Goal: Information Seeking & Learning: Compare options

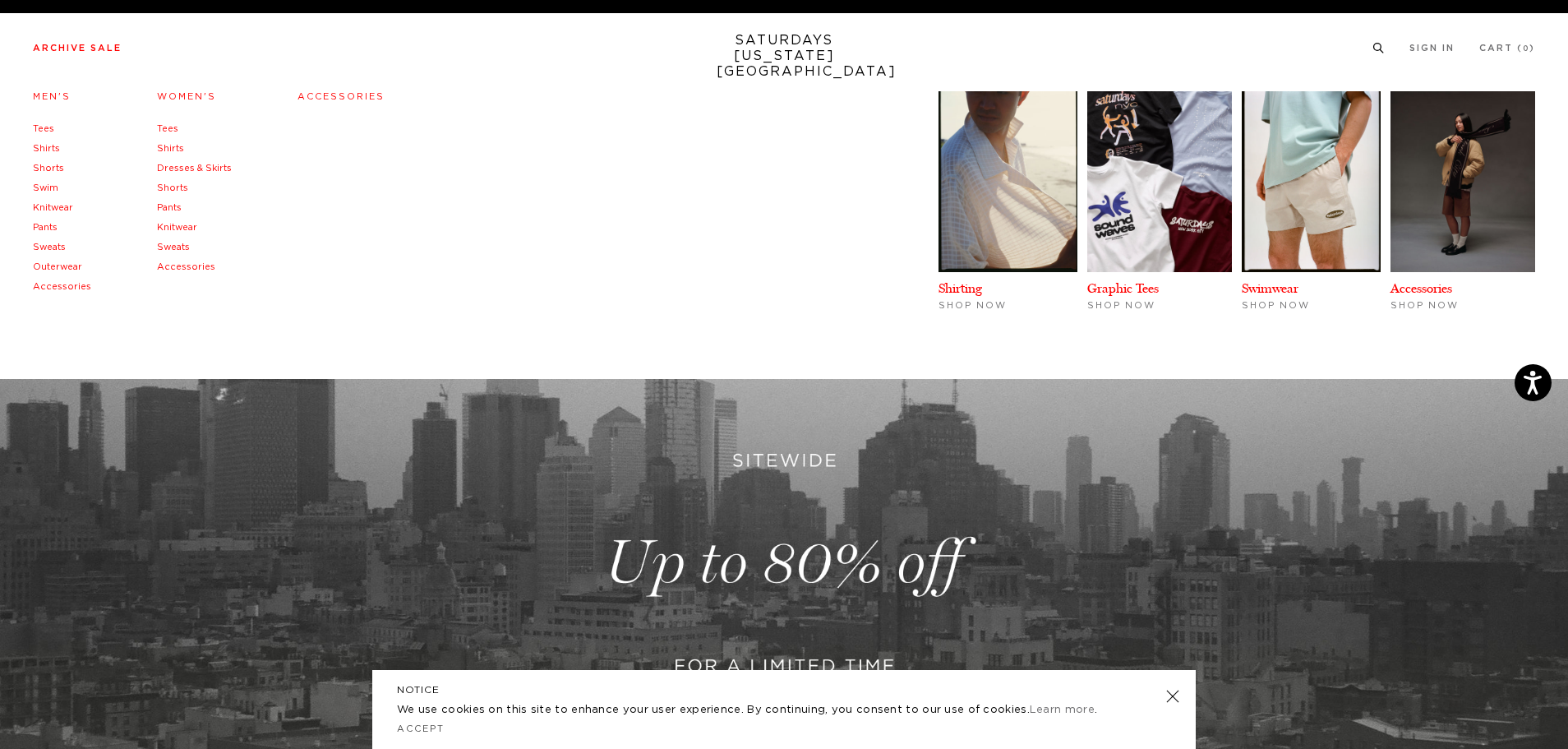
click at [41, 228] on link "Pants" at bounding box center [45, 227] width 25 height 9
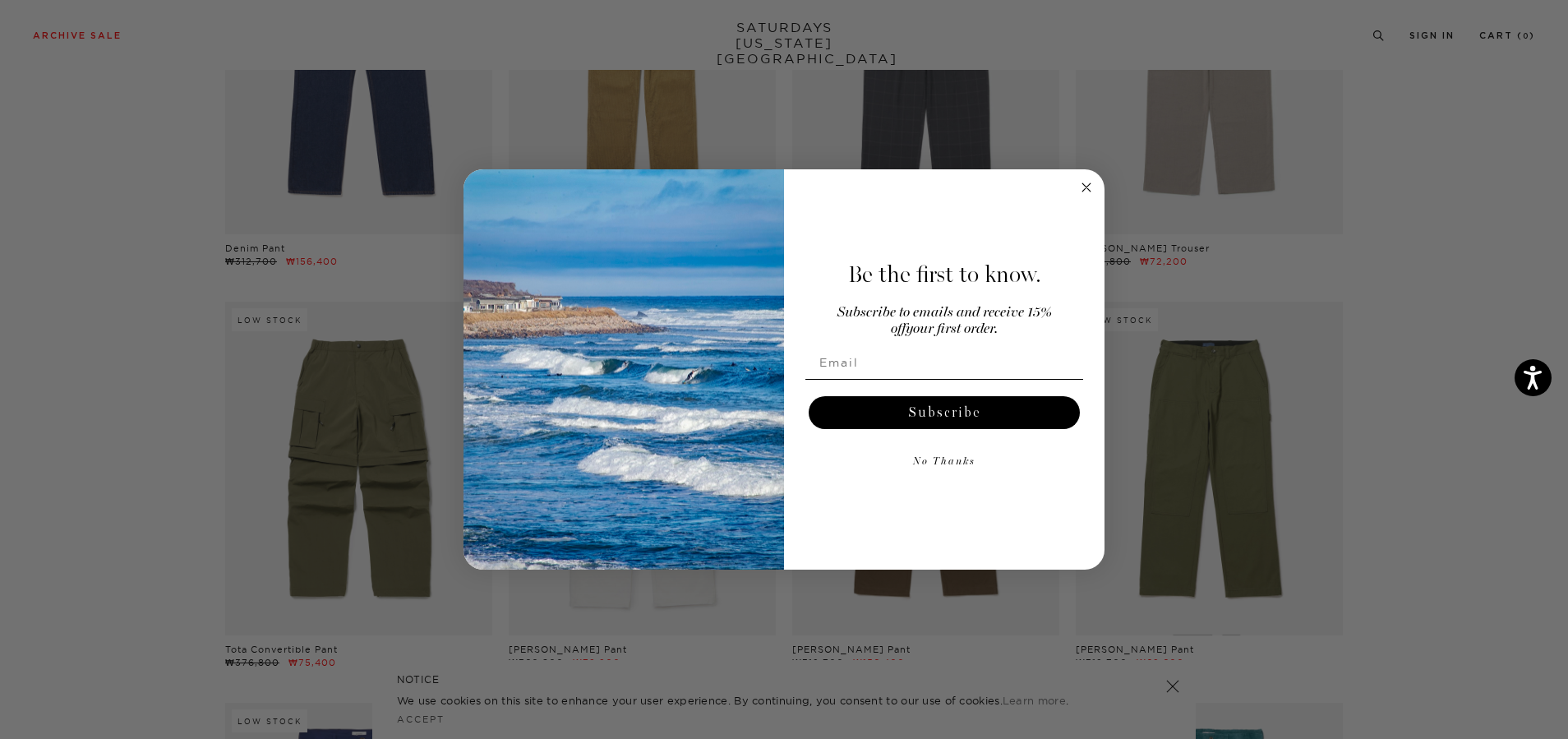
scroll to position [740, 0]
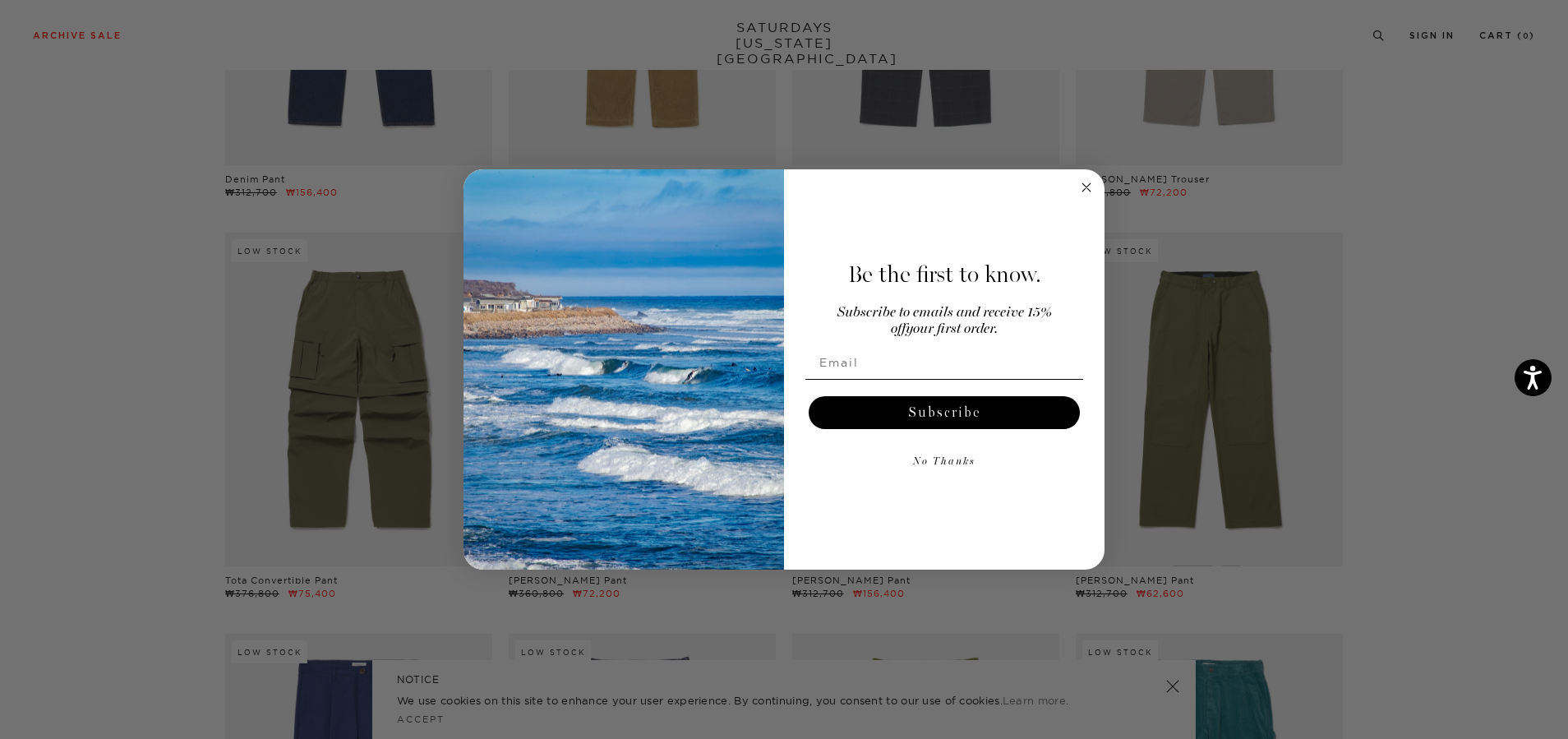
click at [1083, 184] on icon "Close dialog" at bounding box center [1086, 188] width 8 height 8
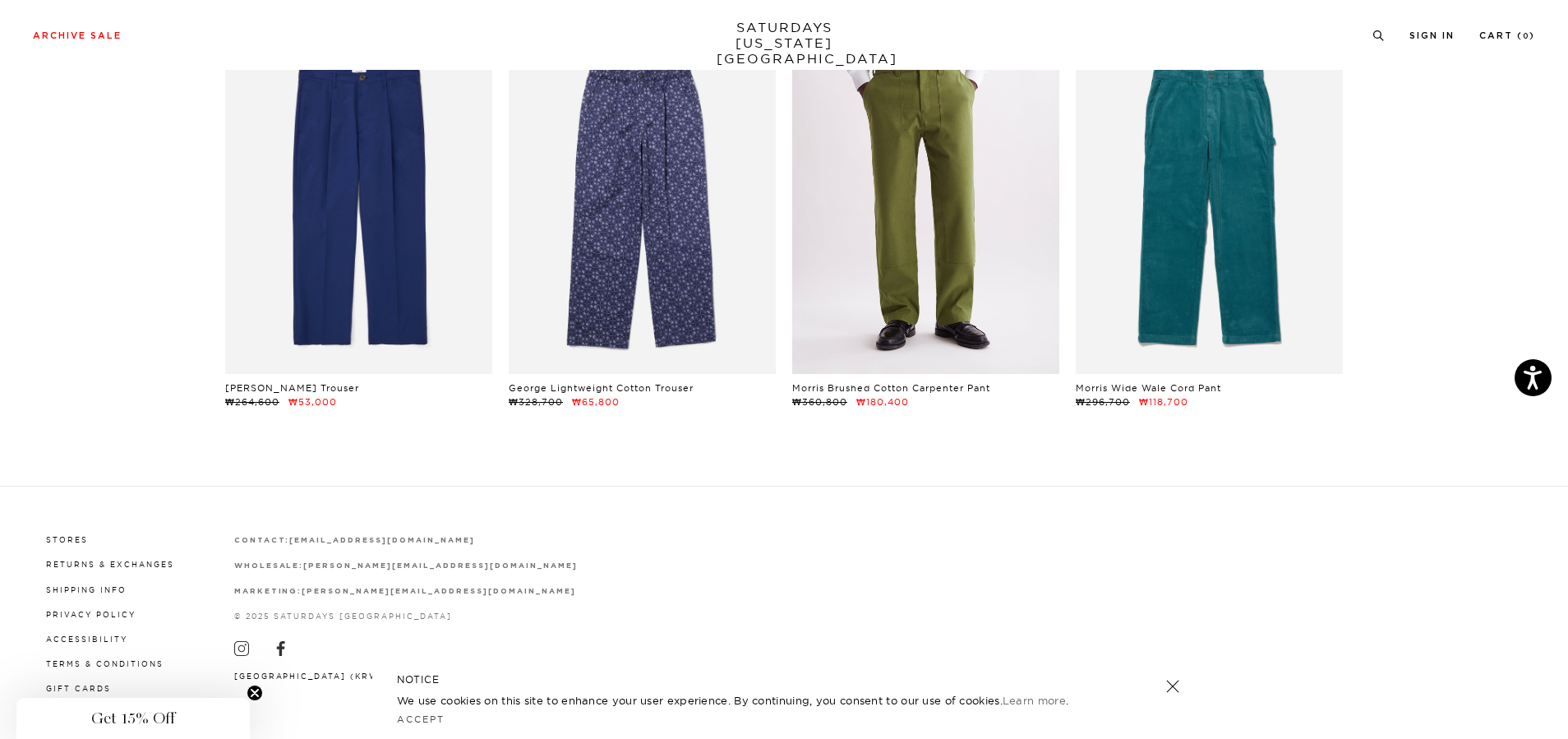
scroll to position [1334, 0]
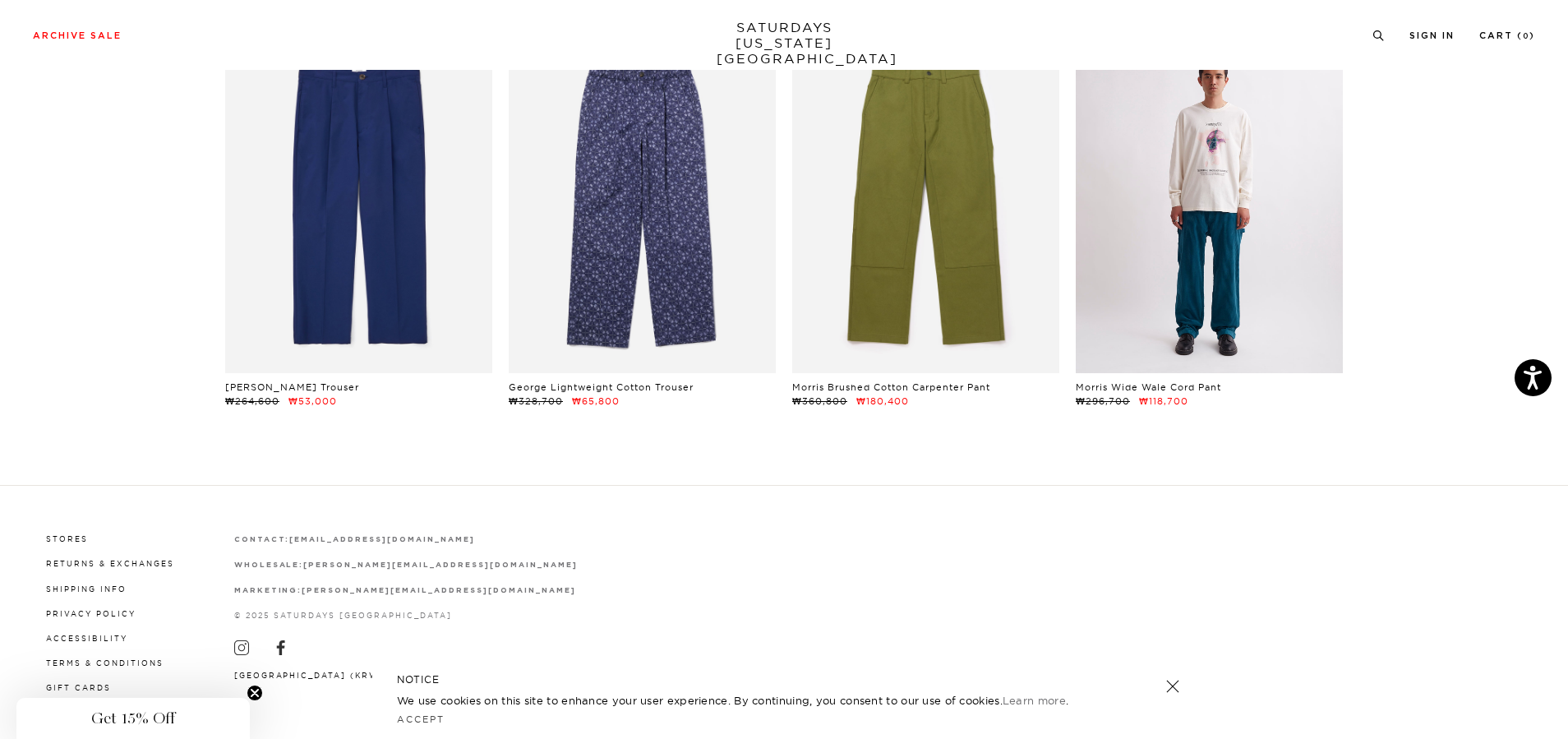
click at [1188, 292] on link at bounding box center [1210, 207] width 267 height 334
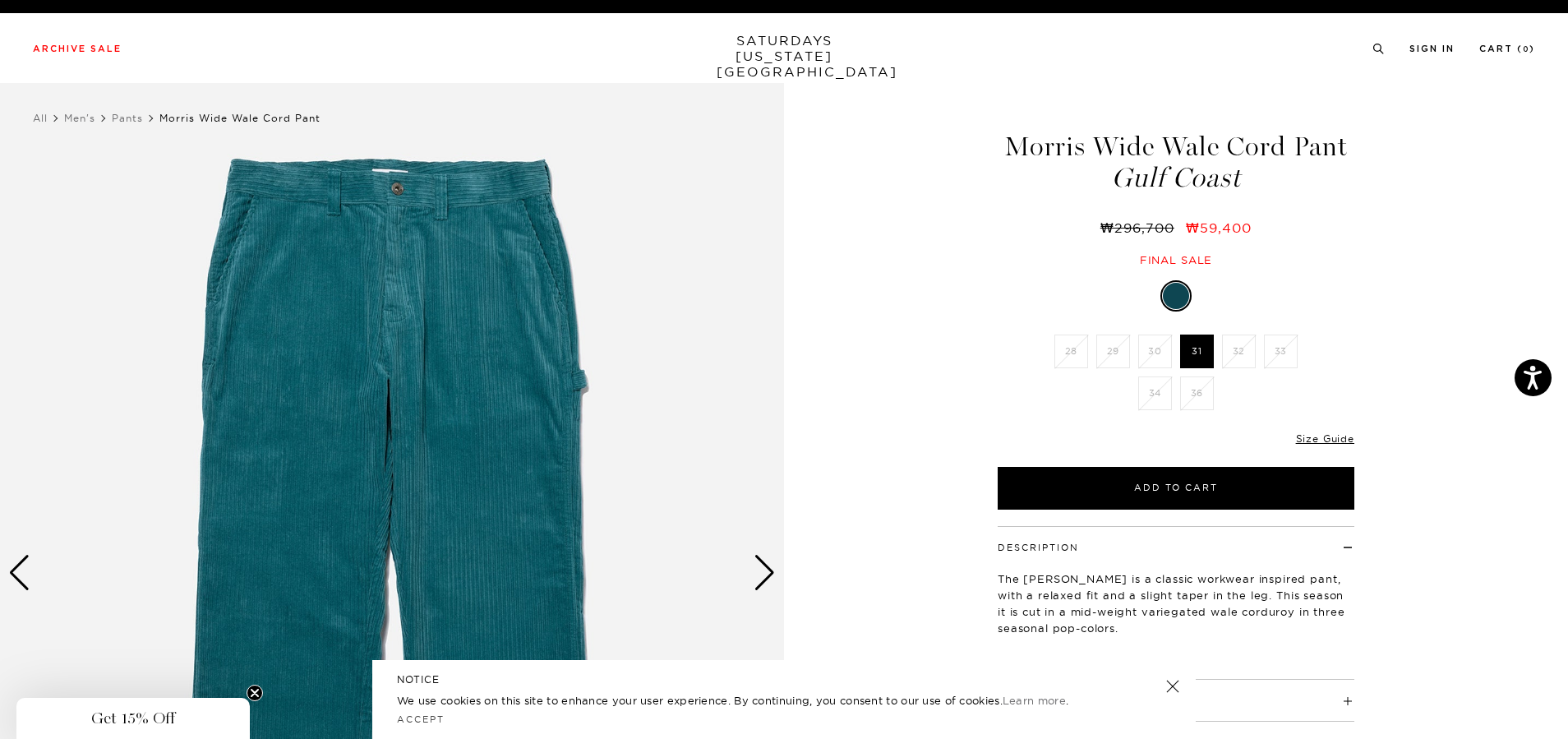
click at [769, 577] on div "Next slide" at bounding box center [765, 573] width 22 height 36
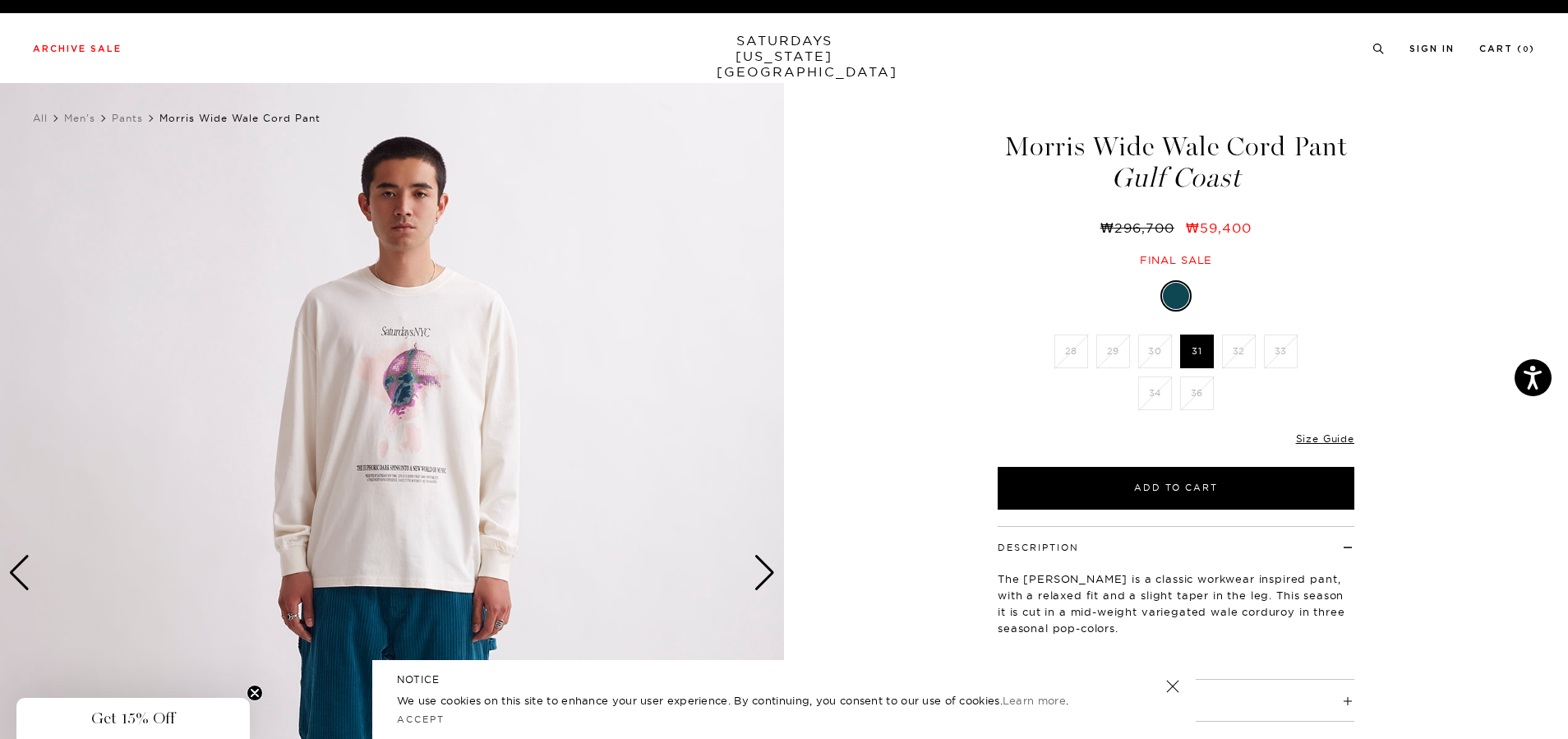
click at [769, 577] on div "Next slide" at bounding box center [765, 573] width 22 height 36
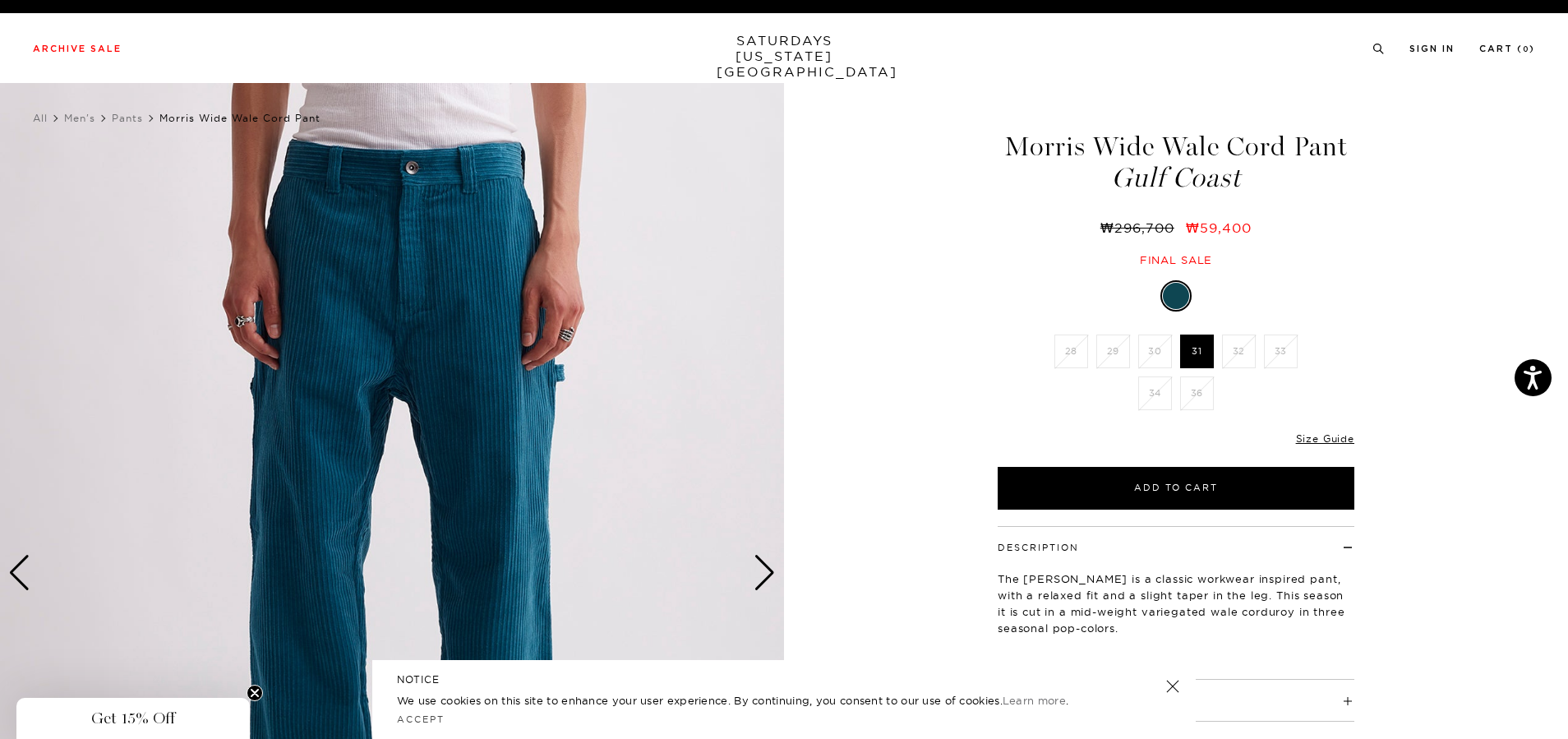
click at [769, 577] on div "Next slide" at bounding box center [765, 573] width 22 height 36
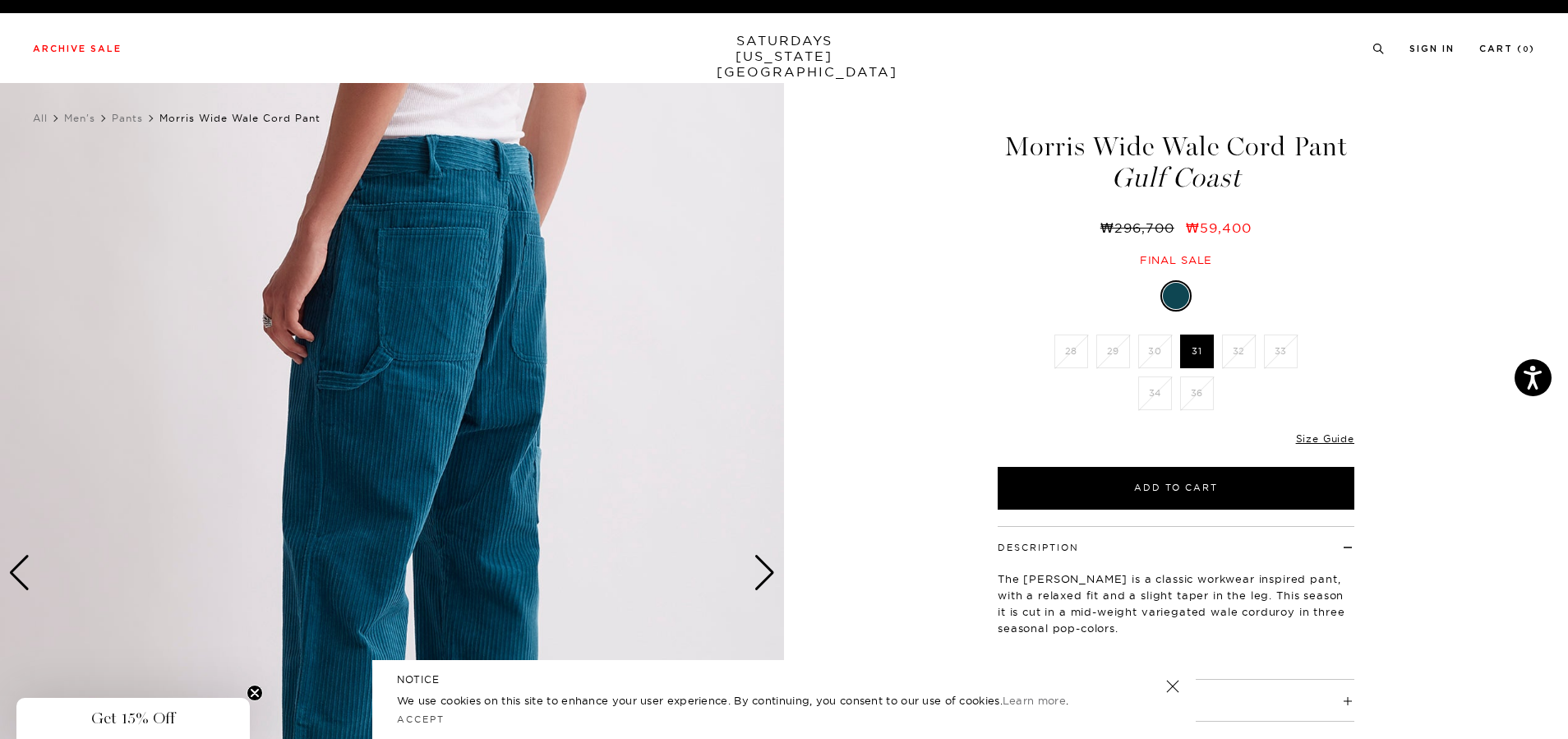
click at [769, 577] on div "Next slide" at bounding box center [765, 573] width 22 height 36
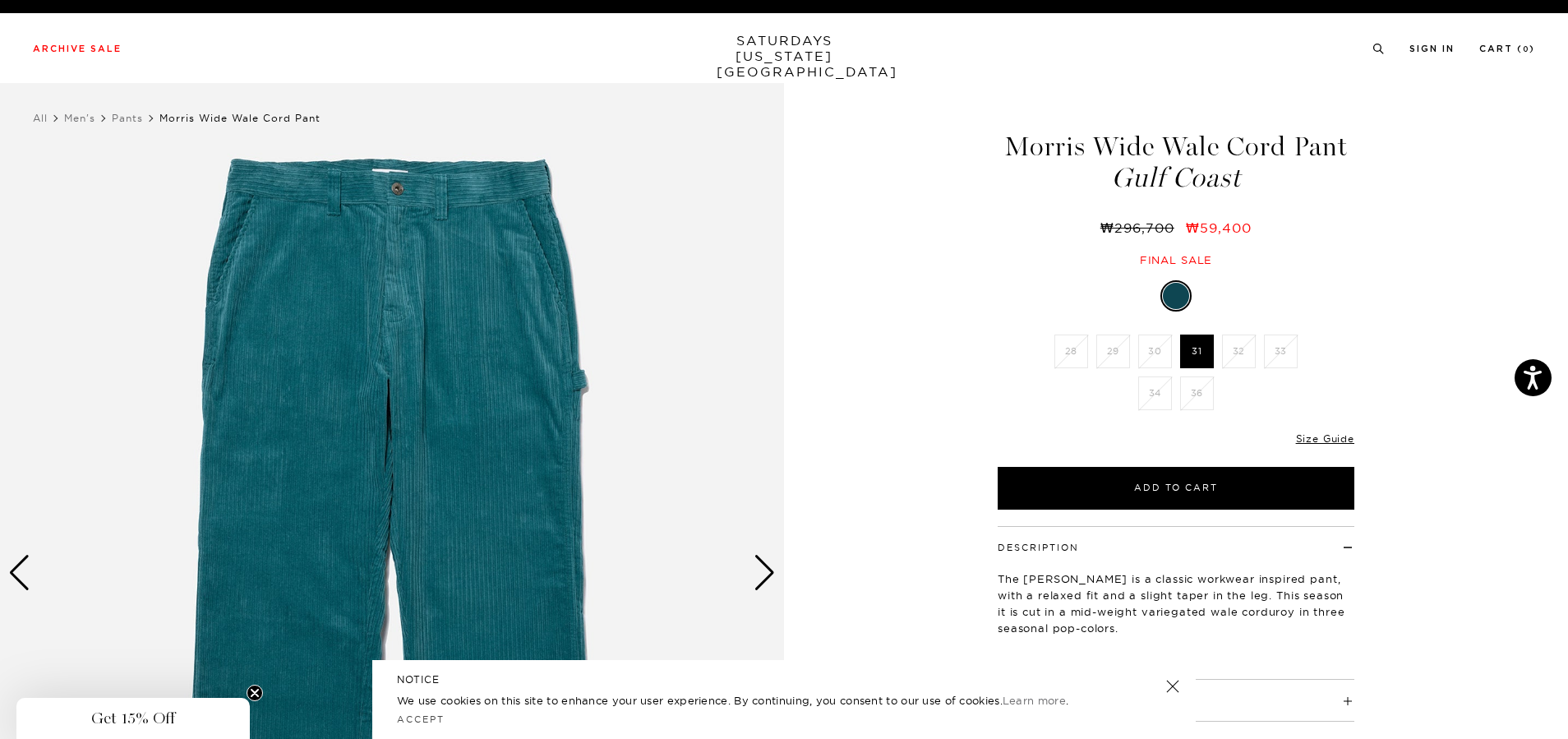
click at [769, 577] on div "Next slide" at bounding box center [765, 573] width 22 height 36
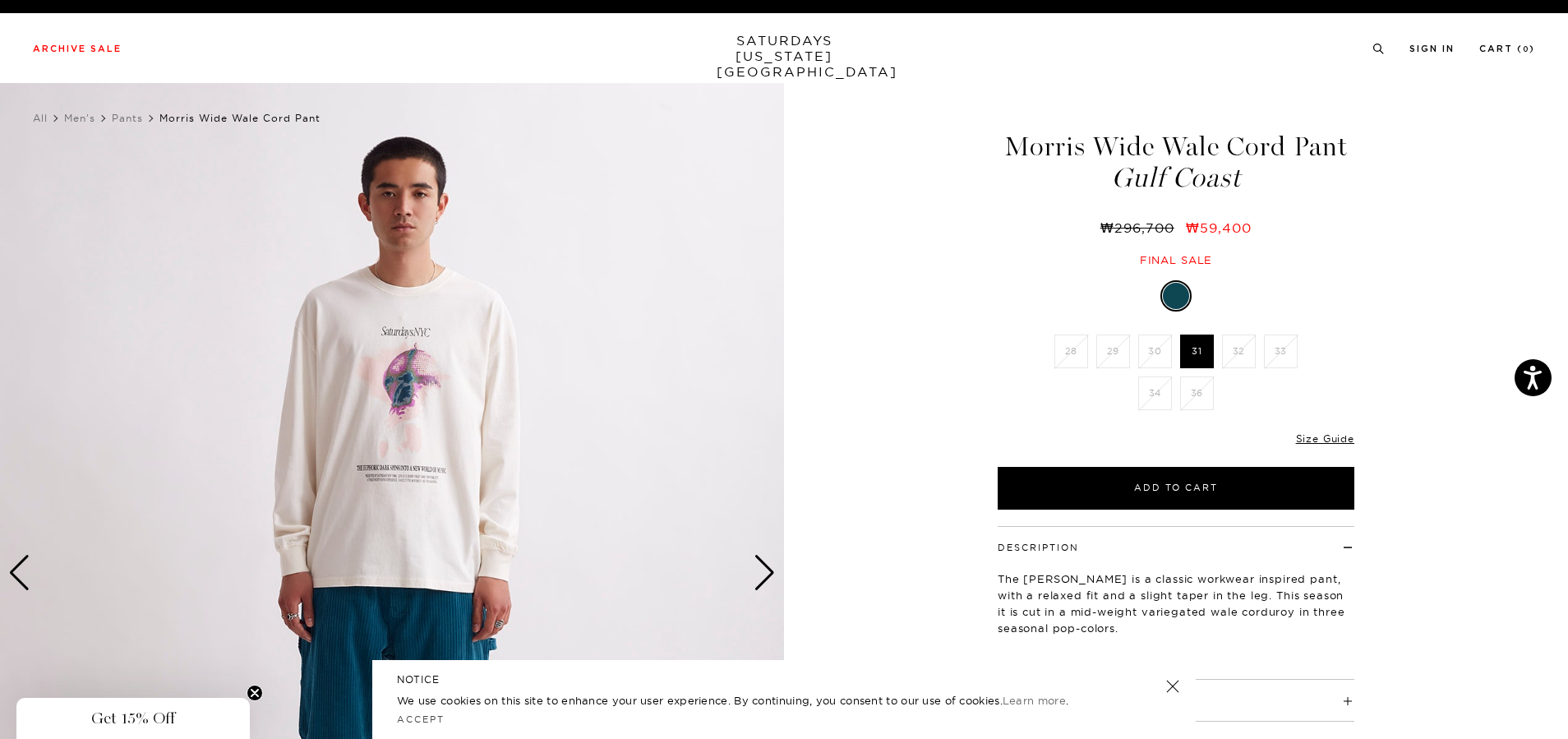
click at [769, 577] on div "Next slide" at bounding box center [765, 573] width 22 height 36
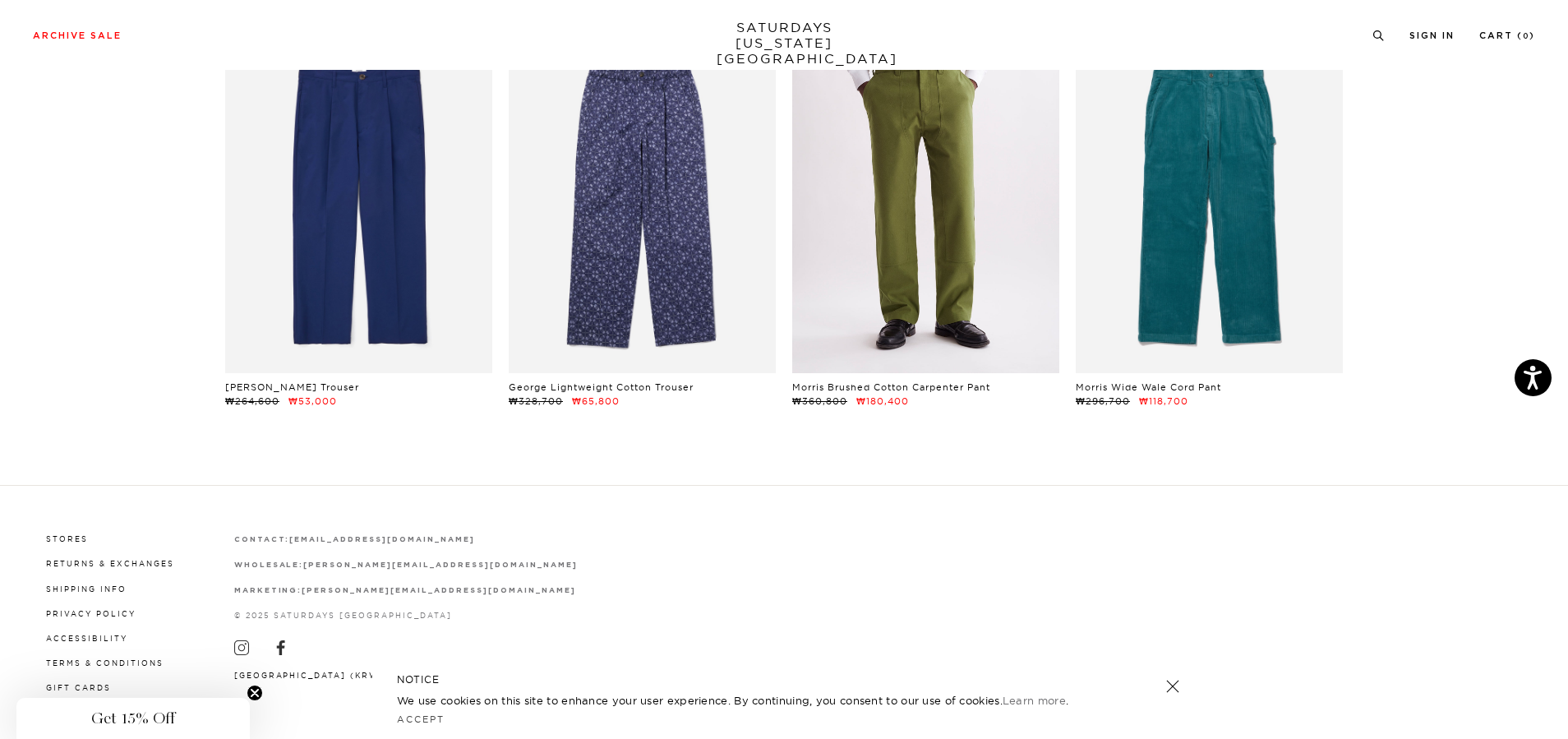
click at [966, 263] on link at bounding box center [926, 207] width 267 height 334
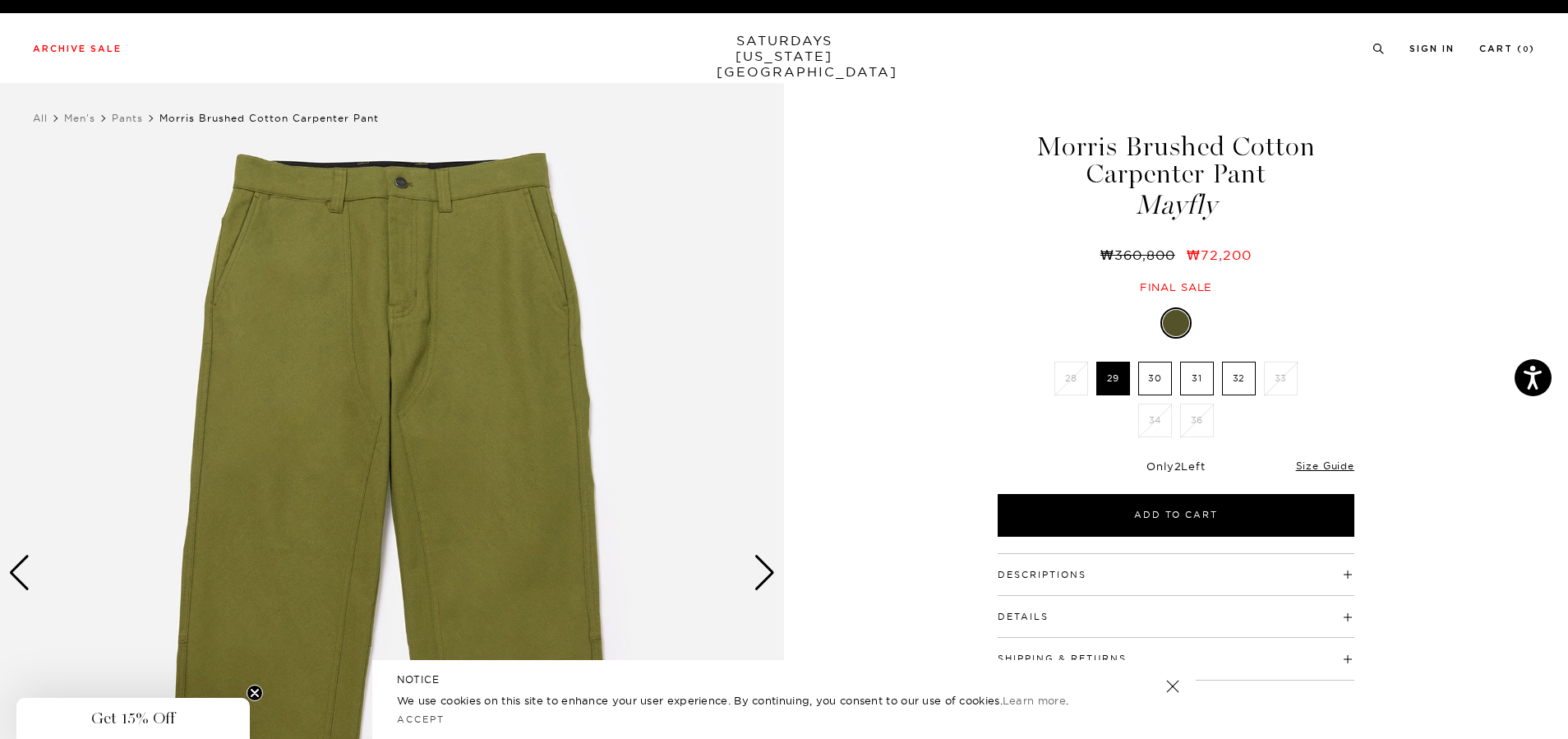
click at [770, 570] on div "Next slide" at bounding box center [765, 573] width 22 height 36
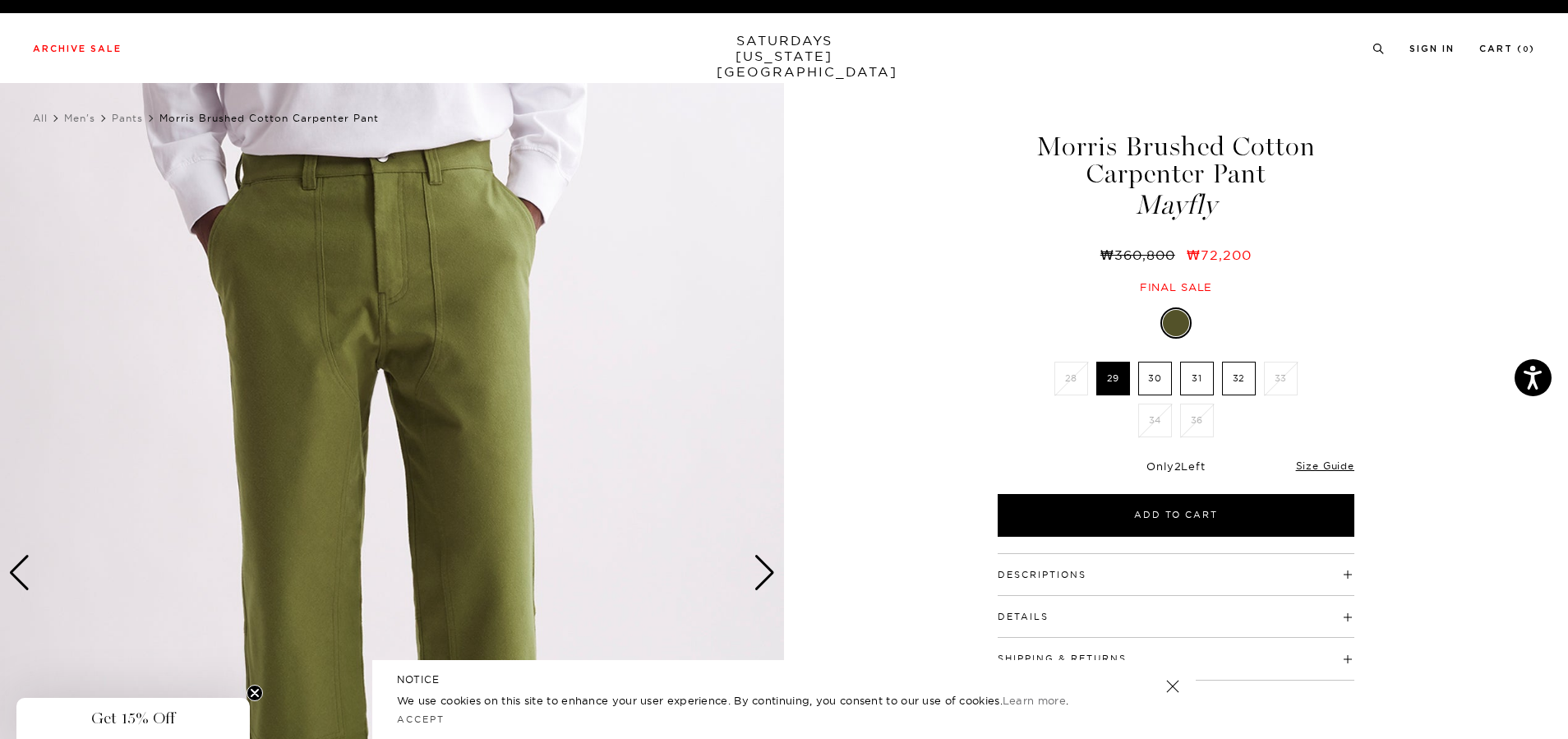
click at [770, 570] on div "Next slide" at bounding box center [765, 573] width 22 height 36
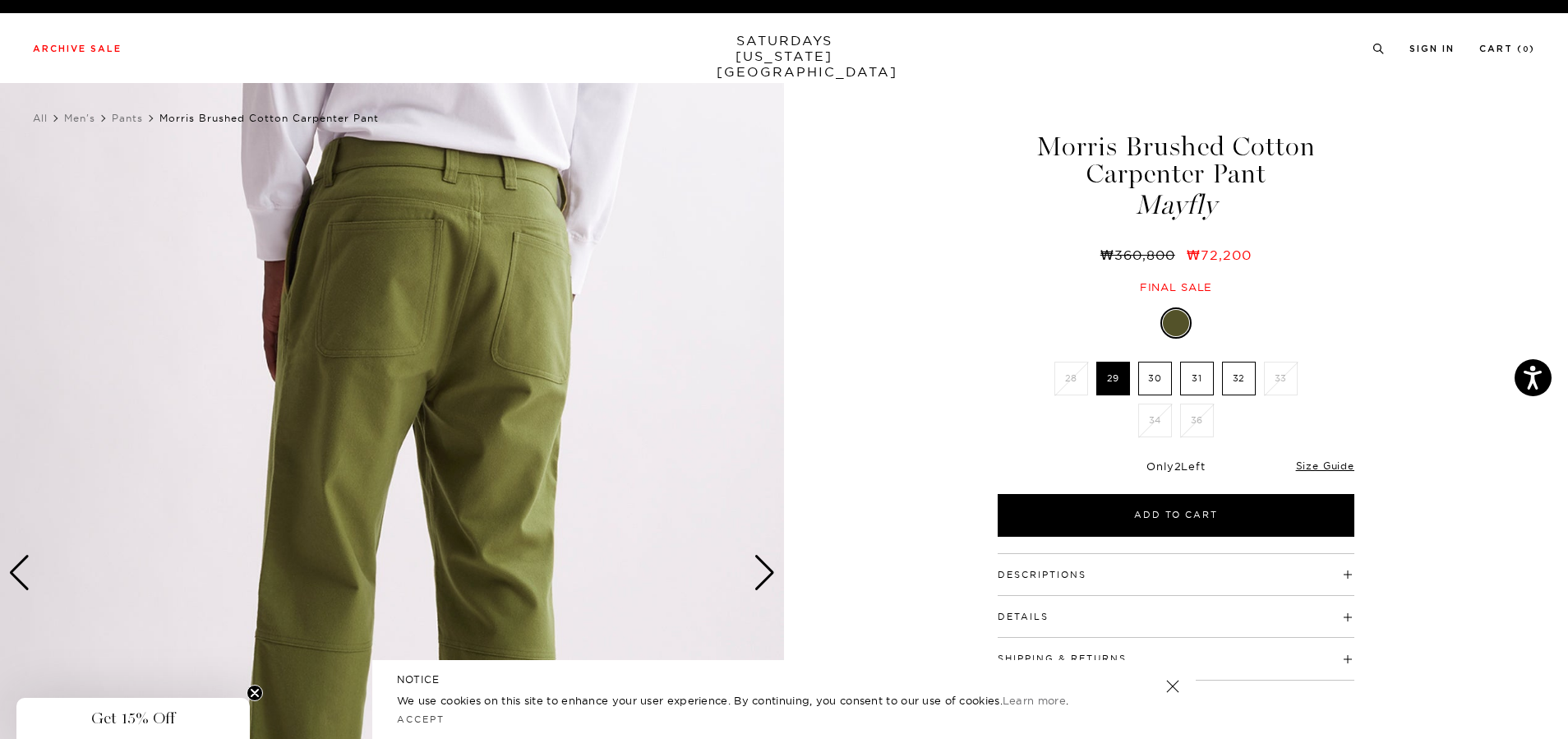
click at [770, 570] on div "Next slide" at bounding box center [765, 573] width 22 height 36
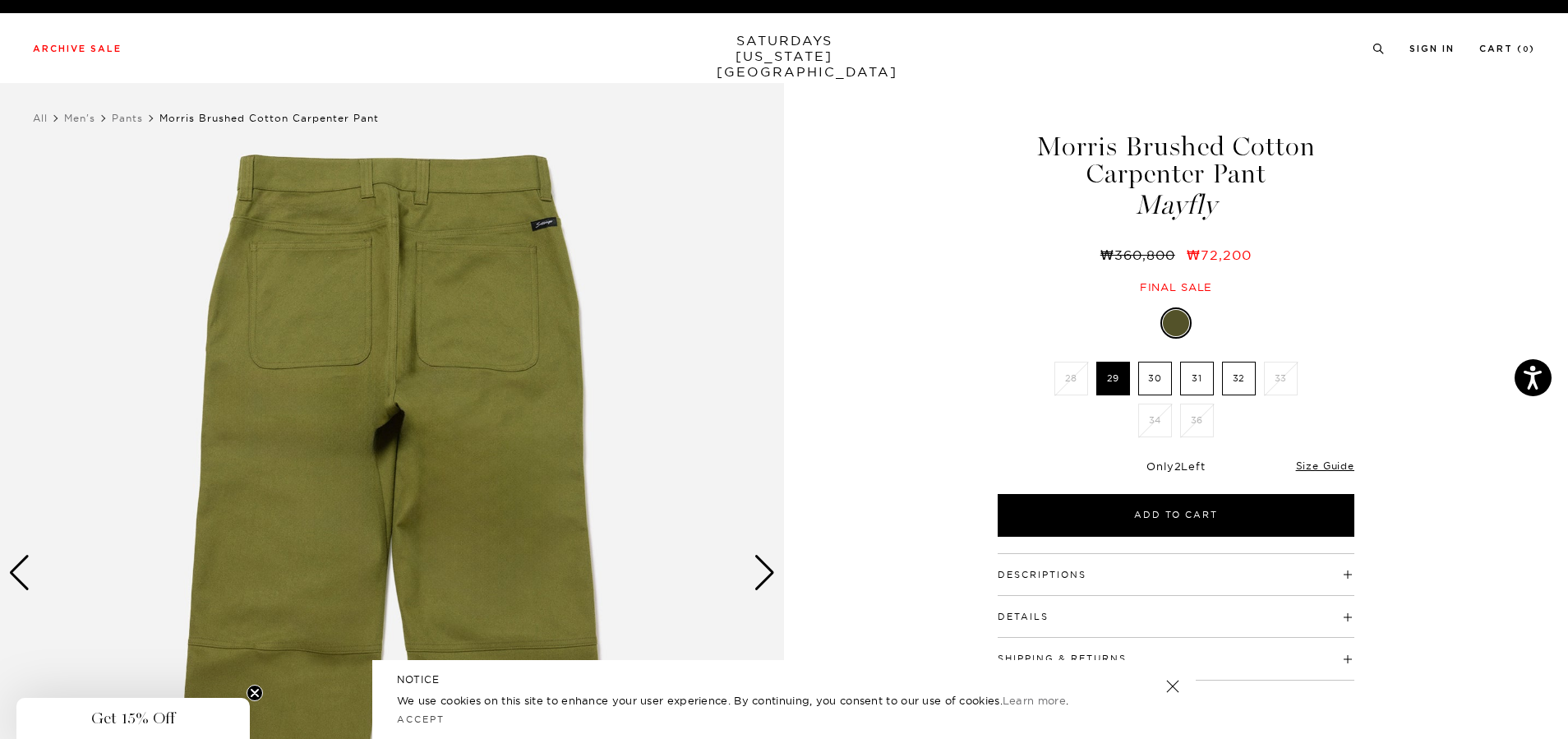
click at [770, 570] on div "Next slide" at bounding box center [765, 573] width 22 height 36
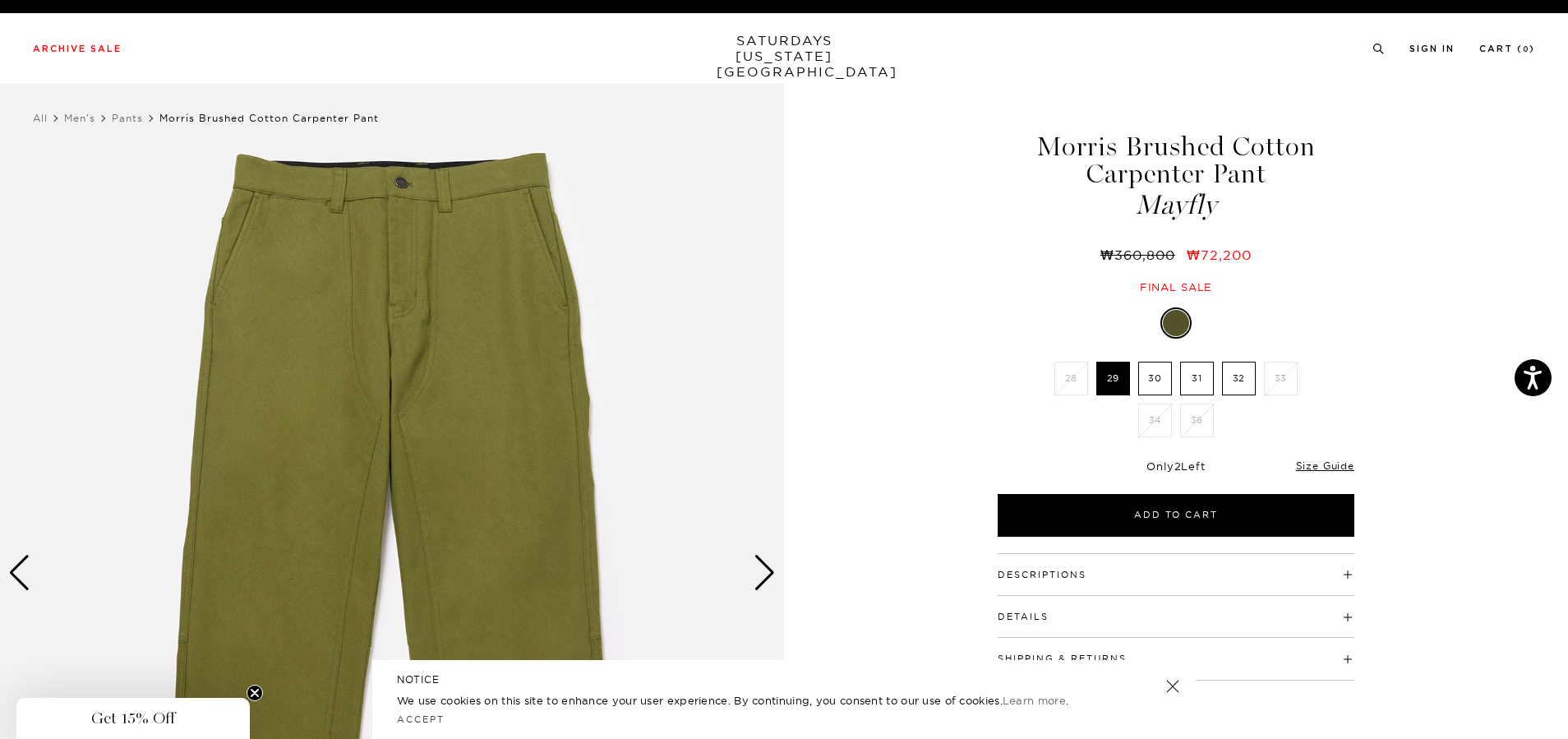
click at [1170, 684] on link at bounding box center [1172, 686] width 23 height 23
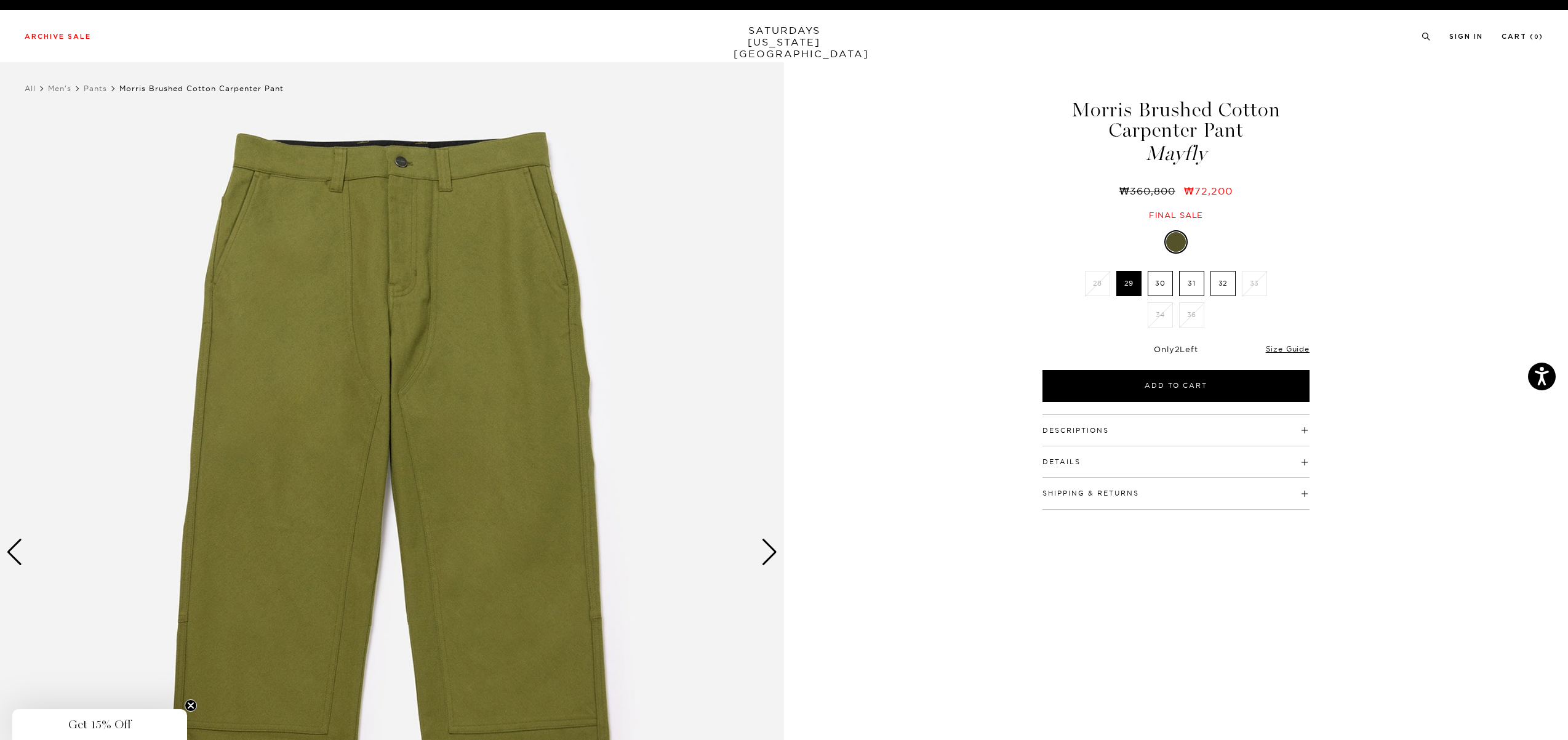
click at [660, 360] on img at bounding box center [392, 552] width 784 height 981
click at [367, 414] on img at bounding box center [392, 552] width 784 height 981
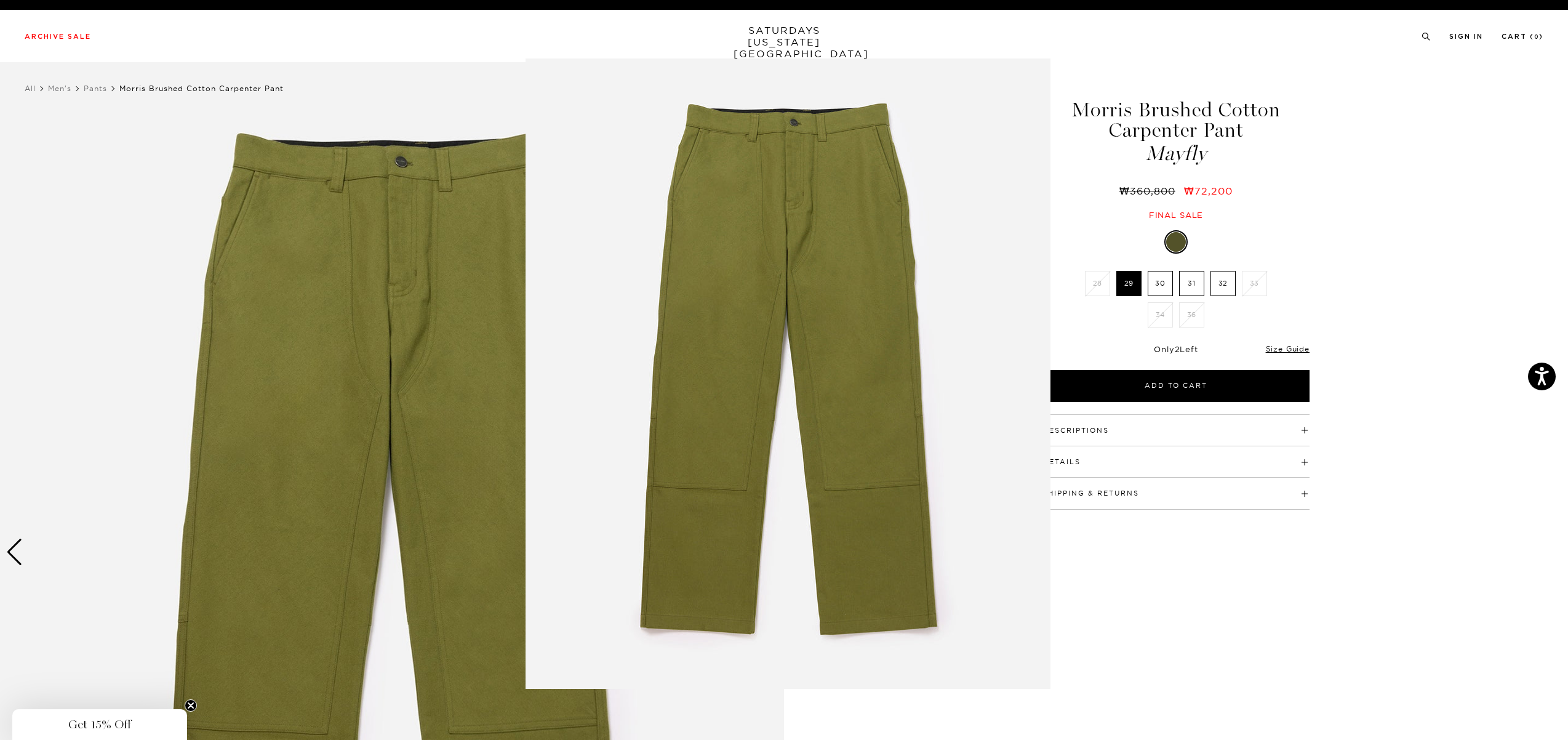
click at [1173, 552] on figure at bounding box center [784, 370] width 1568 height 740
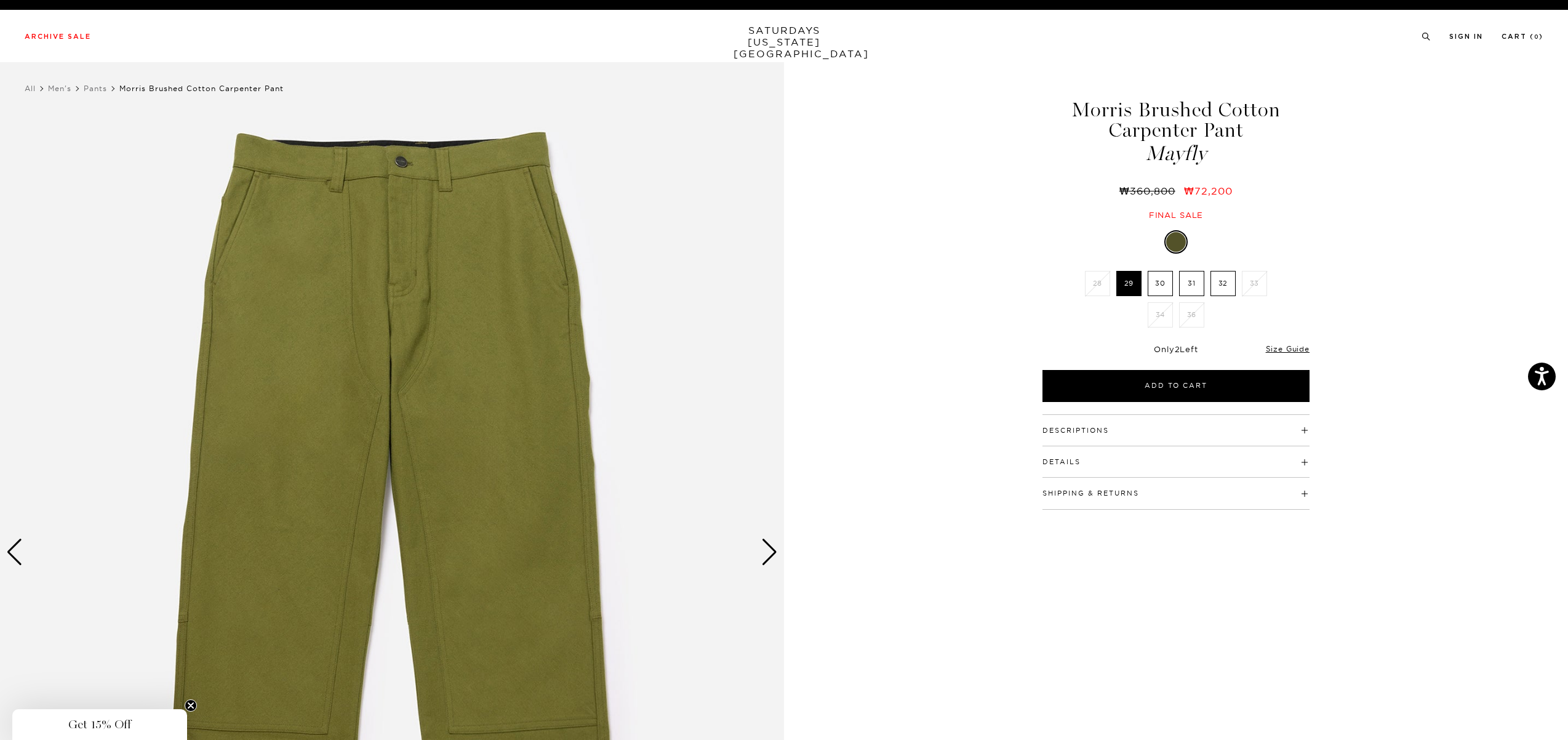
click at [777, 549] on div "Next slide" at bounding box center [769, 552] width 16 height 27
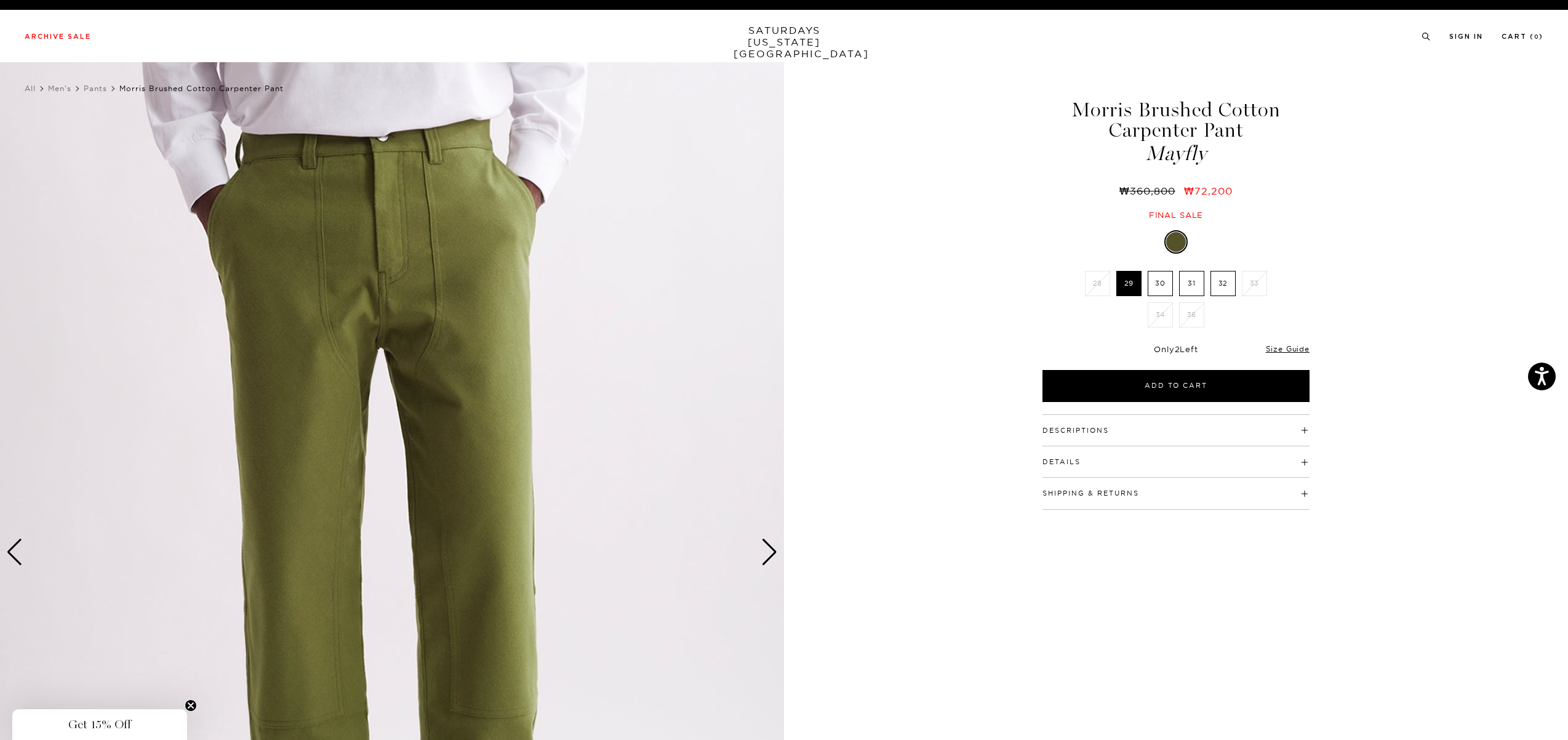
click at [208, 544] on img at bounding box center [392, 552] width 784 height 981
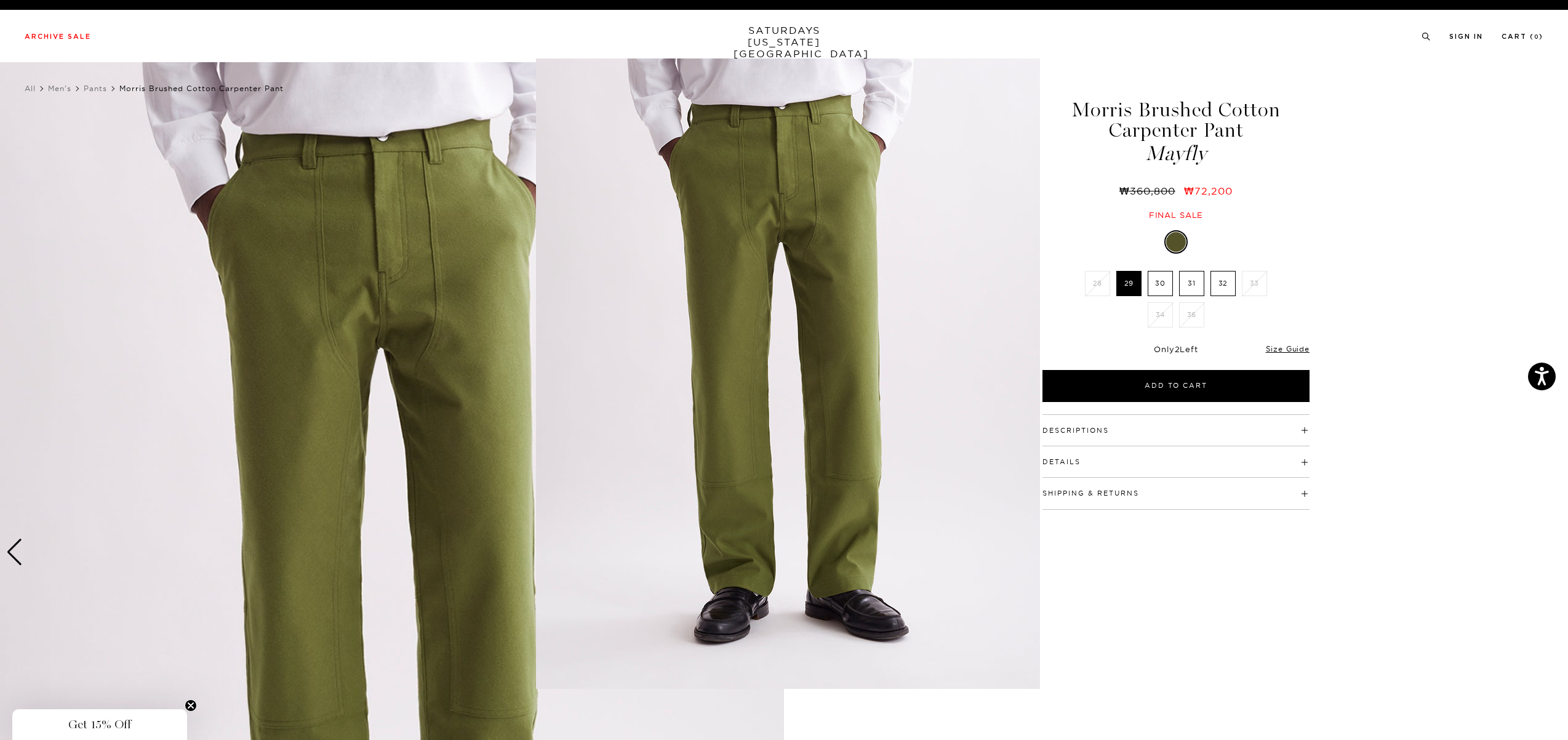
click at [1173, 552] on figure at bounding box center [784, 370] width 1568 height 740
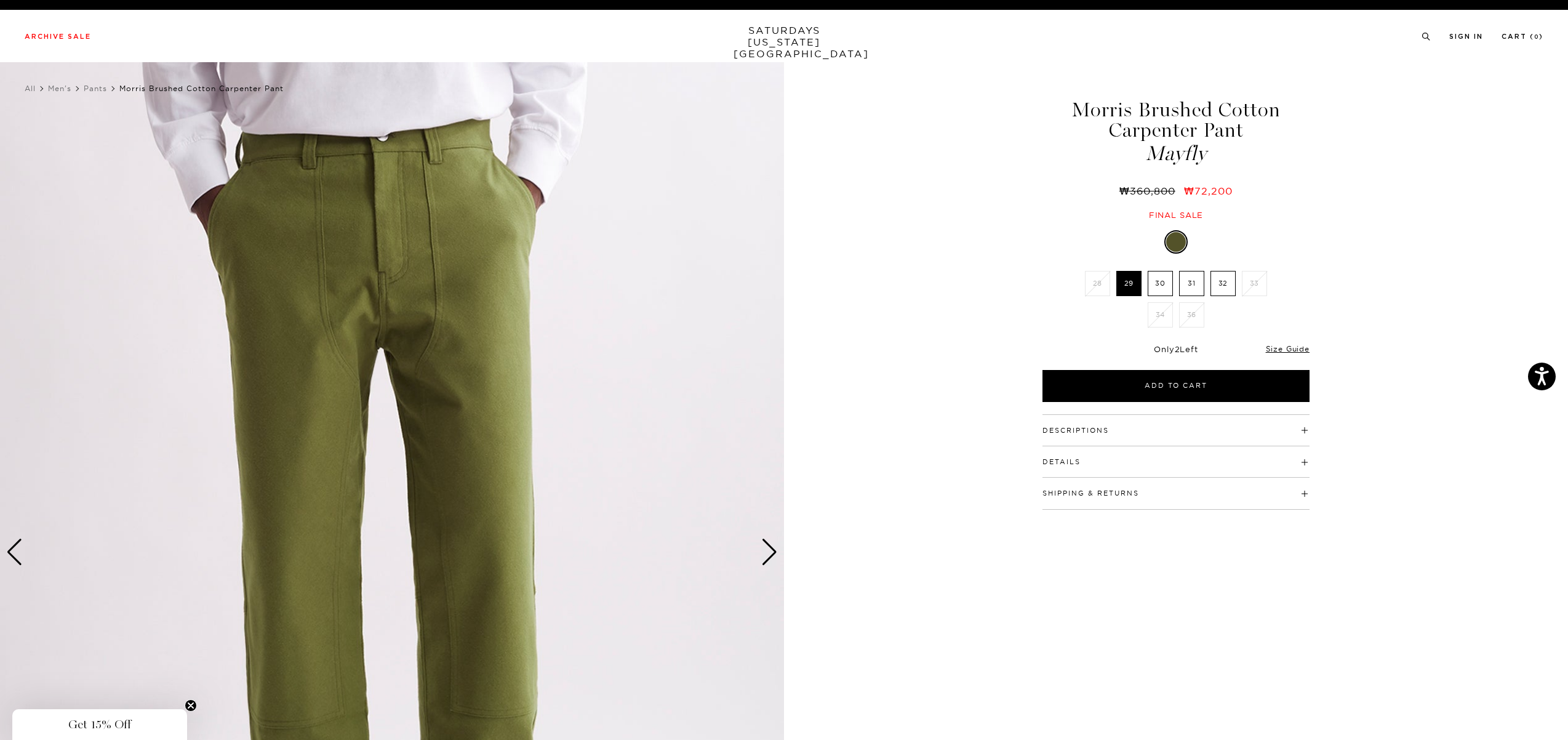
click at [768, 552] on div "Next slide" at bounding box center [769, 552] width 16 height 27
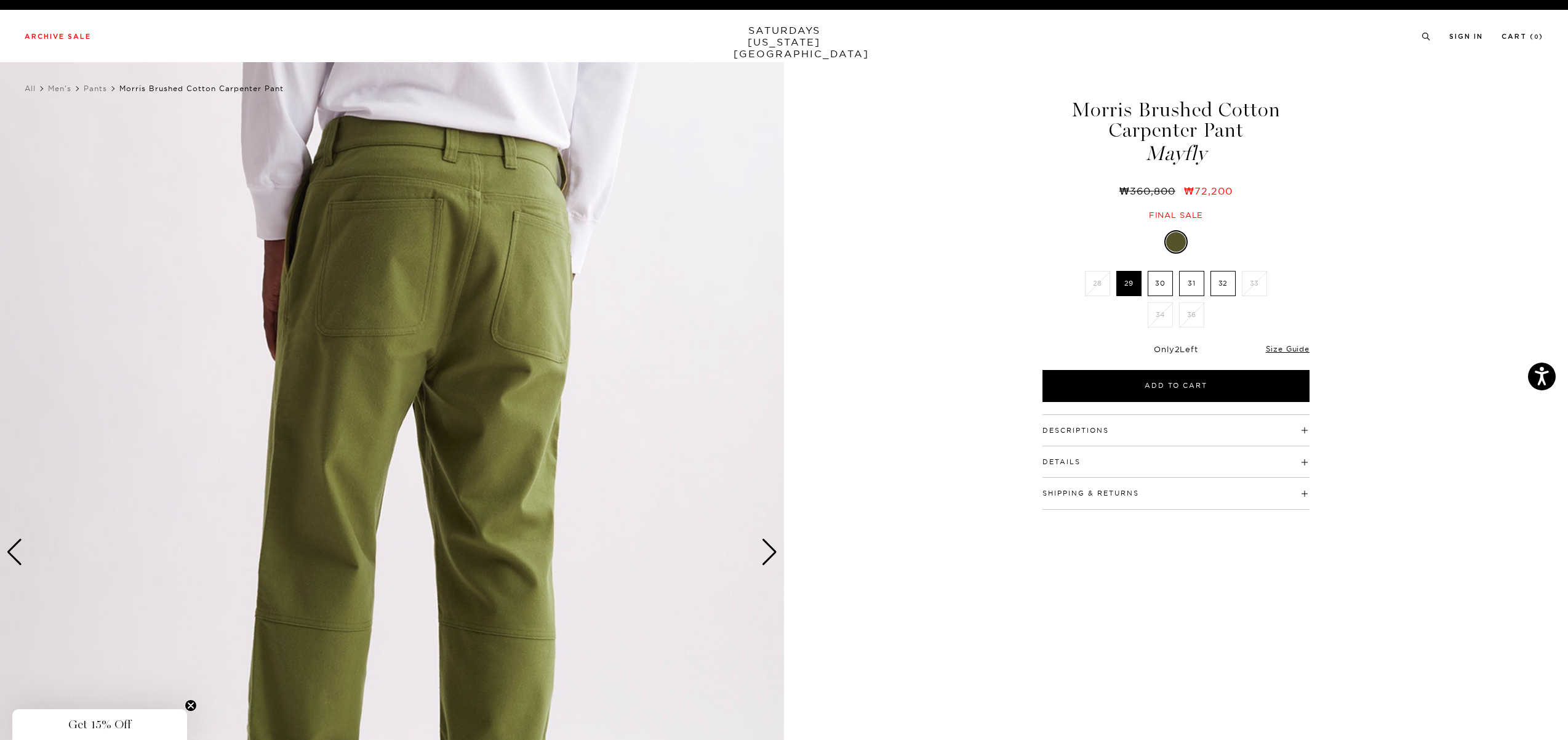
click at [525, 499] on img at bounding box center [392, 552] width 784 height 981
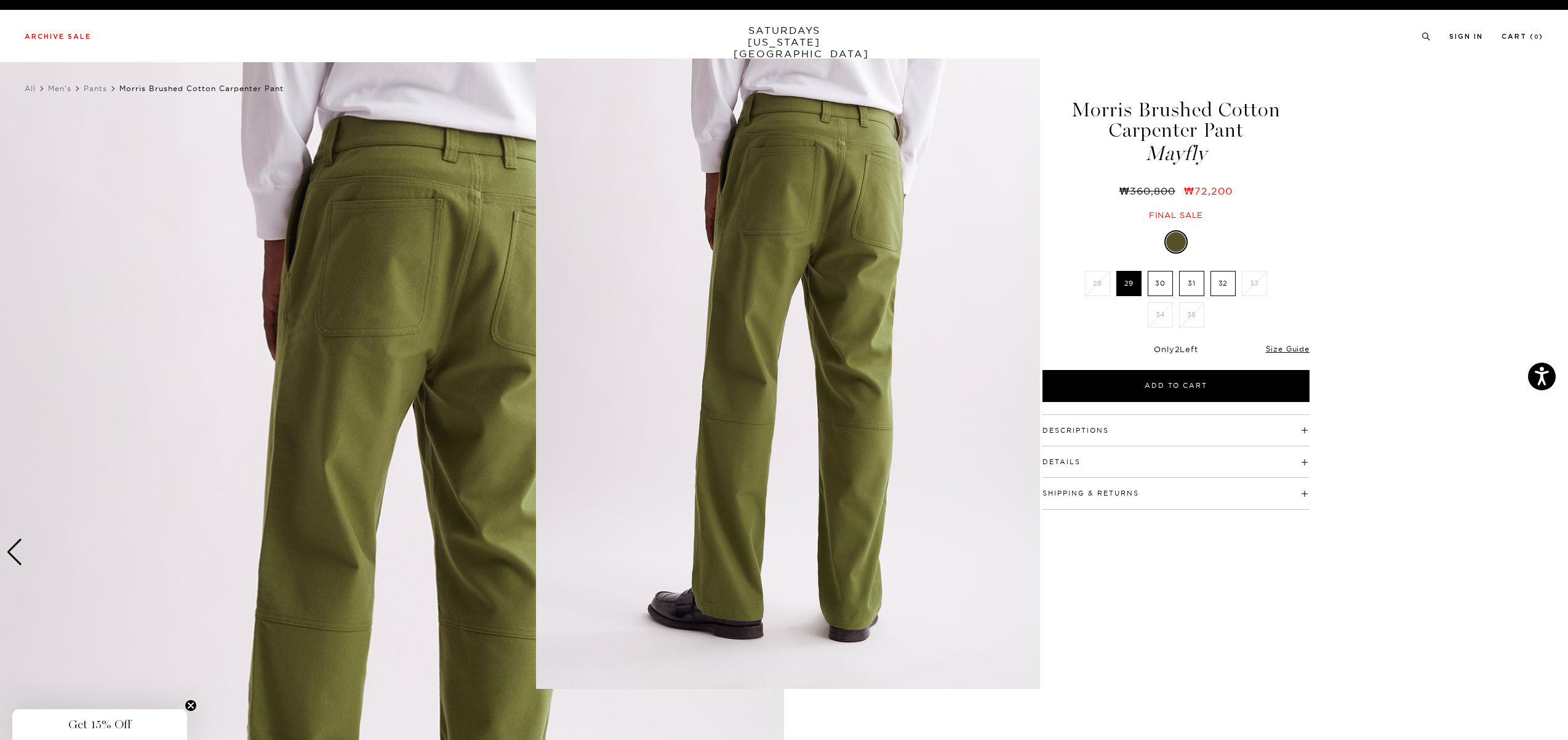
click at [1173, 552] on figure at bounding box center [784, 370] width 1568 height 740
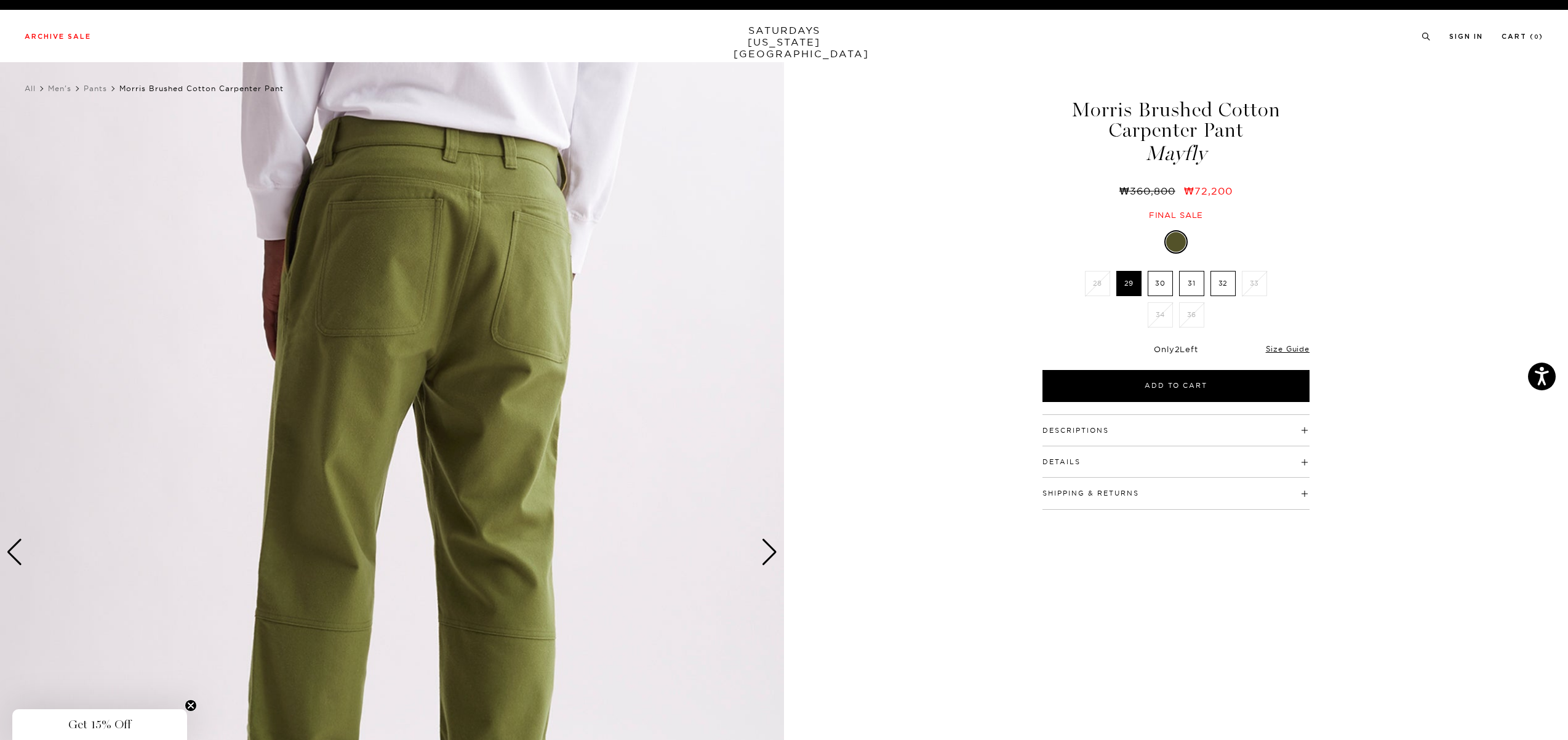
click at [768, 546] on div "Next slide" at bounding box center [769, 552] width 16 height 27
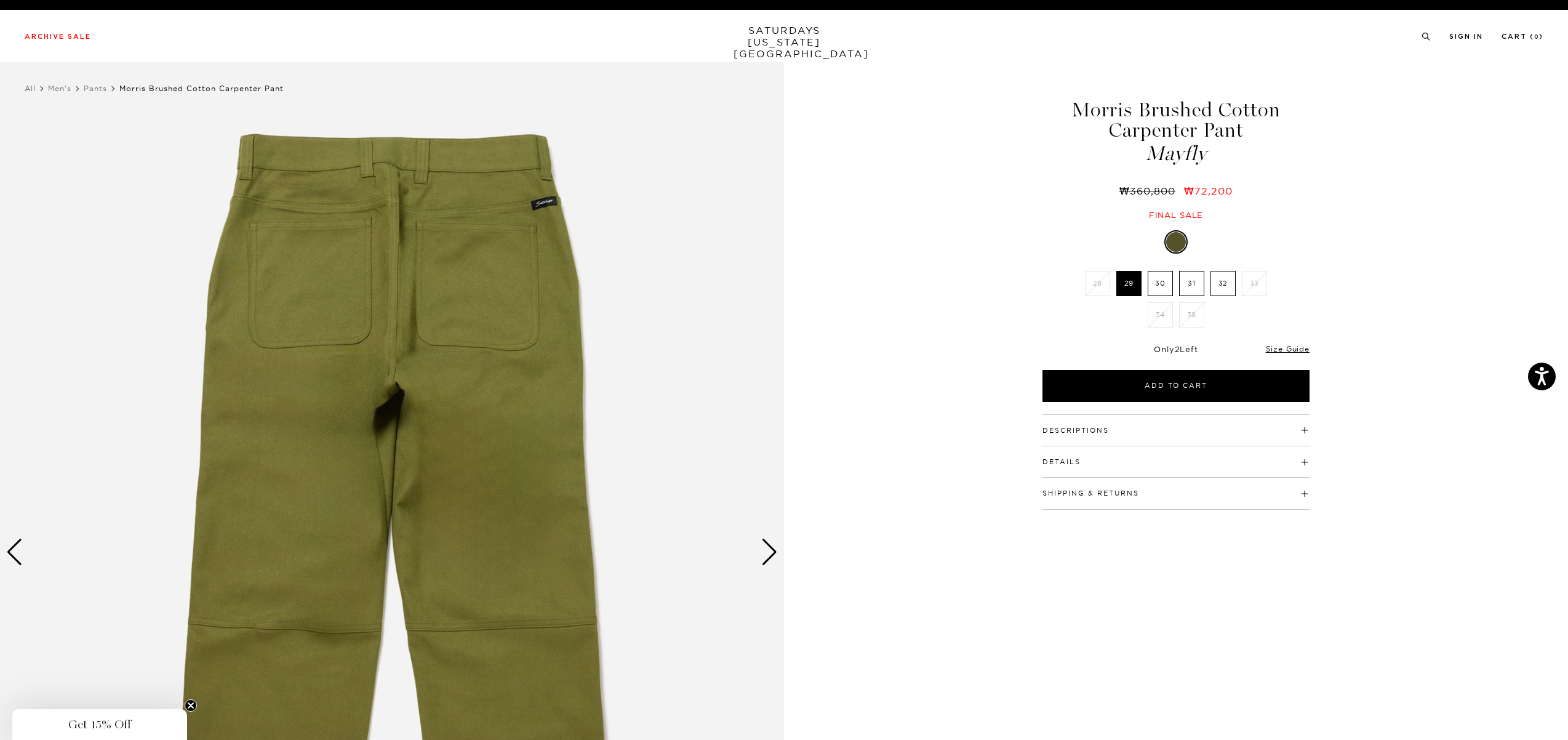
click at [768, 546] on div "Next slide" at bounding box center [769, 552] width 16 height 27
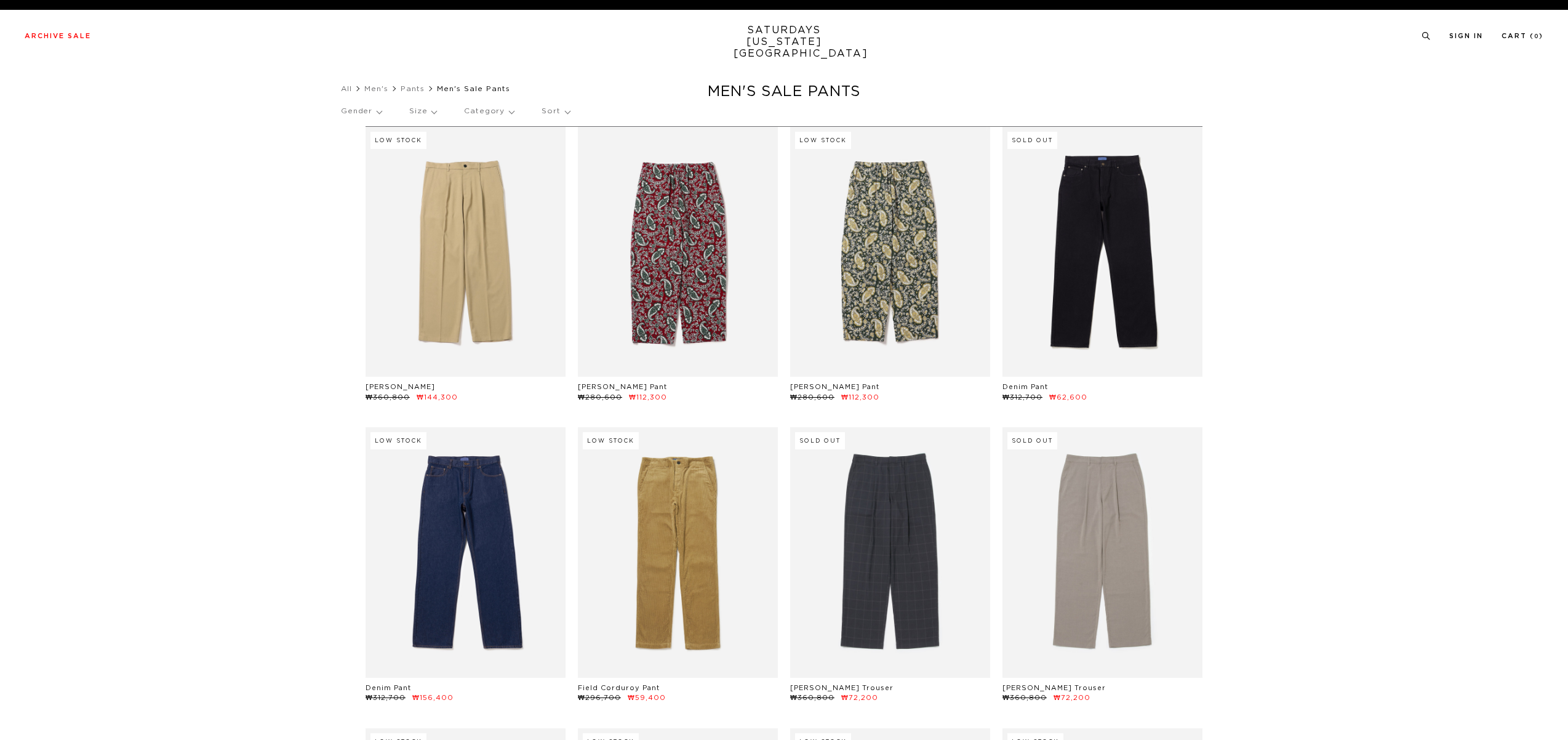
scroll to position [813, 7]
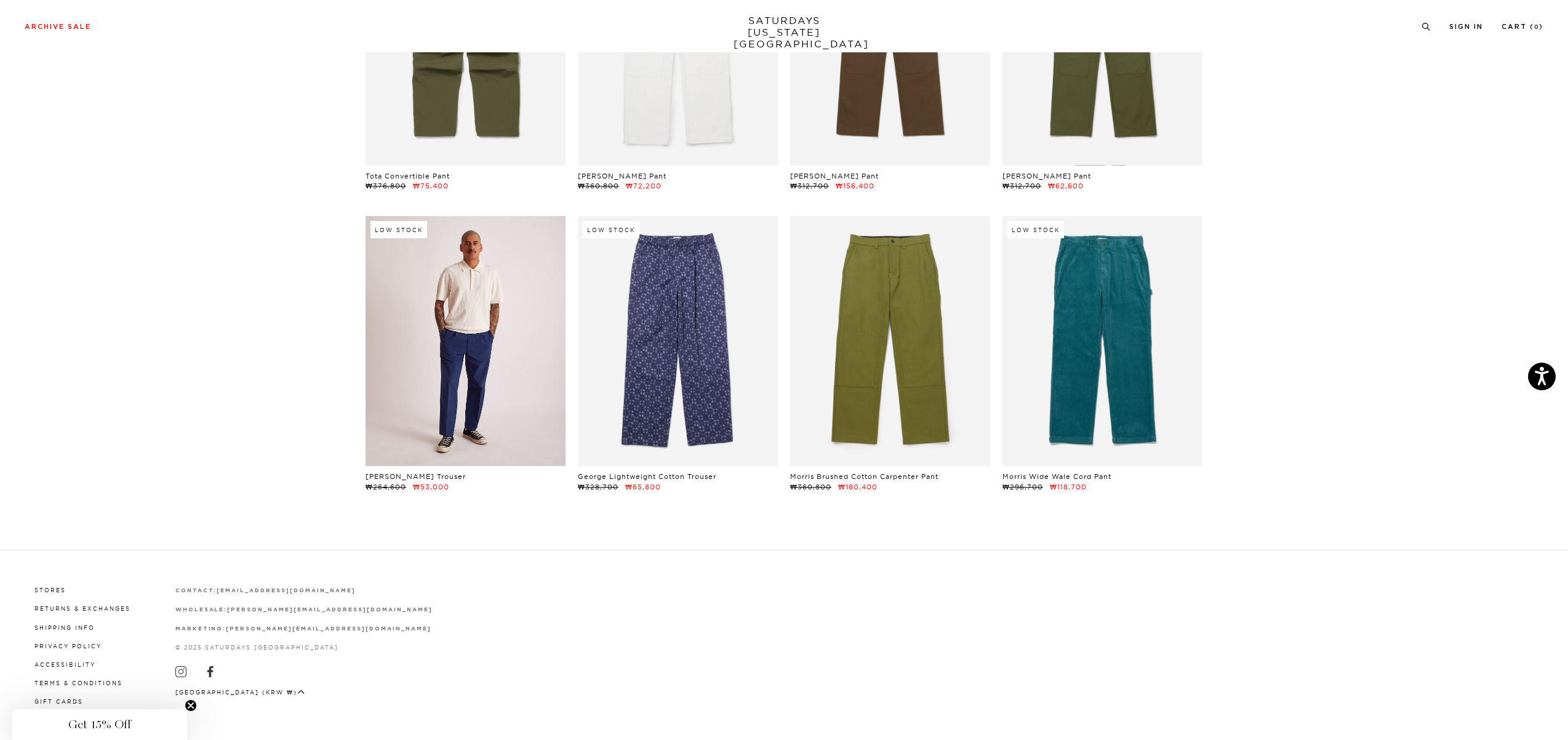
click at [433, 301] on link at bounding box center [466, 341] width 200 height 250
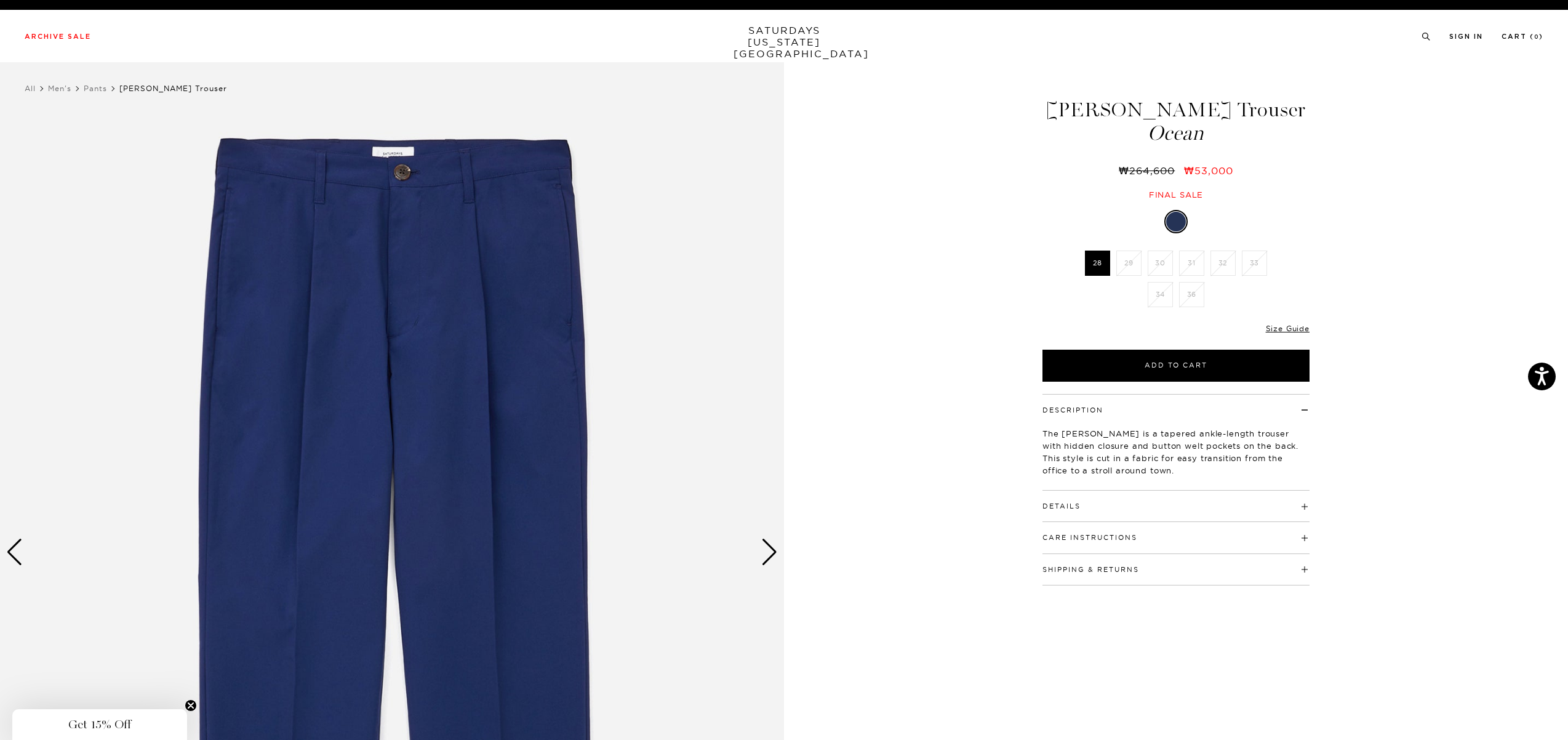
click at [769, 549] on div "Next slide" at bounding box center [769, 552] width 16 height 27
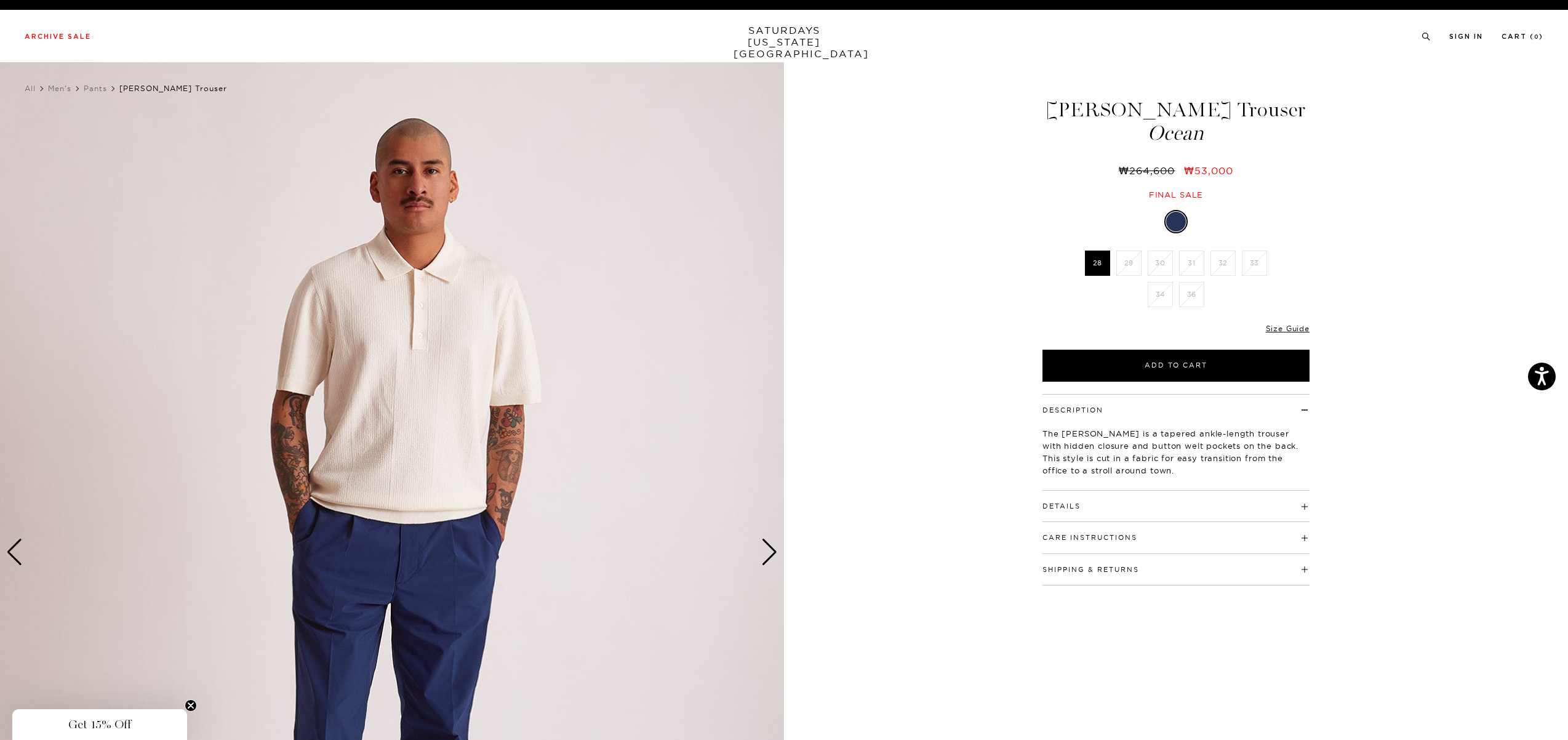
click at [769, 549] on div "Next slide" at bounding box center [769, 552] width 16 height 27
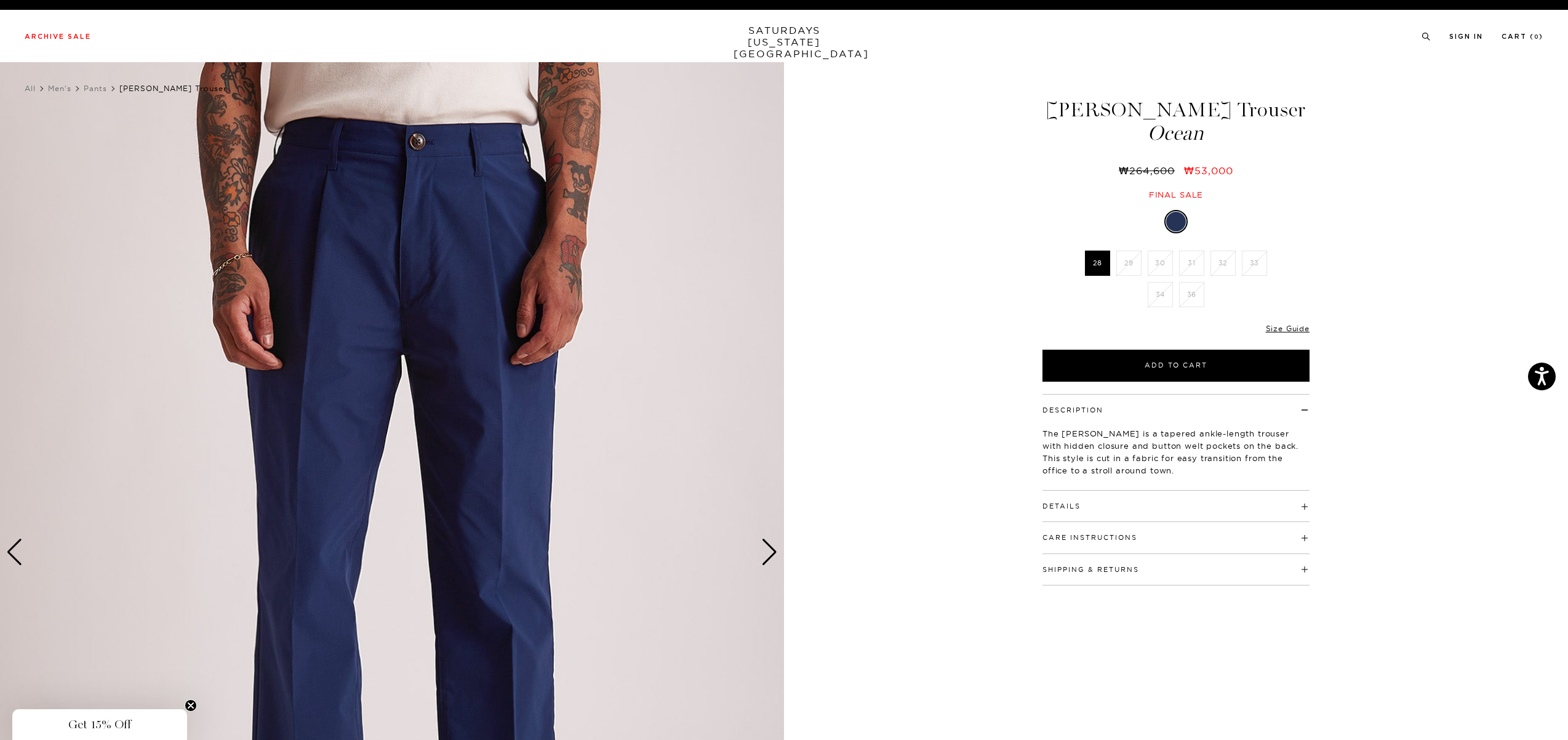
click at [769, 549] on div "Next slide" at bounding box center [769, 552] width 16 height 27
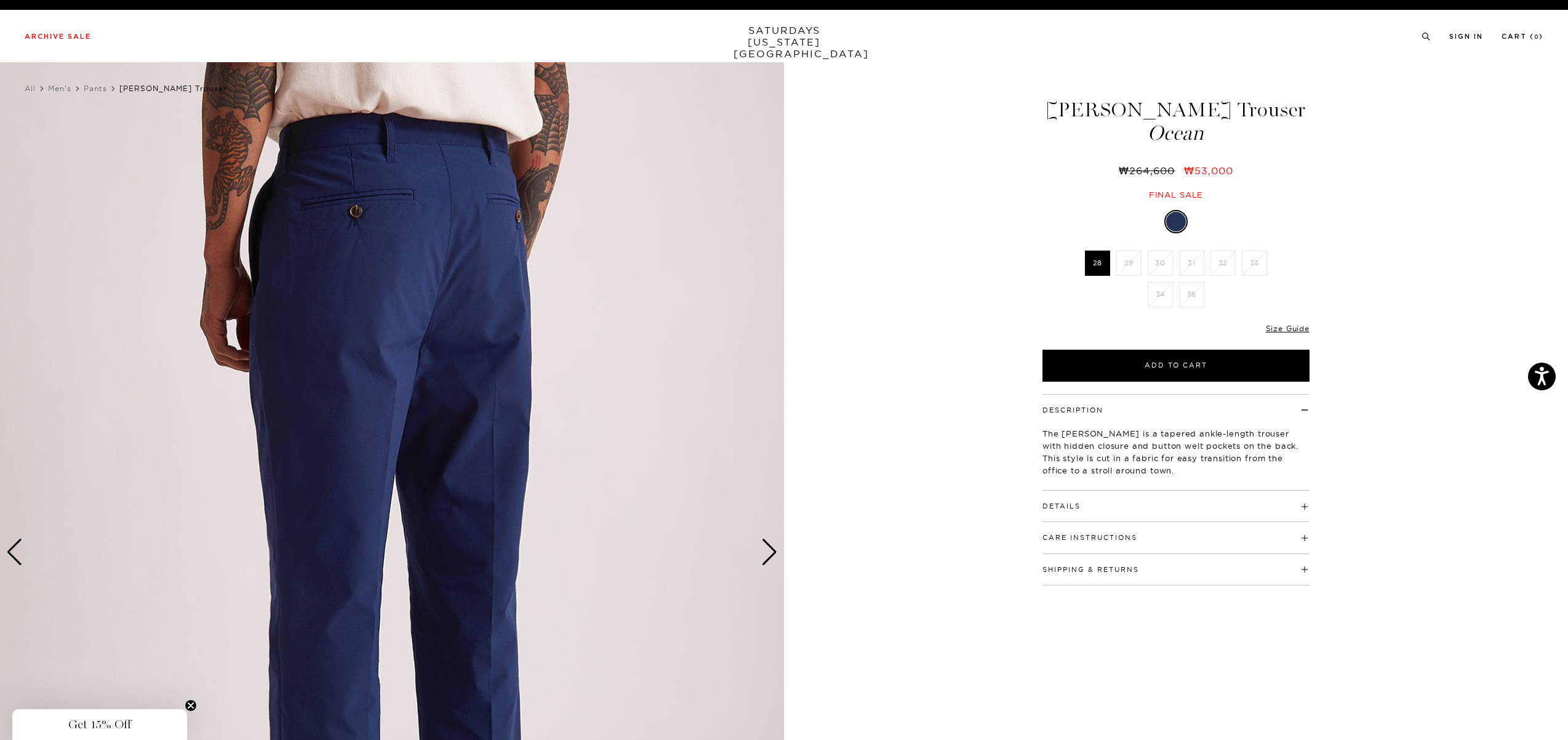
click at [769, 549] on div "Next slide" at bounding box center [769, 552] width 16 height 27
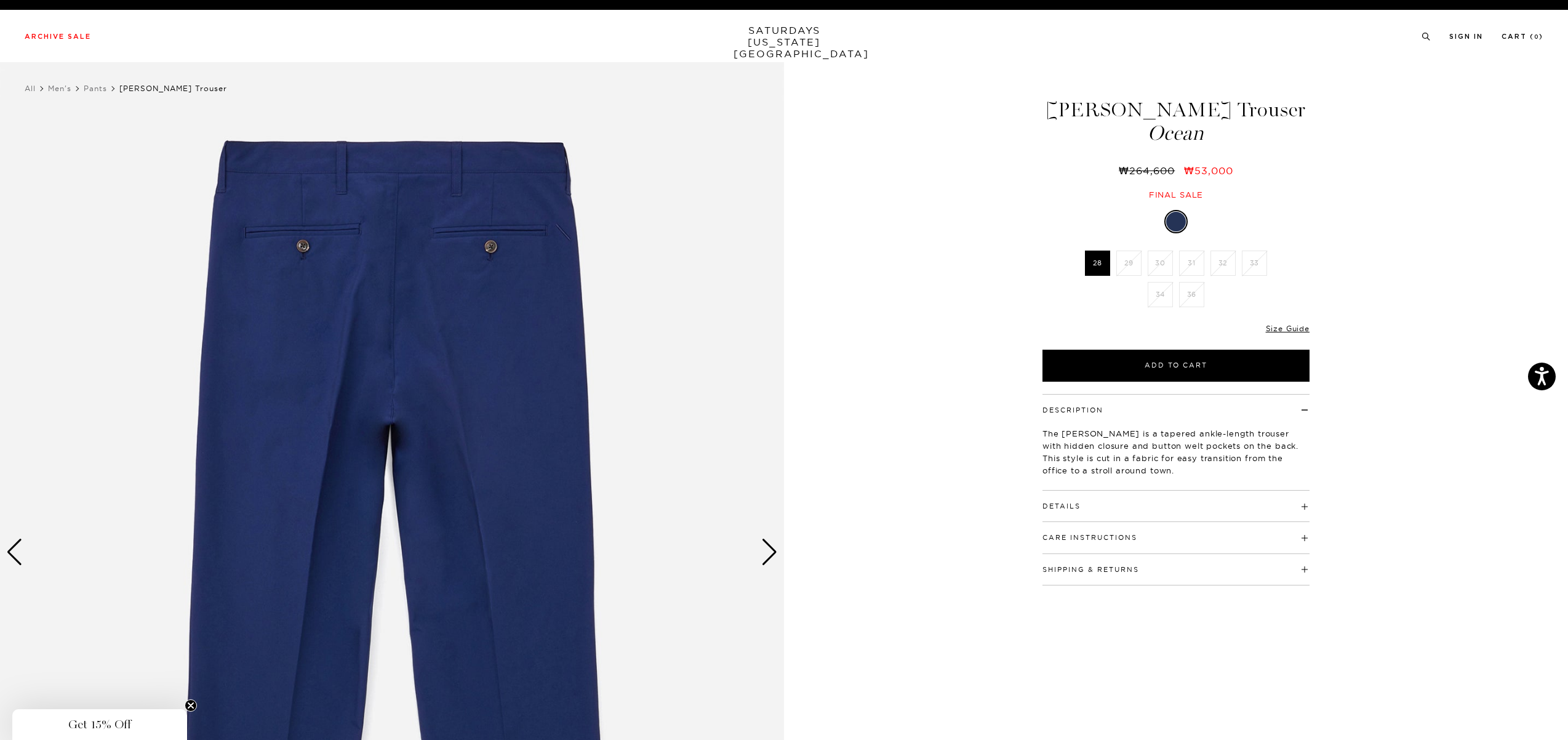
click at [1037, 688] on div "Eddie Tapered Trouser Ocean ₩264,600 ₩53,000 Final sale Eddie Tapered Trouser O…" at bounding box center [1176, 552] width 308 height 981
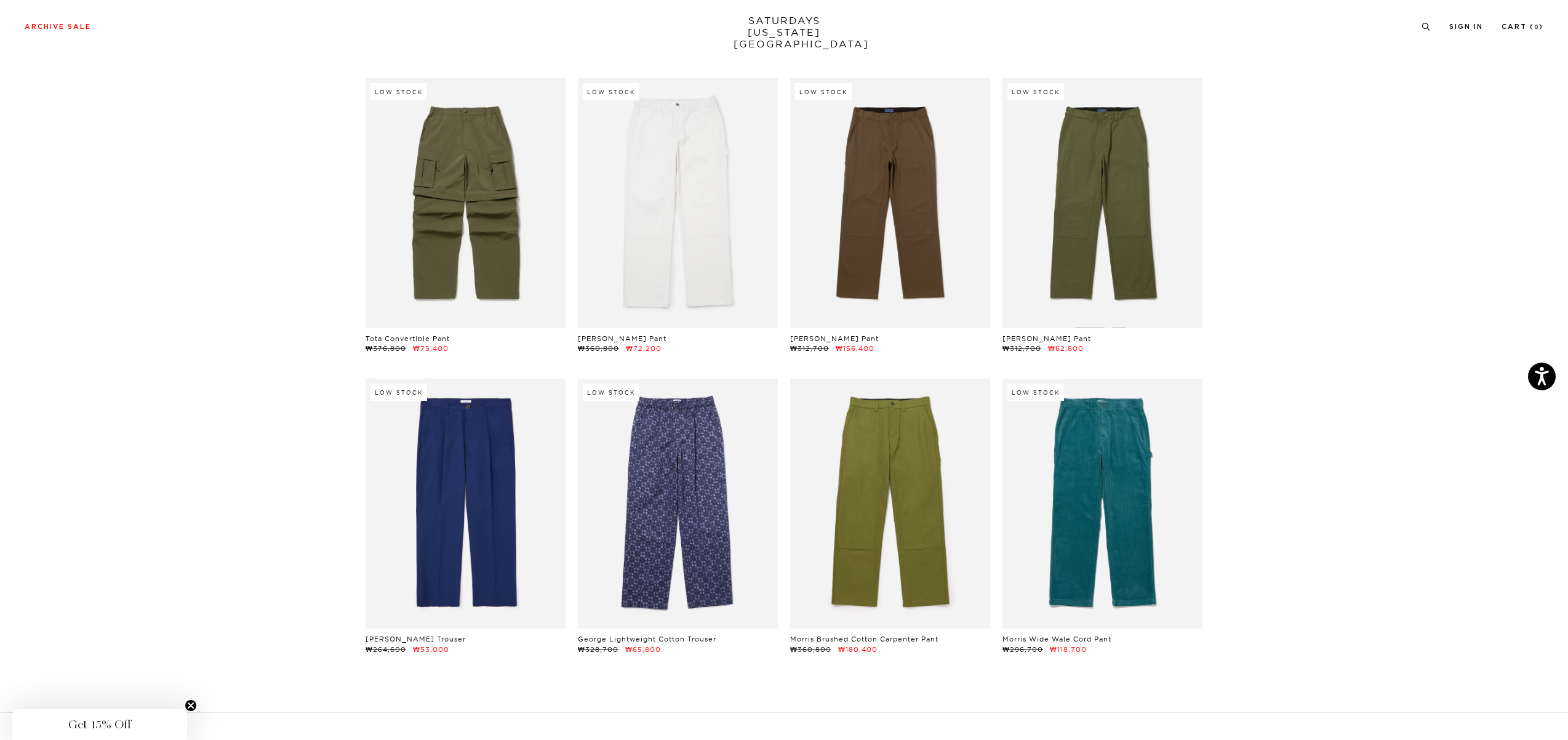
scroll to position [648, 7]
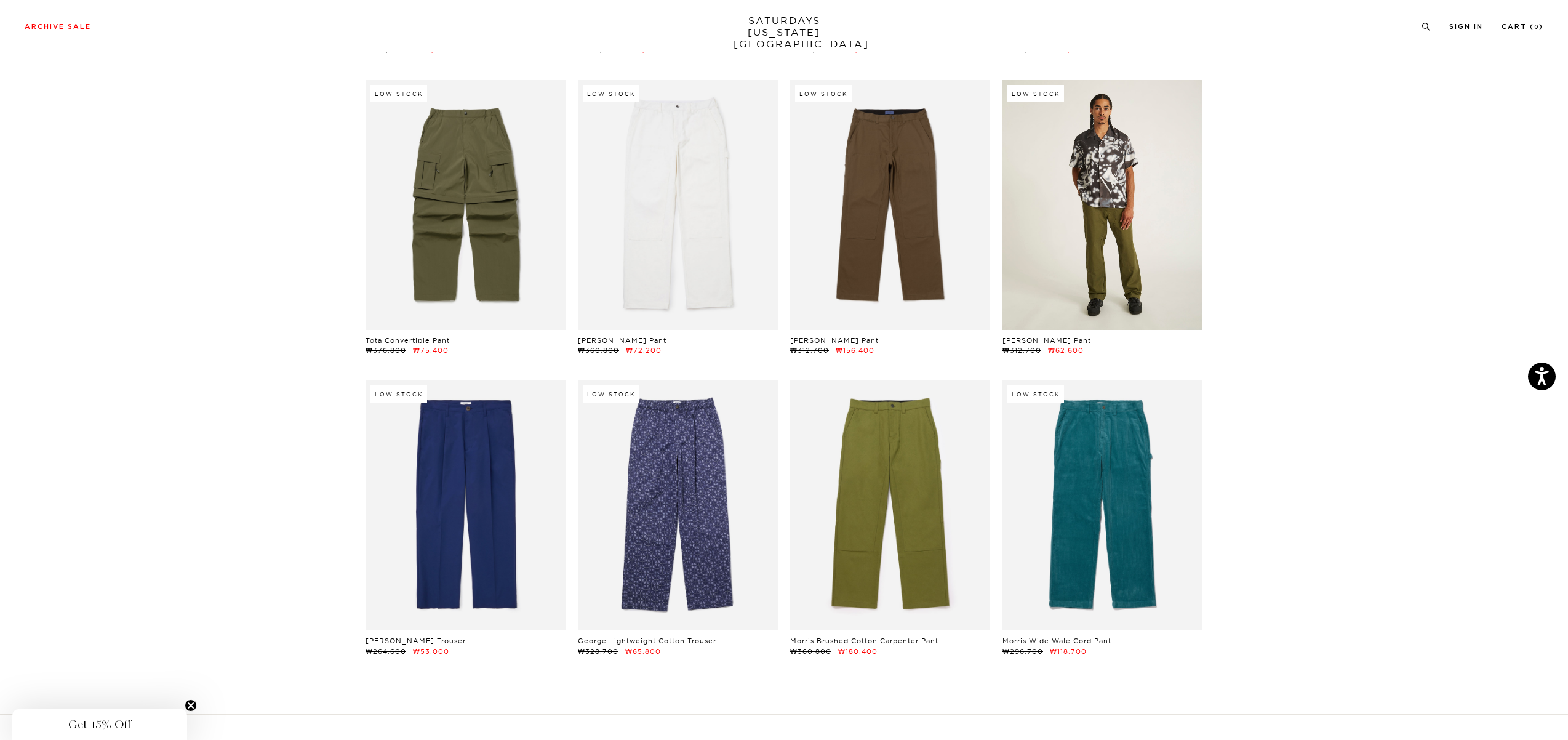
click at [1131, 218] on link at bounding box center [1102, 205] width 200 height 250
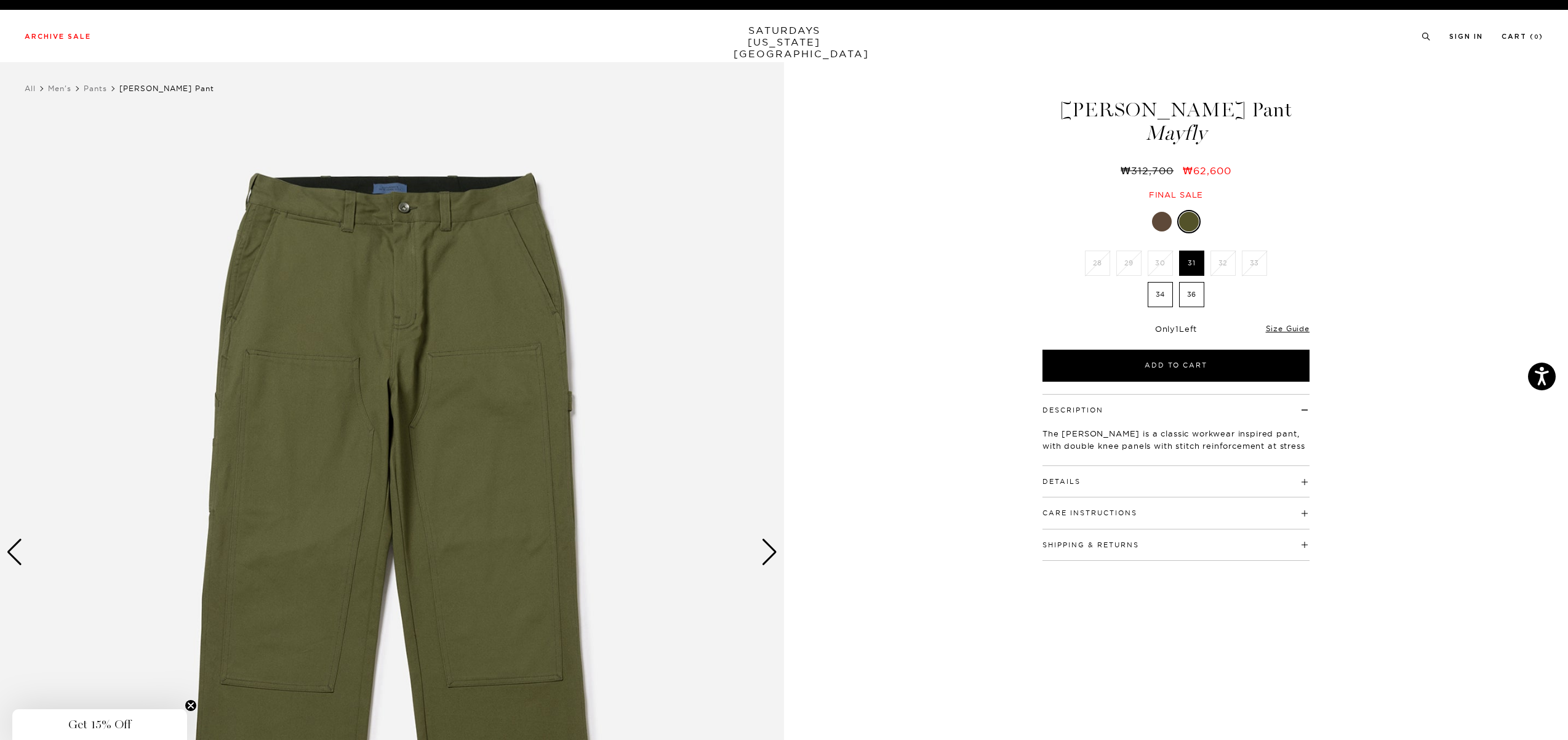
click at [552, 548] on img at bounding box center [392, 552] width 784 height 981
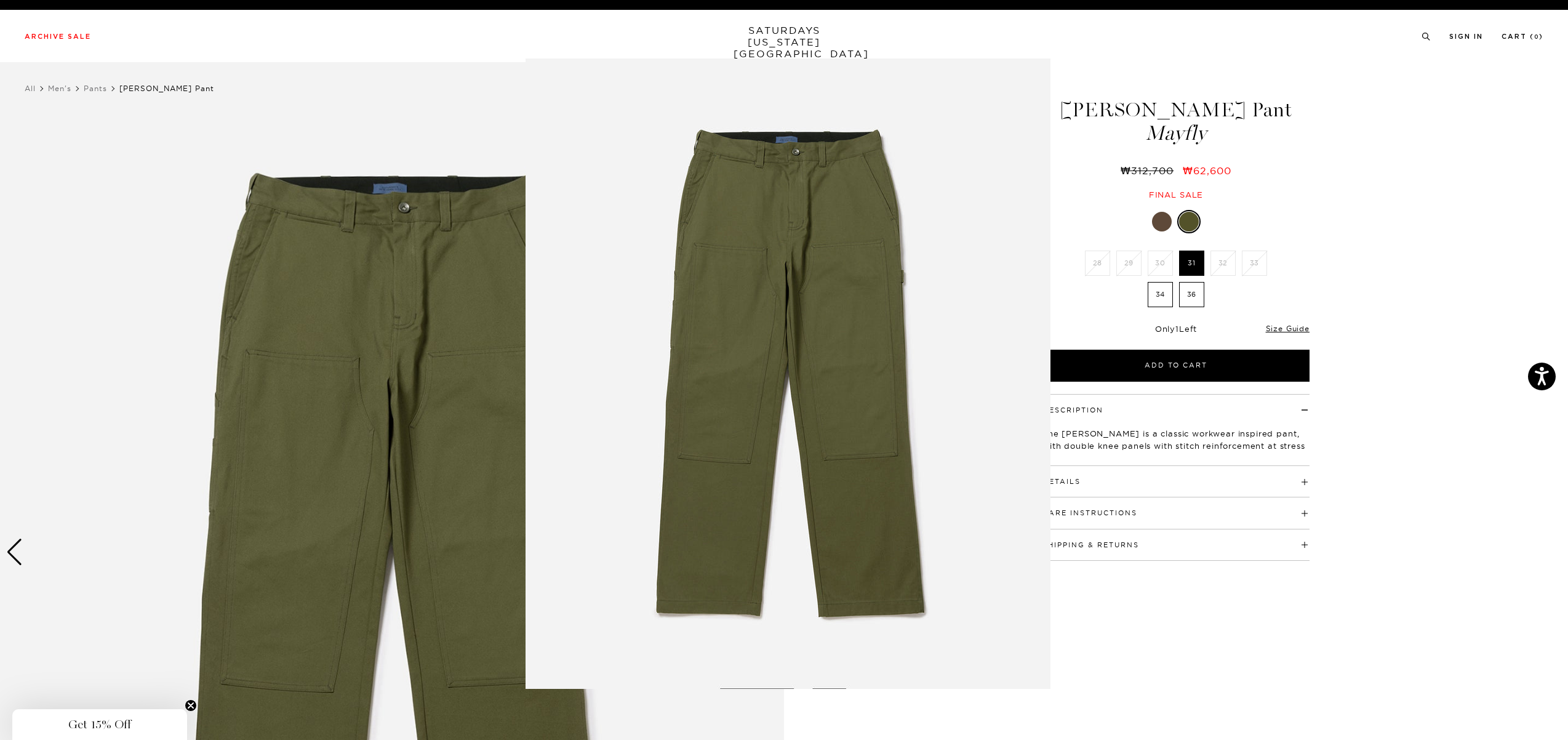
click at [817, 712] on figure at bounding box center [784, 370] width 1568 height 740
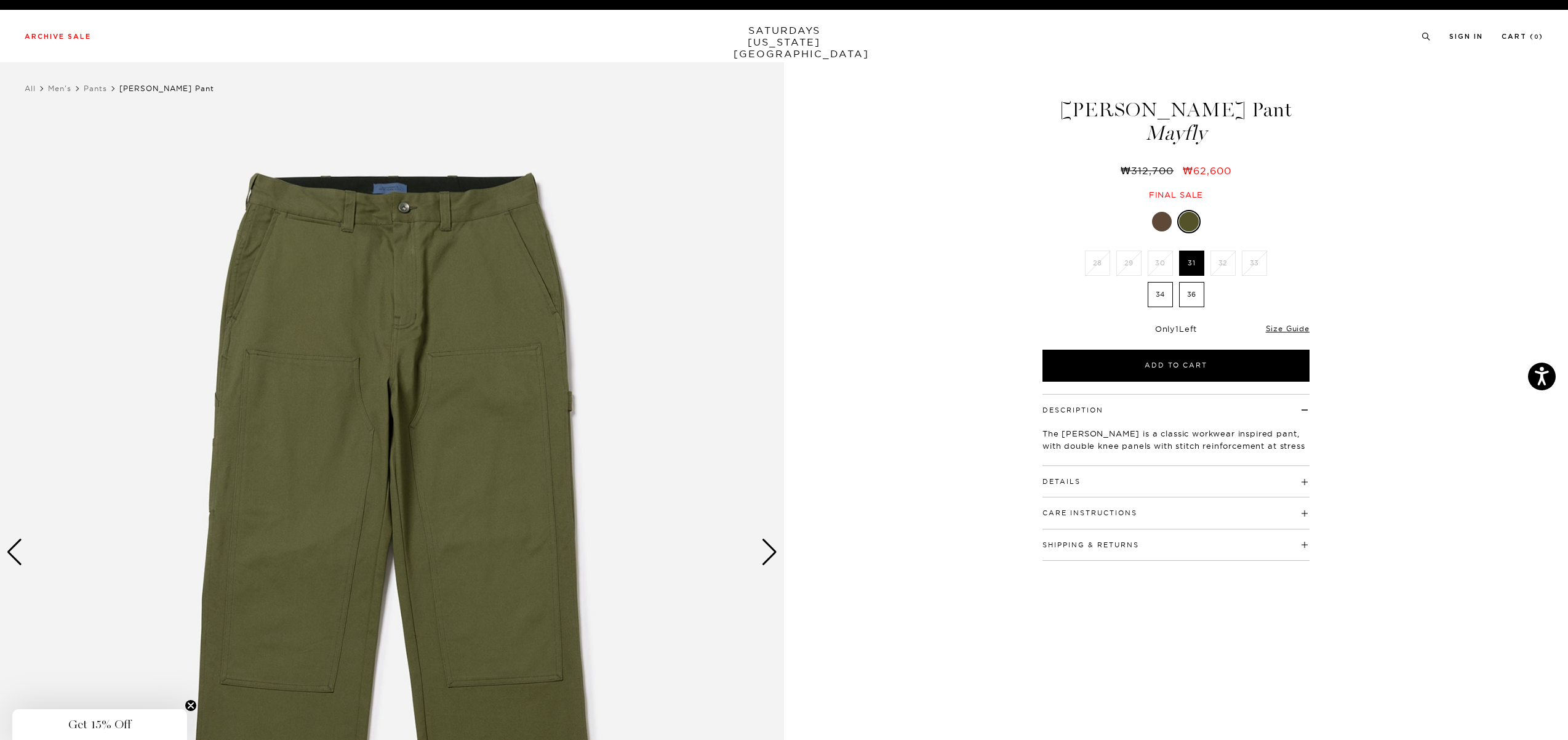
click at [779, 559] on img at bounding box center [392, 552] width 784 height 981
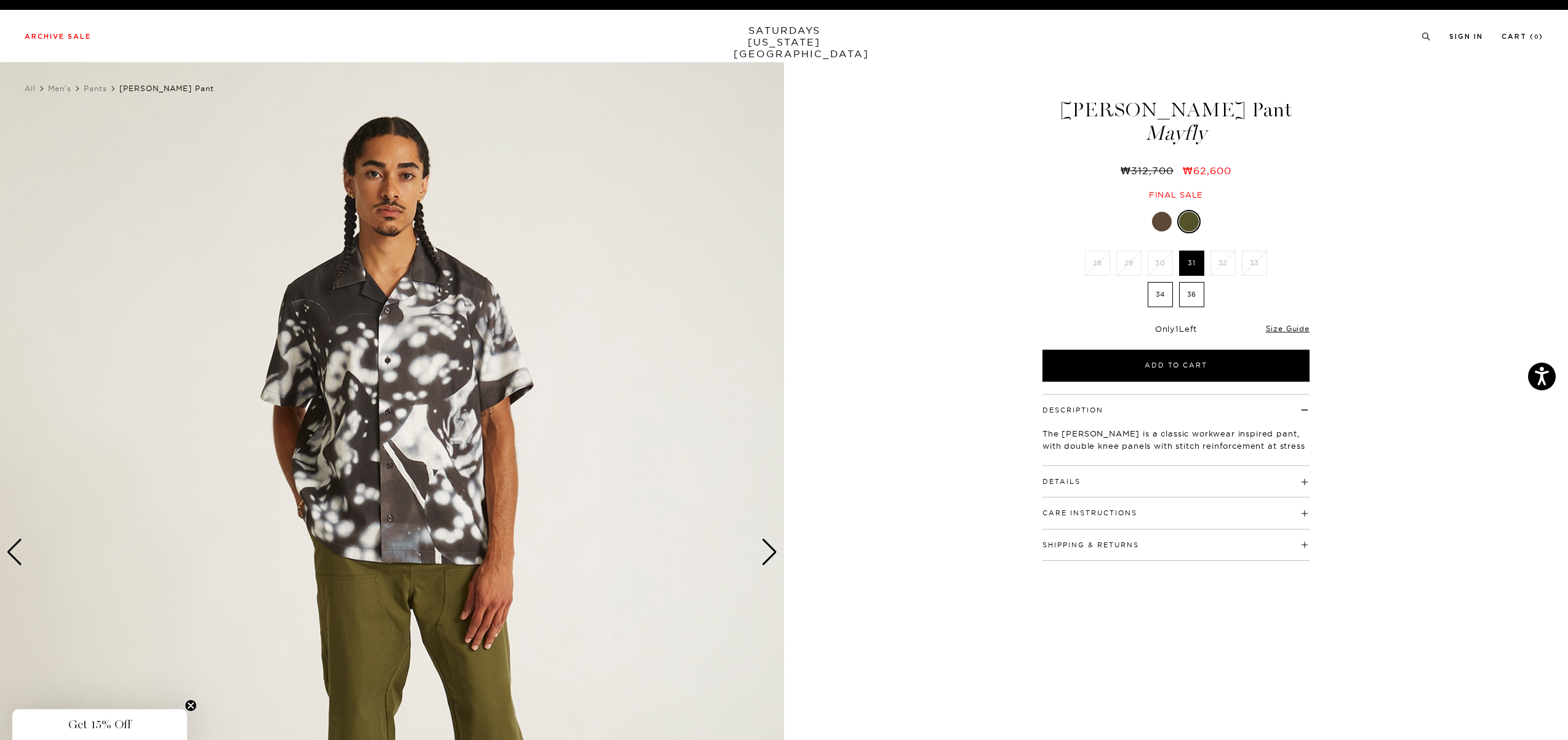
click at [766, 550] on div "Next slide" at bounding box center [769, 552] width 16 height 27
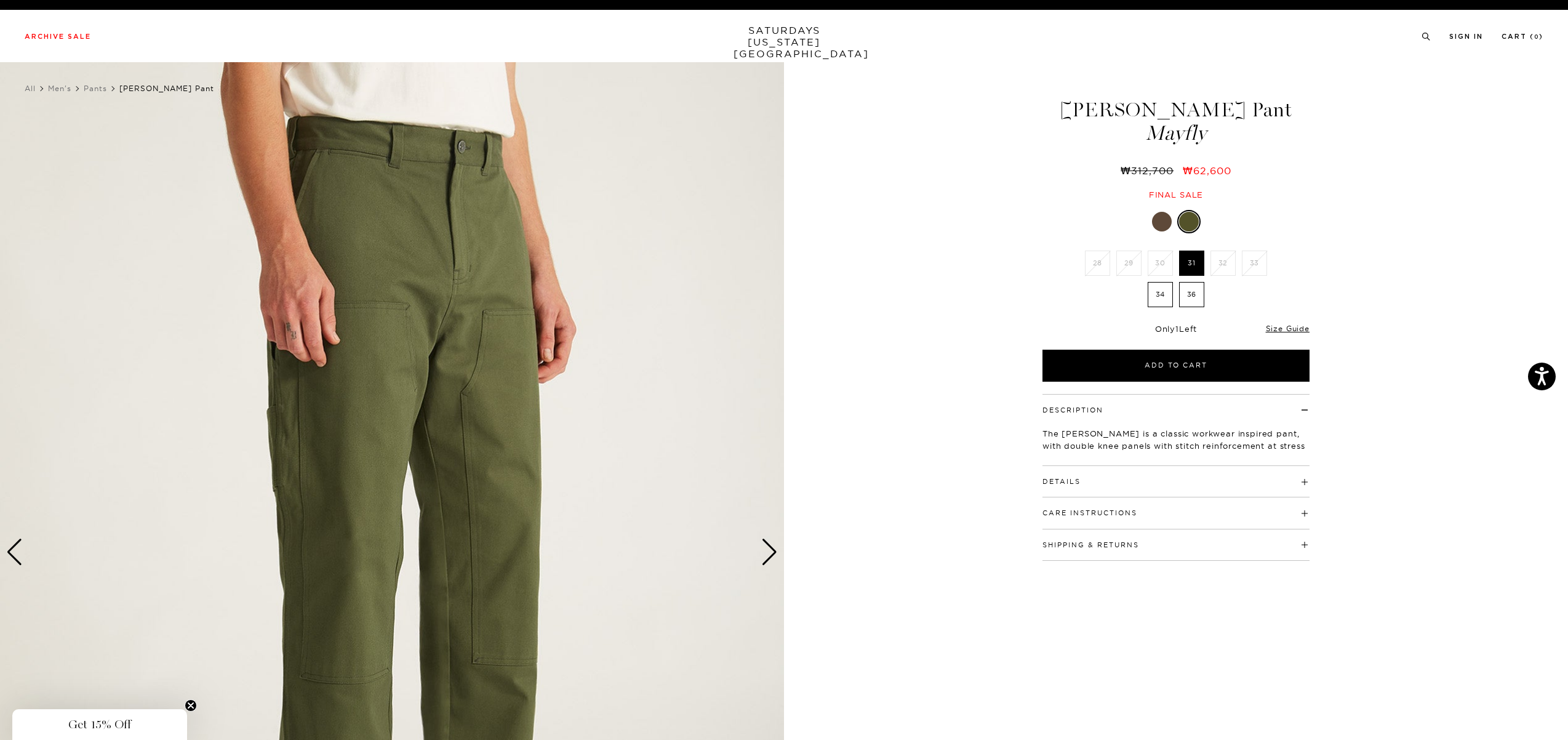
click at [401, 542] on img at bounding box center [392, 552] width 784 height 981
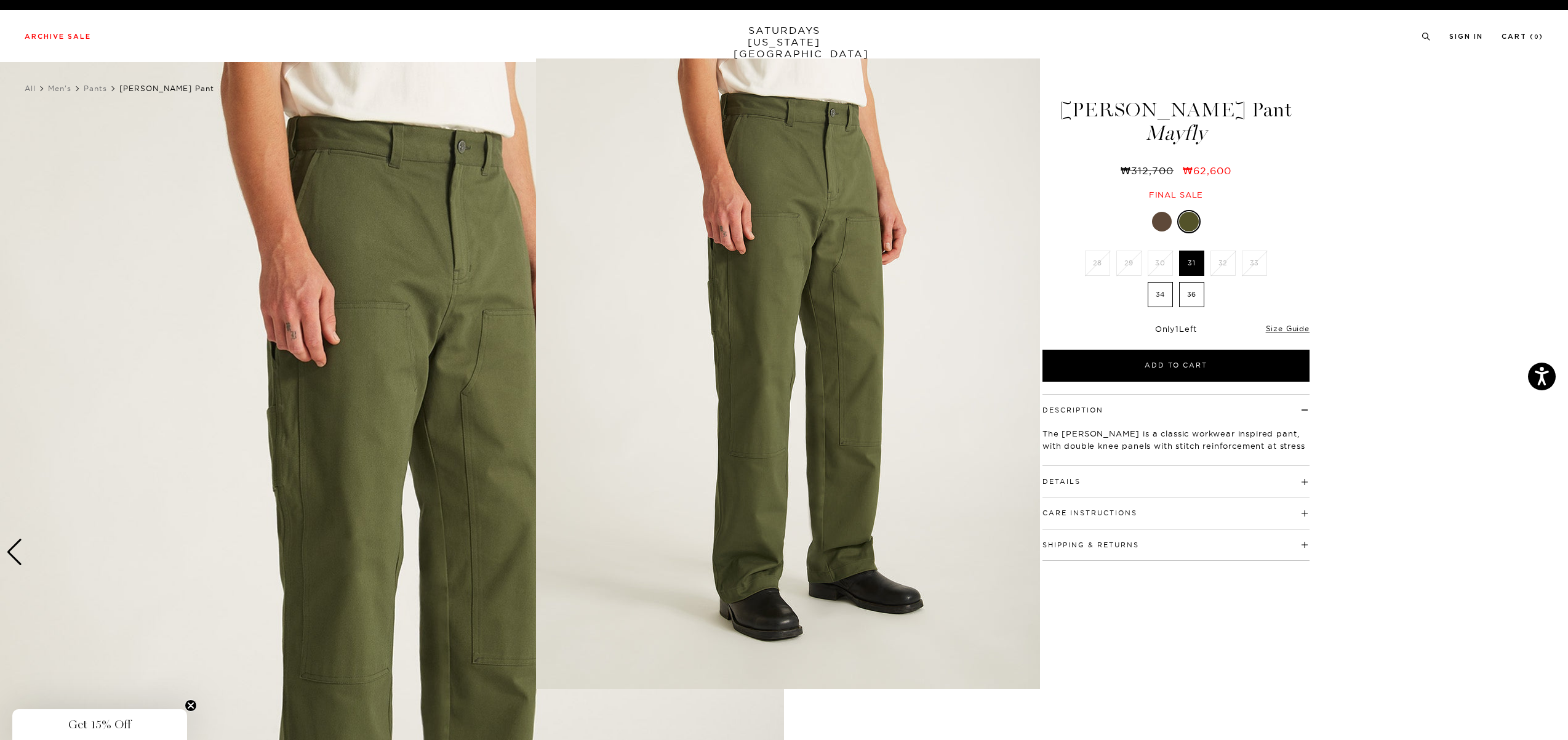
click at [133, 515] on figure at bounding box center [784, 370] width 1568 height 740
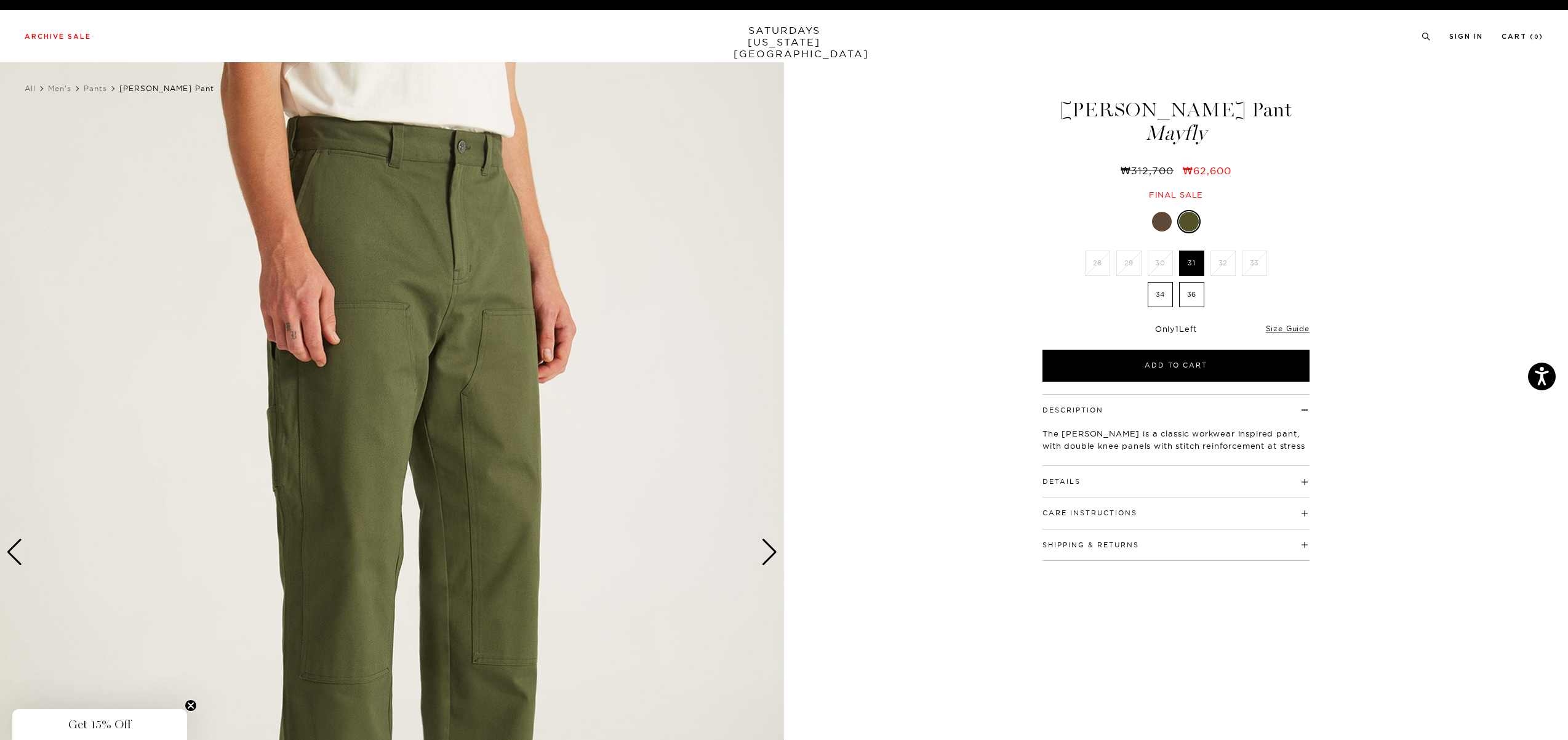
click at [771, 544] on div "Next slide" at bounding box center [769, 552] width 16 height 27
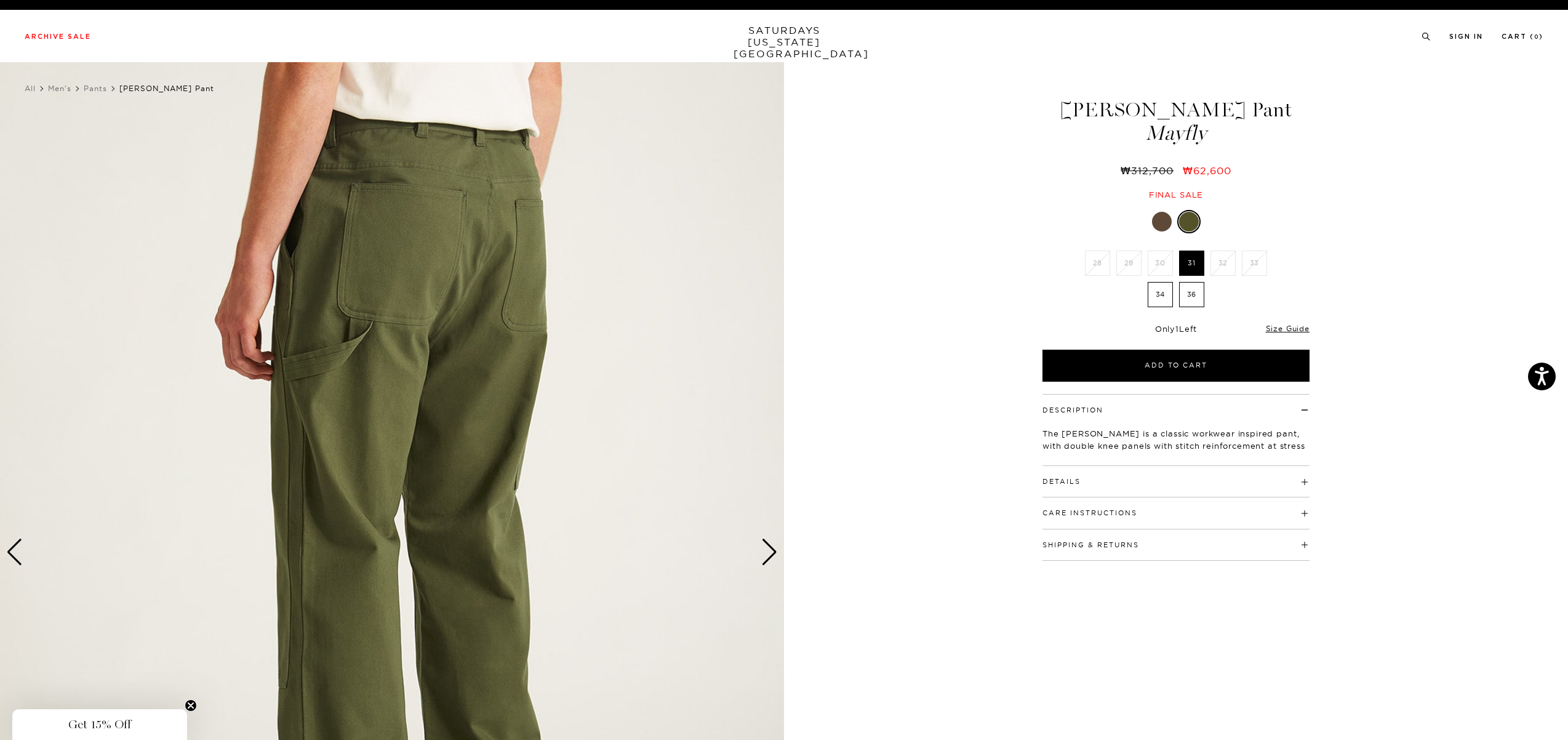
click at [771, 544] on div "Next slide" at bounding box center [769, 552] width 16 height 27
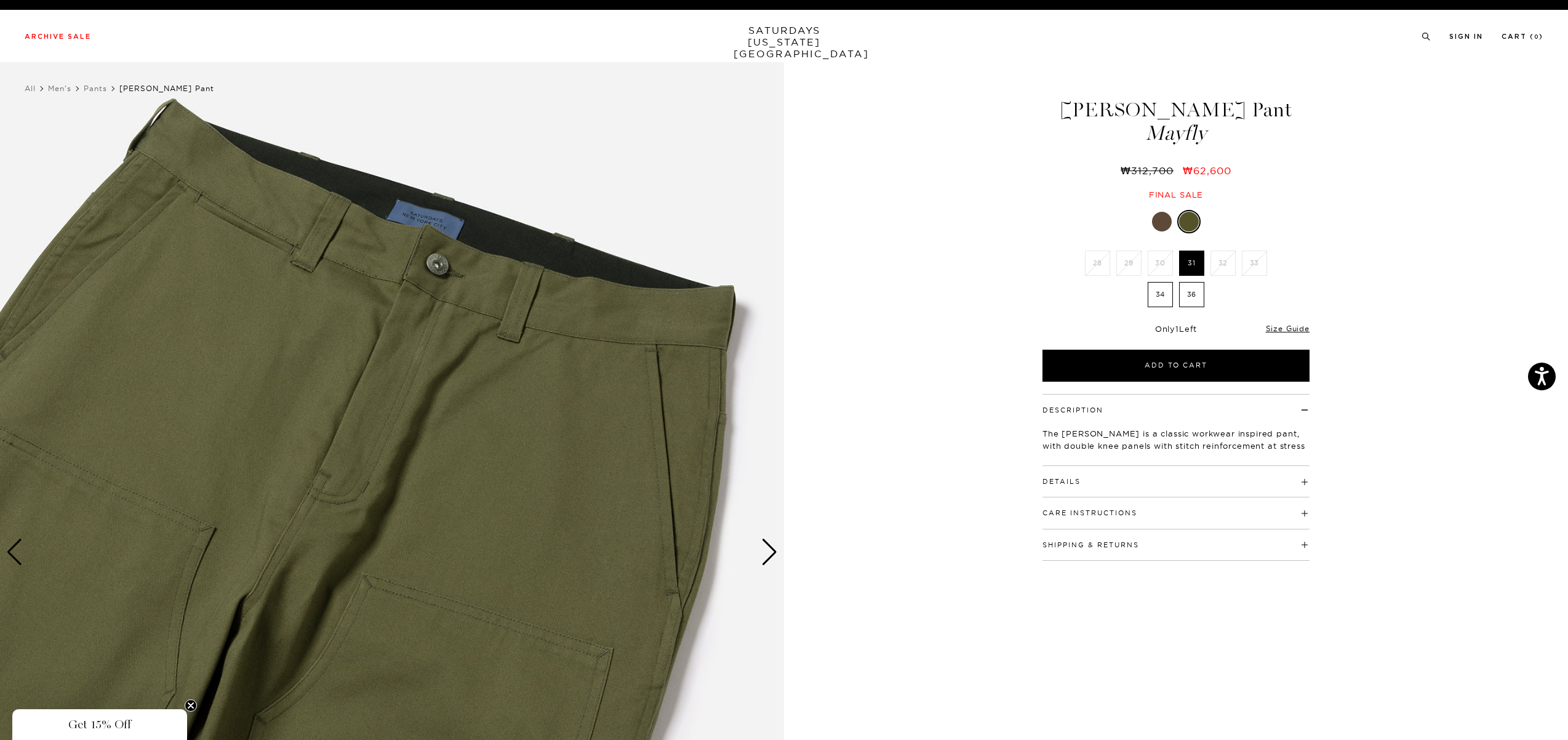
click at [771, 544] on div "Next slide" at bounding box center [769, 552] width 16 height 27
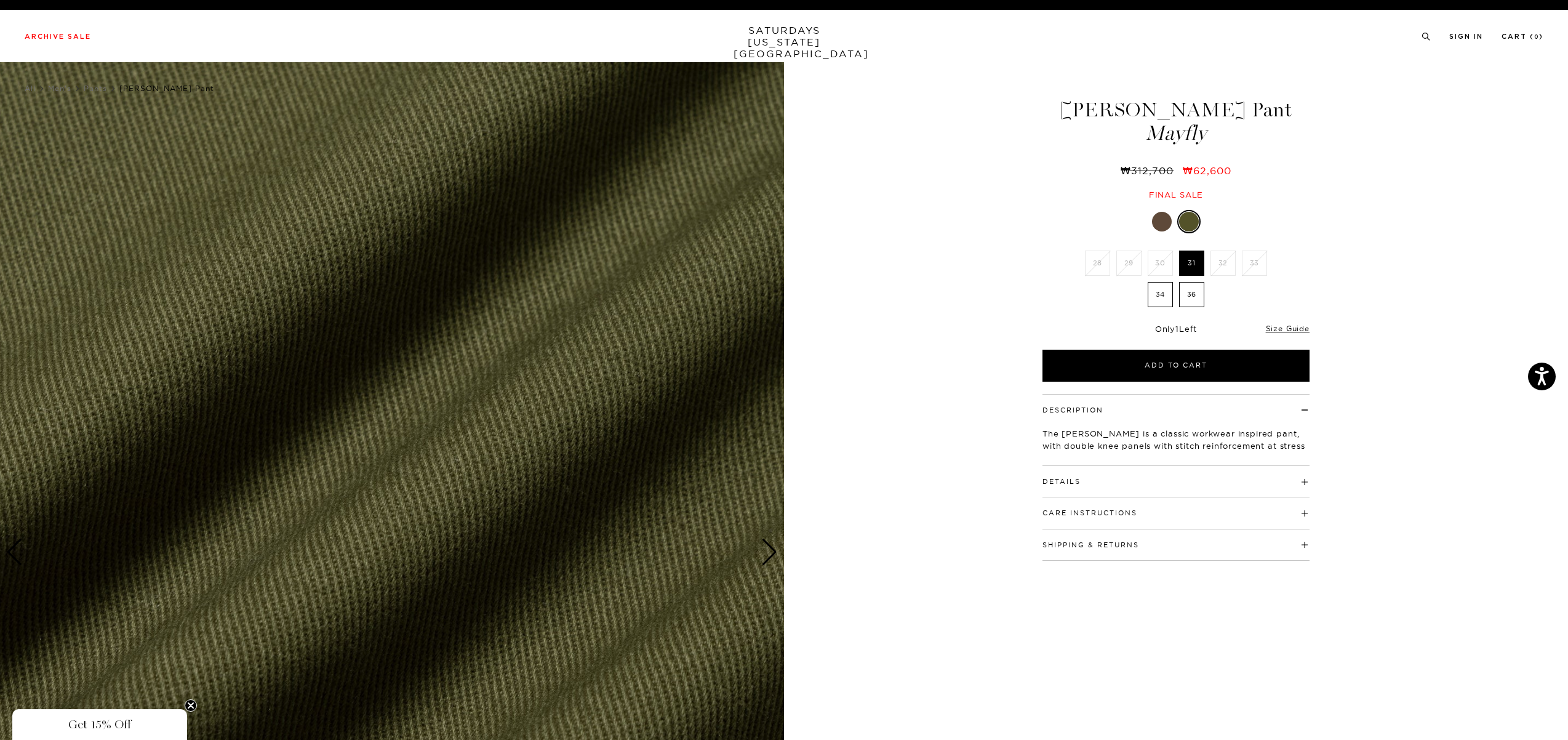
click at [771, 544] on div "Next slide" at bounding box center [769, 552] width 16 height 27
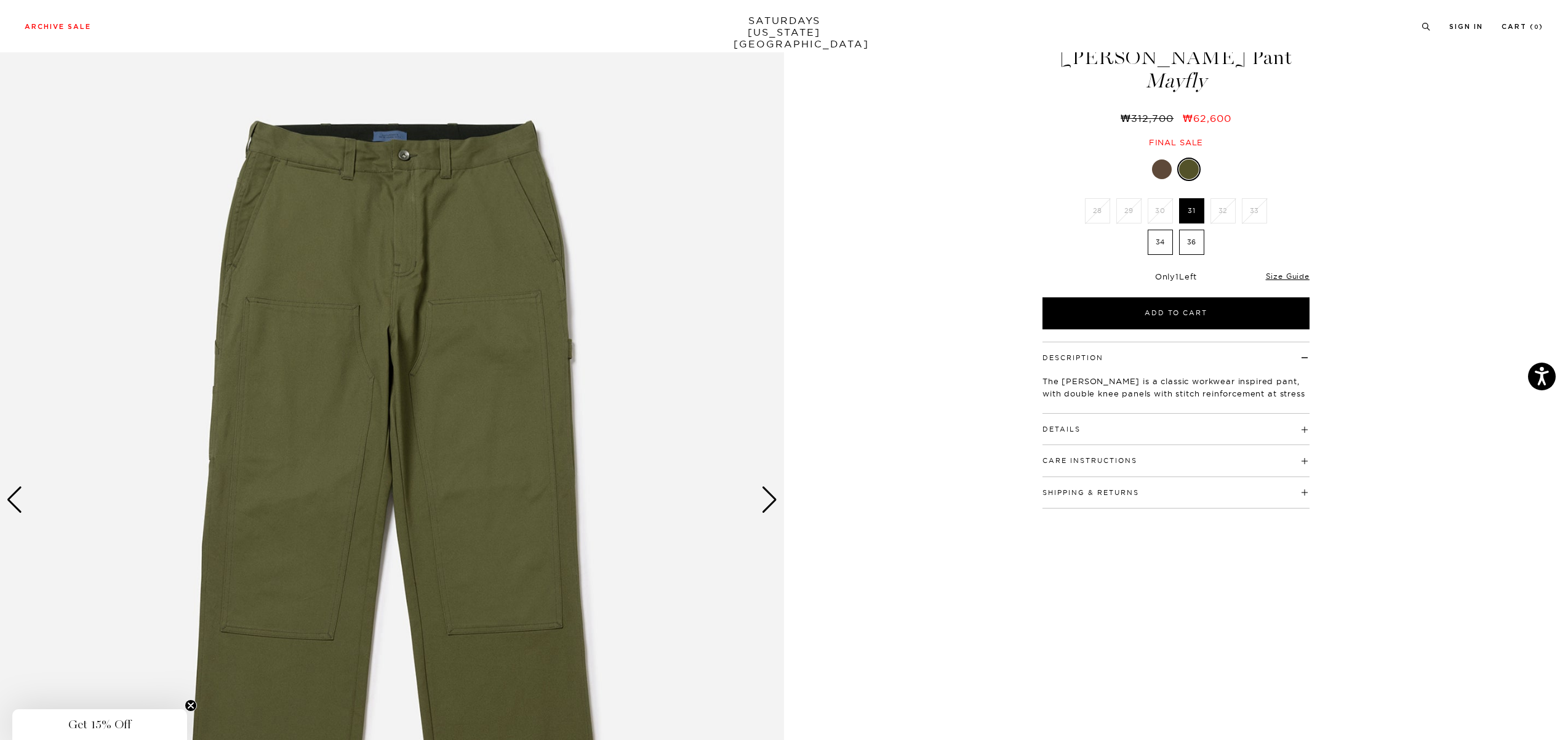
scroll to position [81, 0]
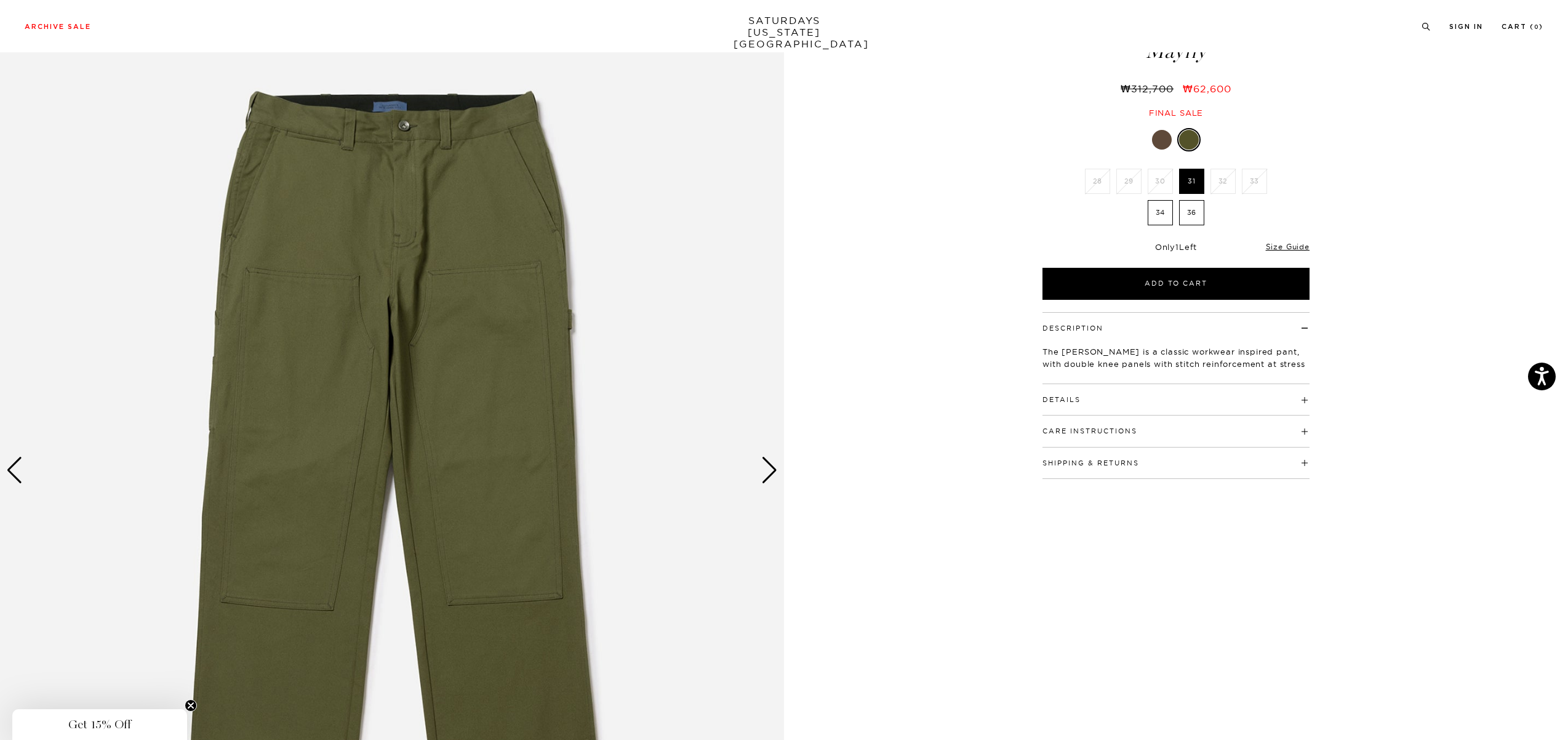
click at [771, 472] on div "Next slide" at bounding box center [769, 470] width 16 height 27
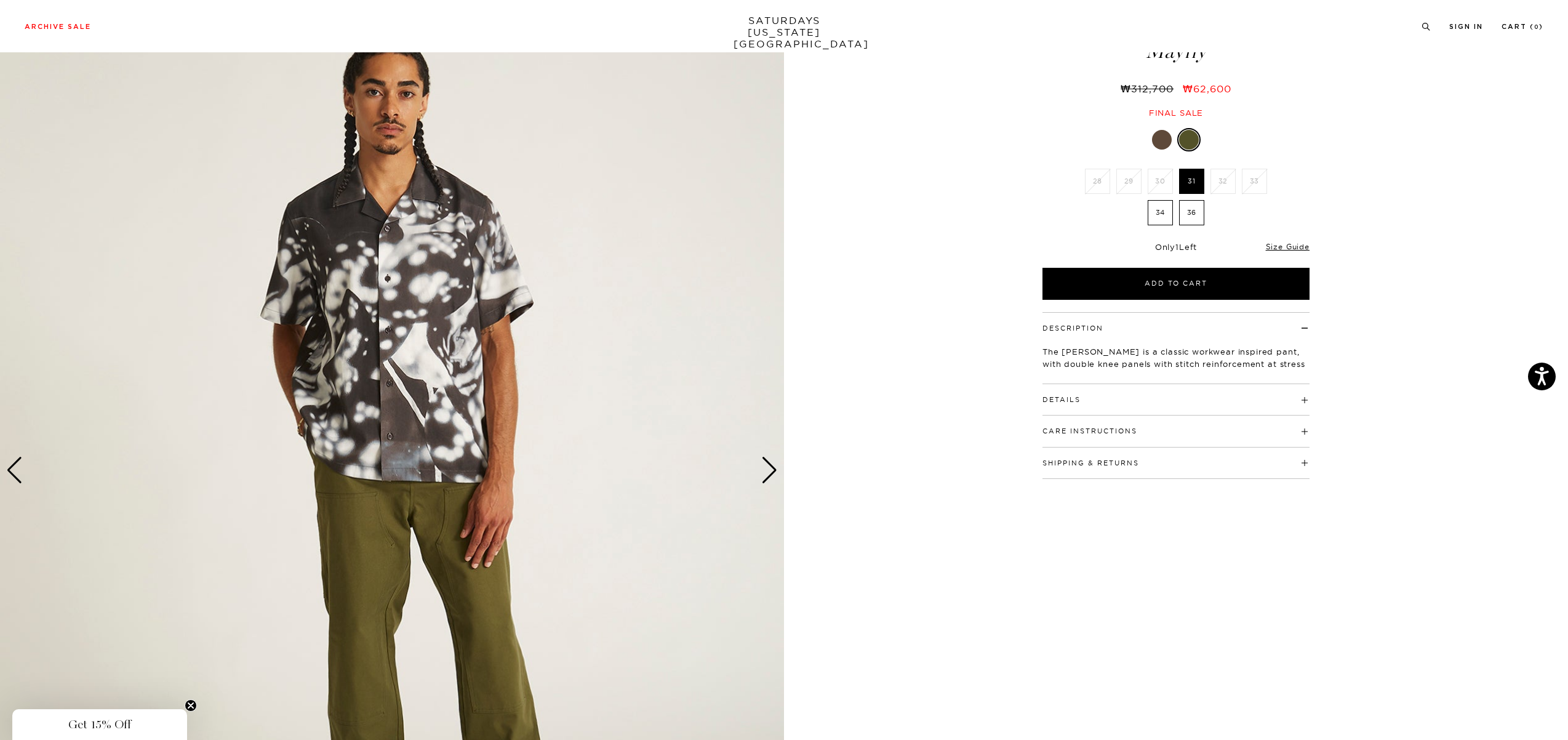
click at [771, 472] on div "Next slide" at bounding box center [769, 470] width 16 height 27
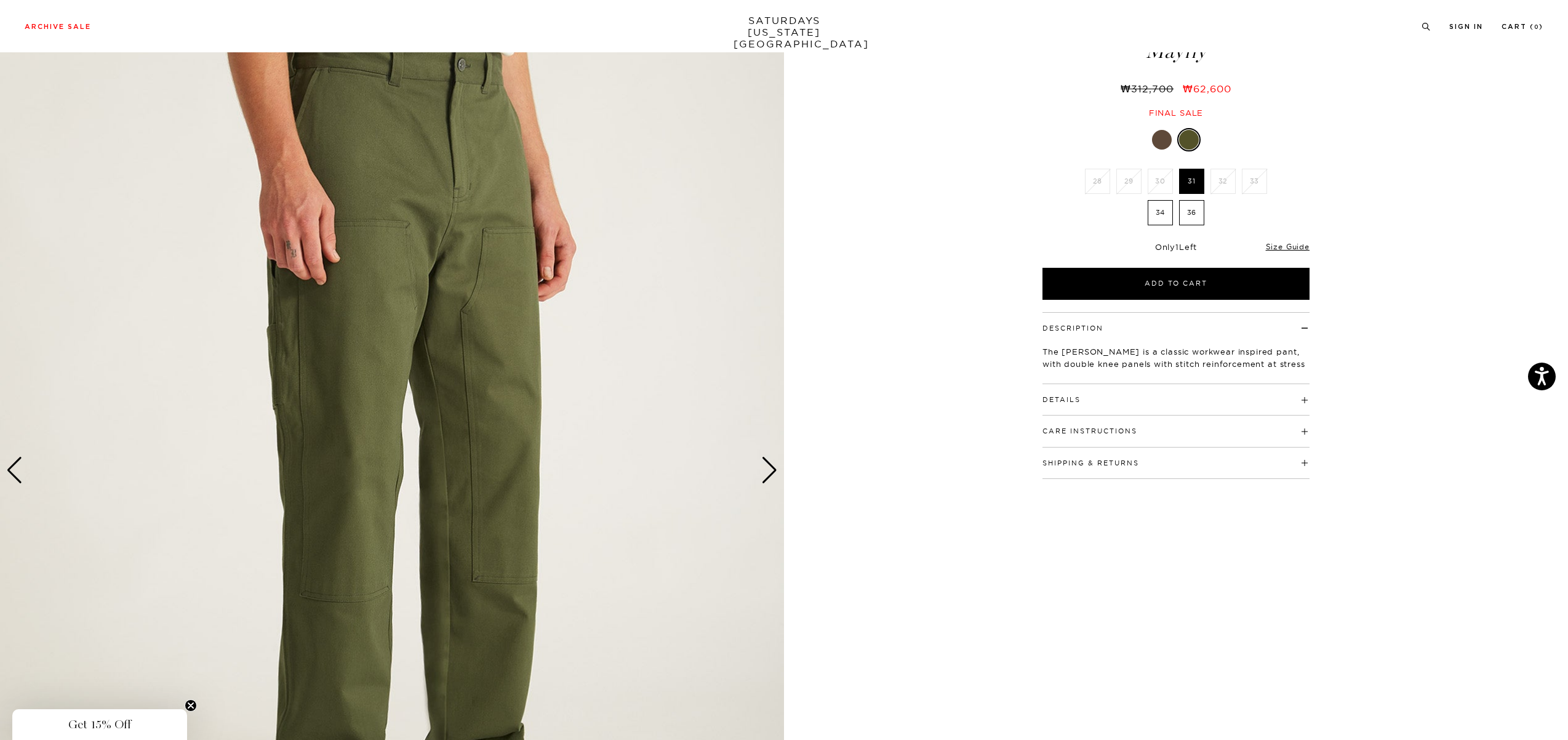
click at [771, 472] on div "Next slide" at bounding box center [769, 470] width 16 height 27
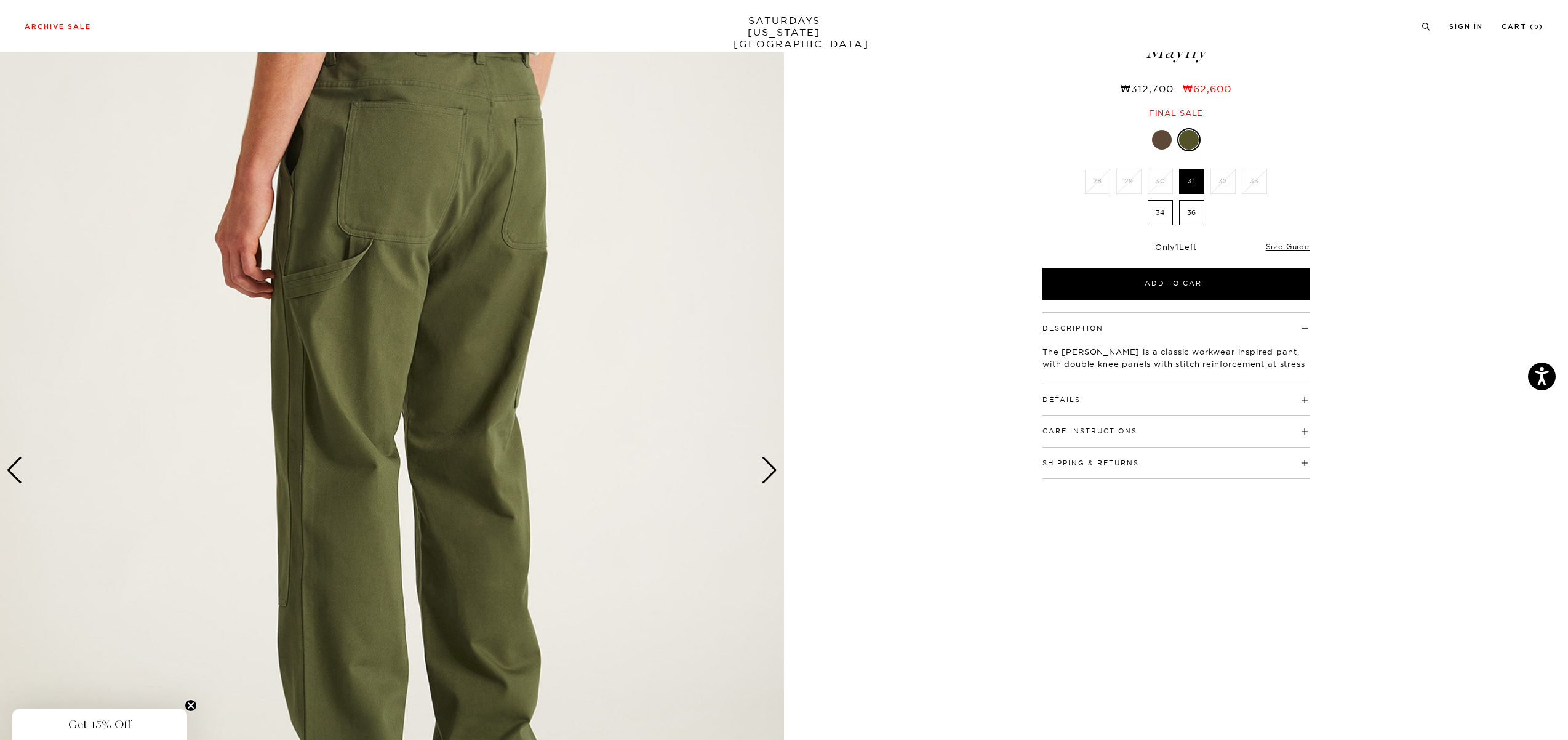
click at [264, 531] on img at bounding box center [392, 471] width 784 height 981
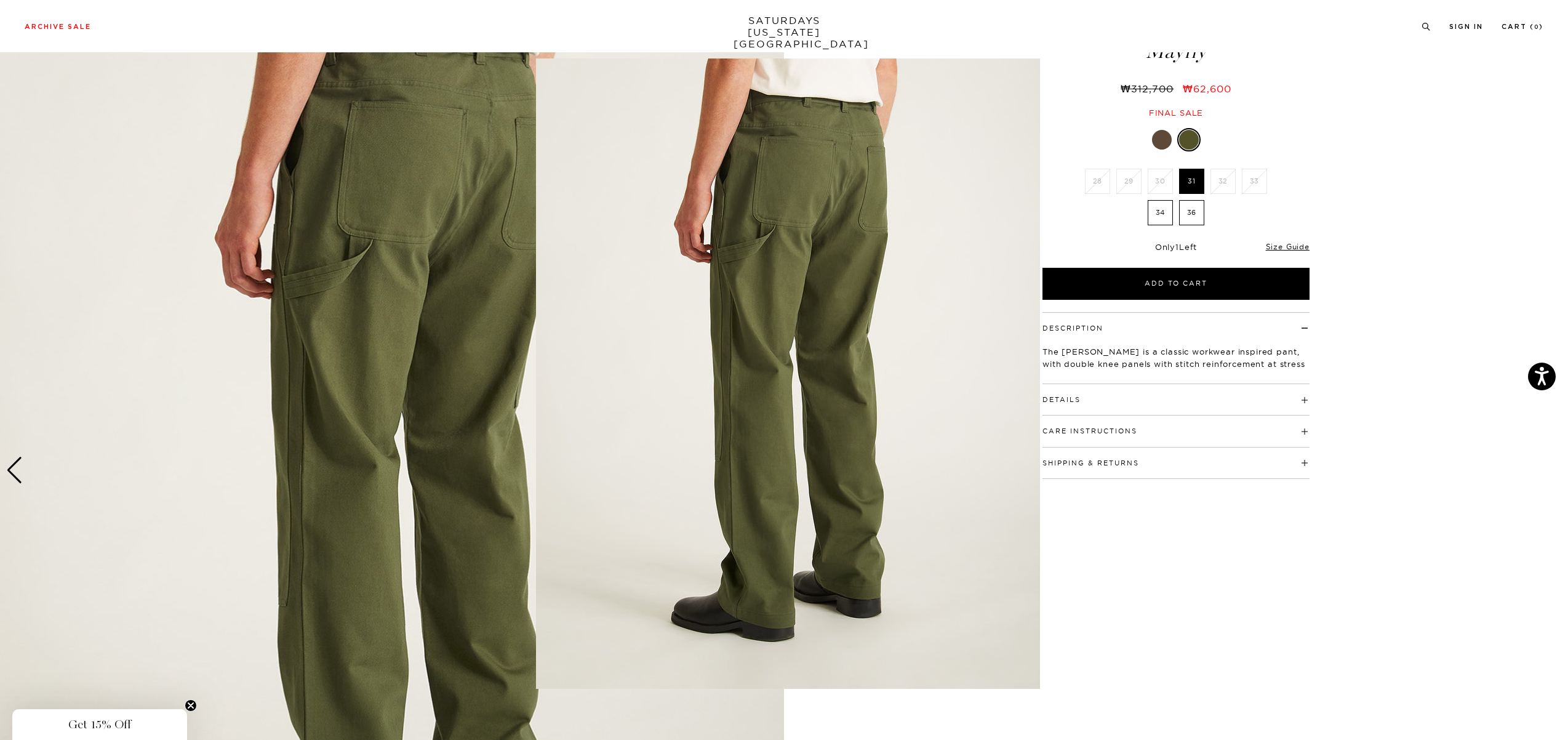
drag, startPoint x: 1403, startPoint y: 626, endPoint x: 1391, endPoint y: 619, distance: 13.9
click at [1403, 626] on figure at bounding box center [784, 370] width 1568 height 740
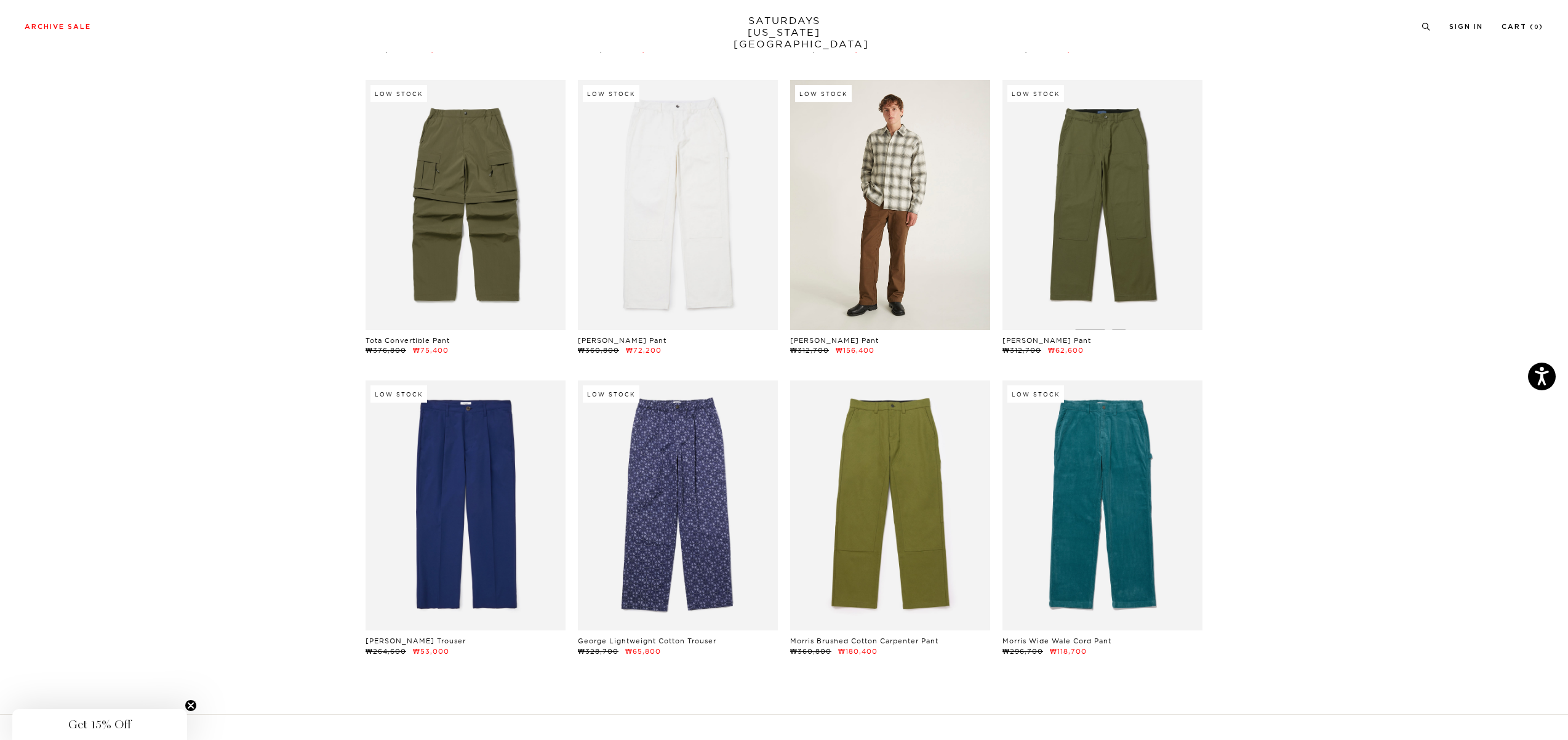
click at [944, 266] on link at bounding box center [890, 205] width 200 height 250
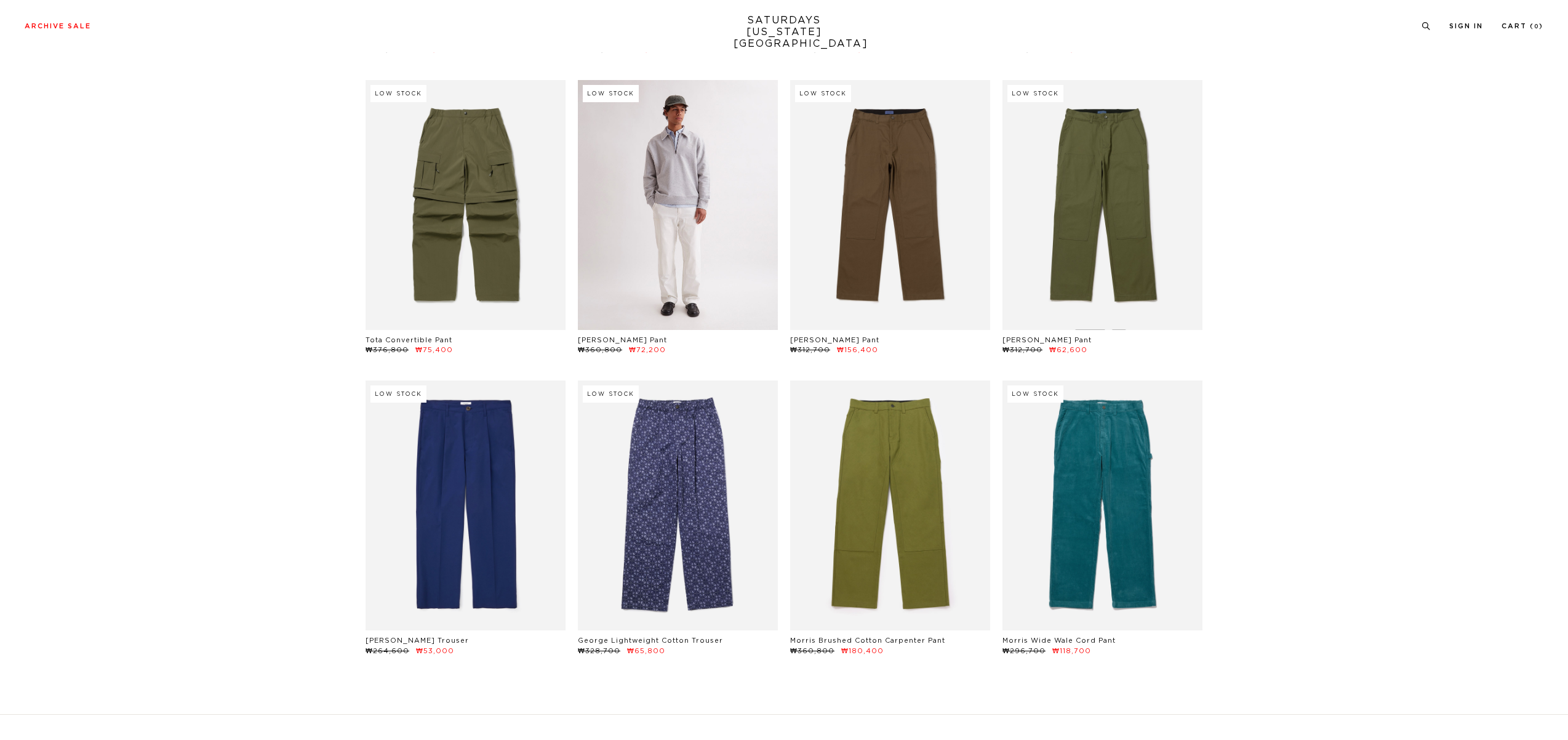
click at [679, 242] on link at bounding box center [678, 205] width 200 height 250
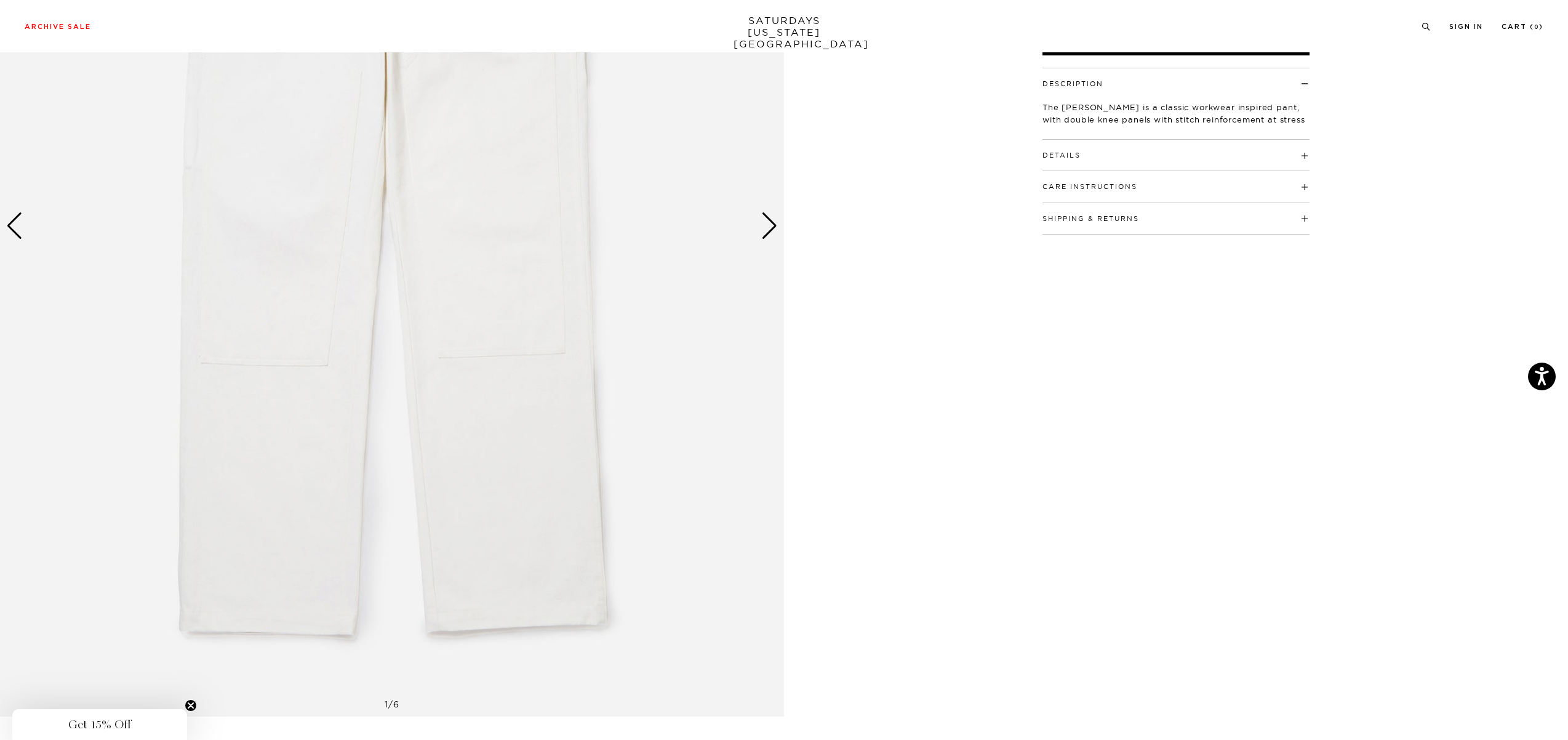
scroll to position [328, 0]
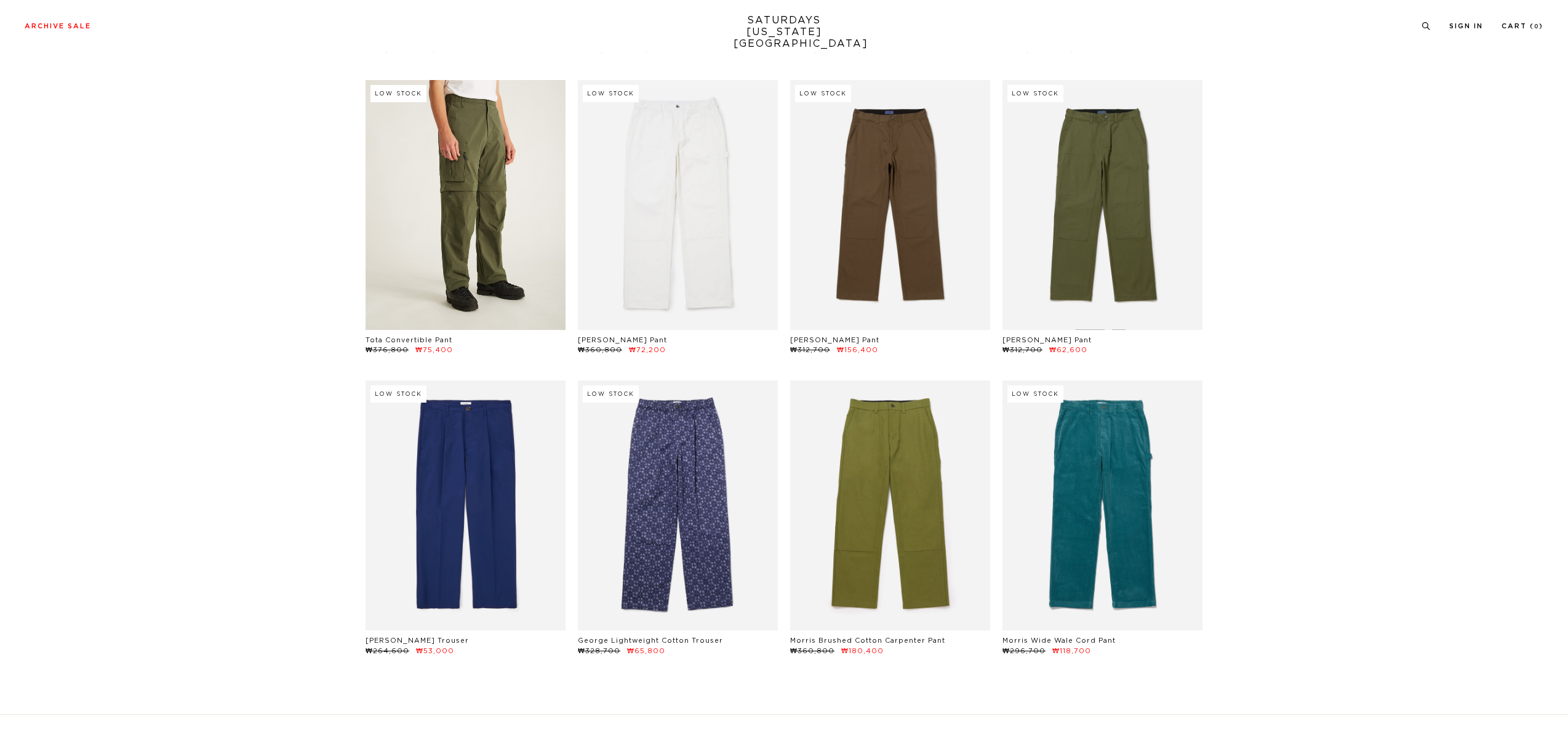
click at [461, 217] on link at bounding box center [466, 205] width 200 height 250
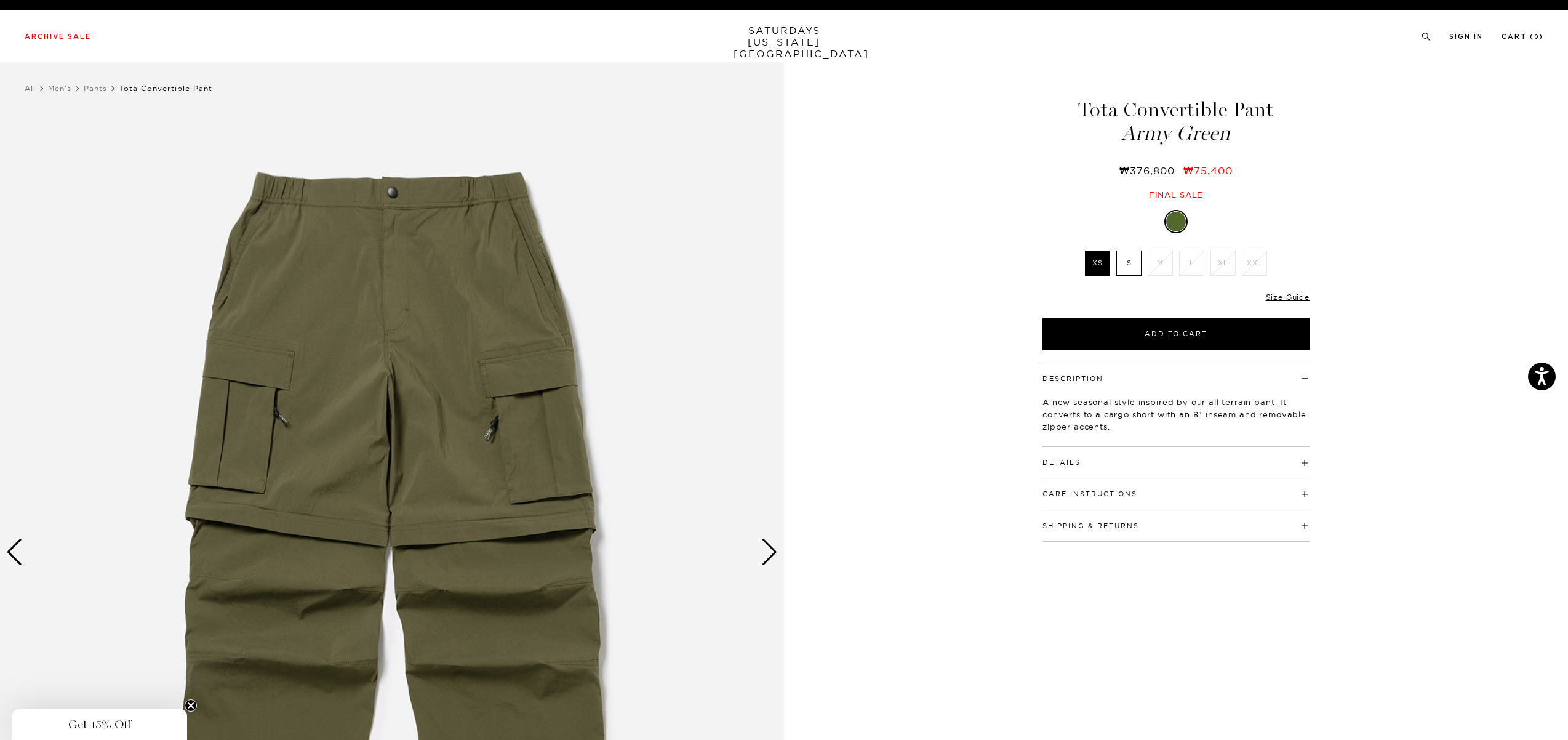
click at [360, 486] on img at bounding box center [392, 552] width 784 height 981
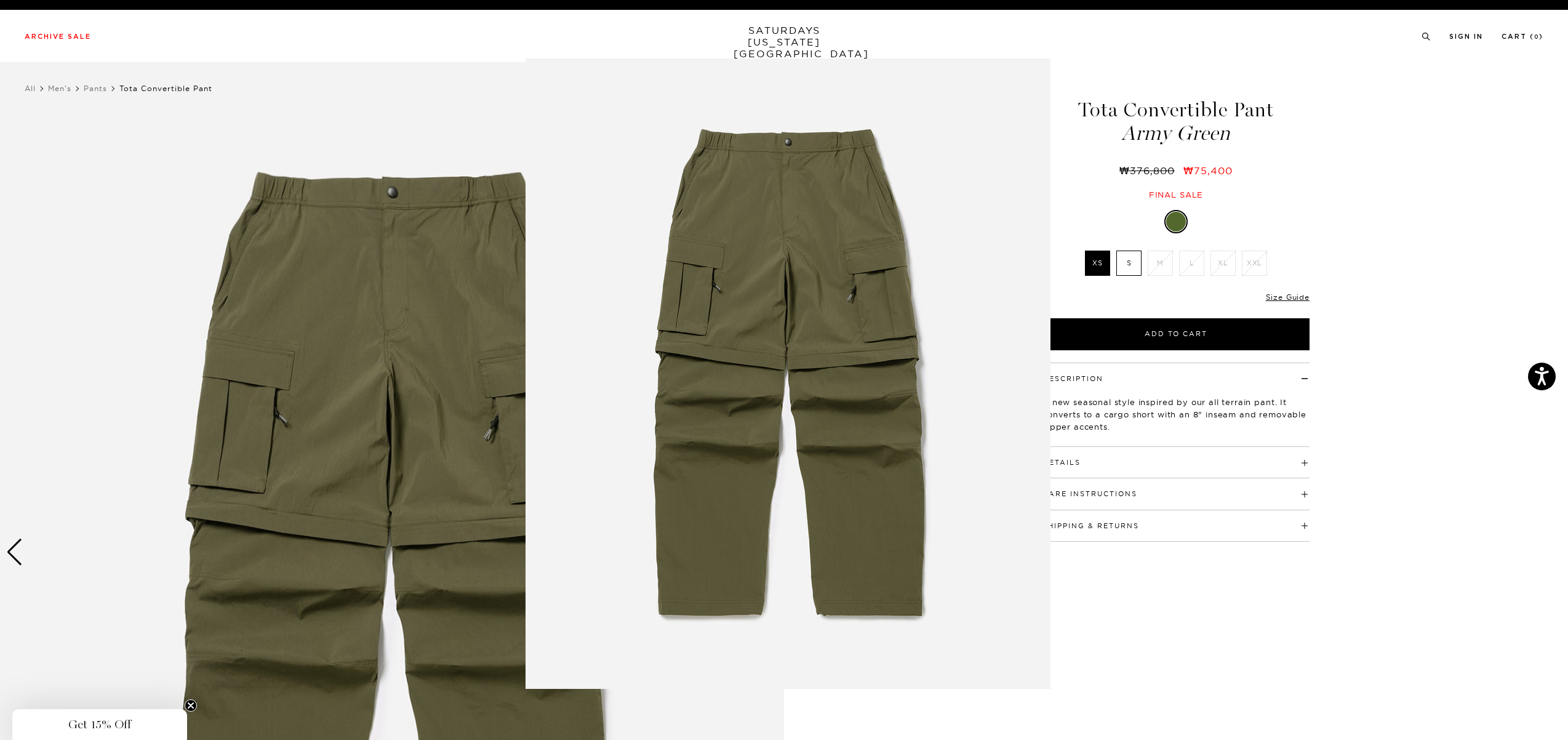
click at [463, 496] on figure at bounding box center [784, 370] width 1568 height 740
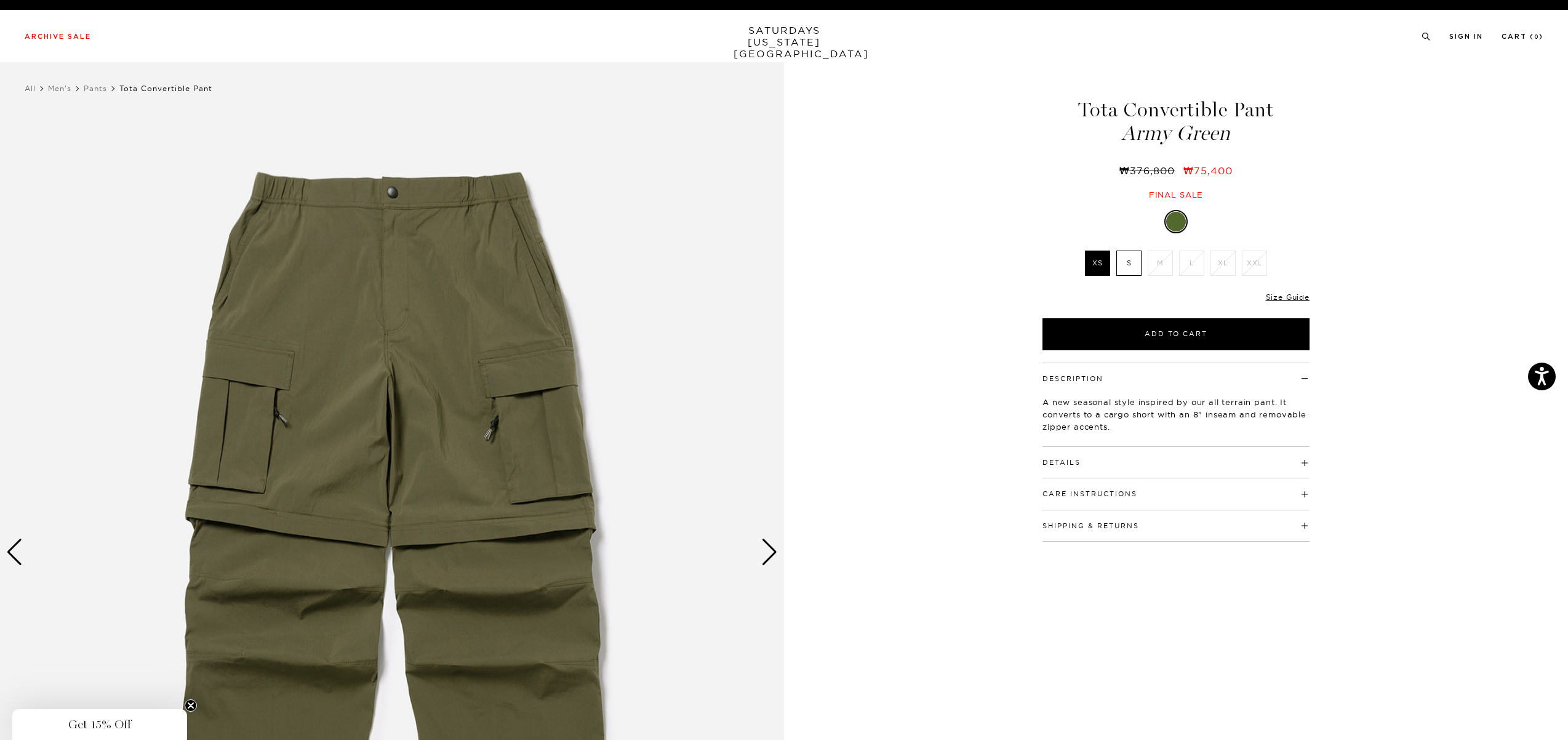
click at [775, 555] on div "Next slide" at bounding box center [769, 552] width 16 height 27
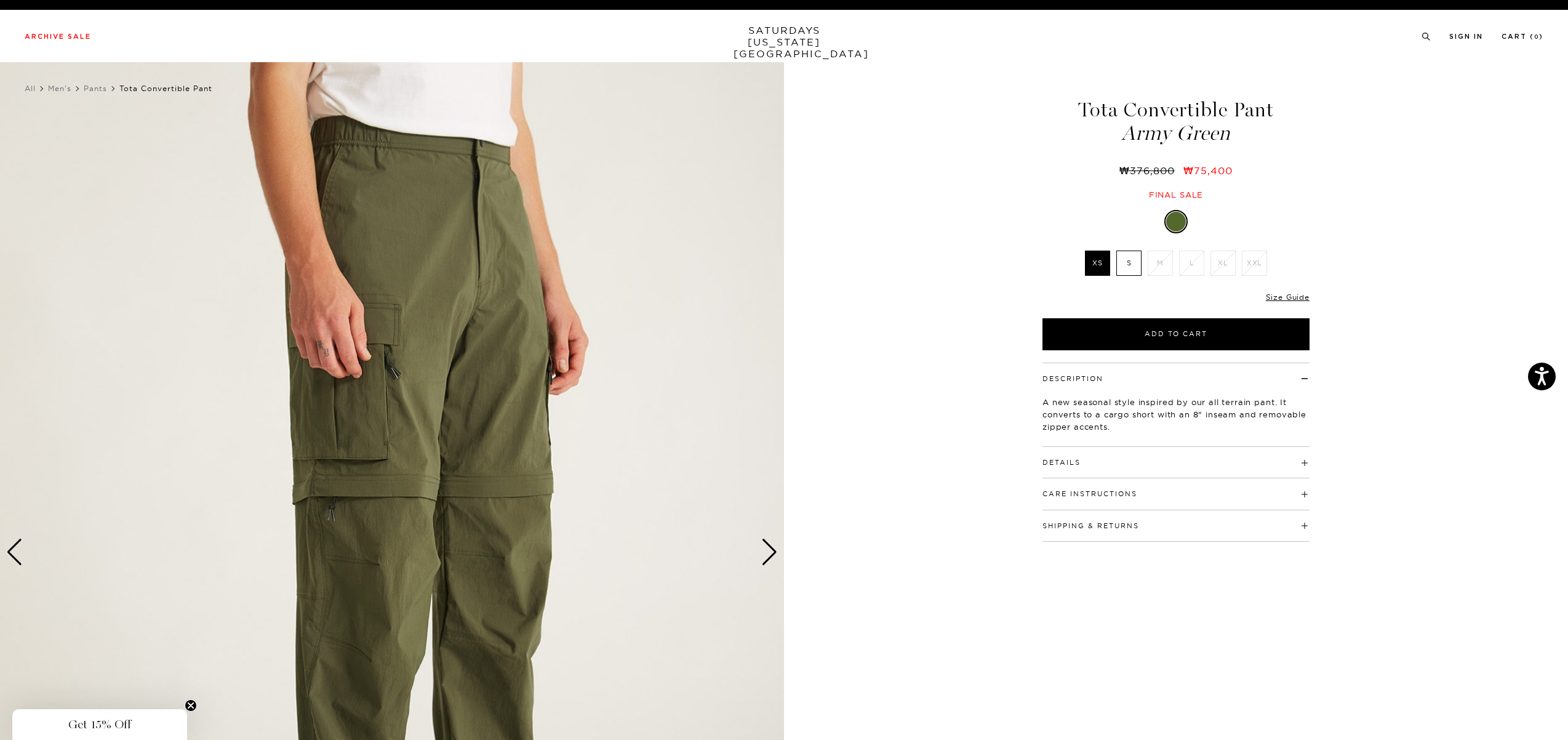
click at [774, 555] on div "Next slide" at bounding box center [769, 552] width 16 height 27
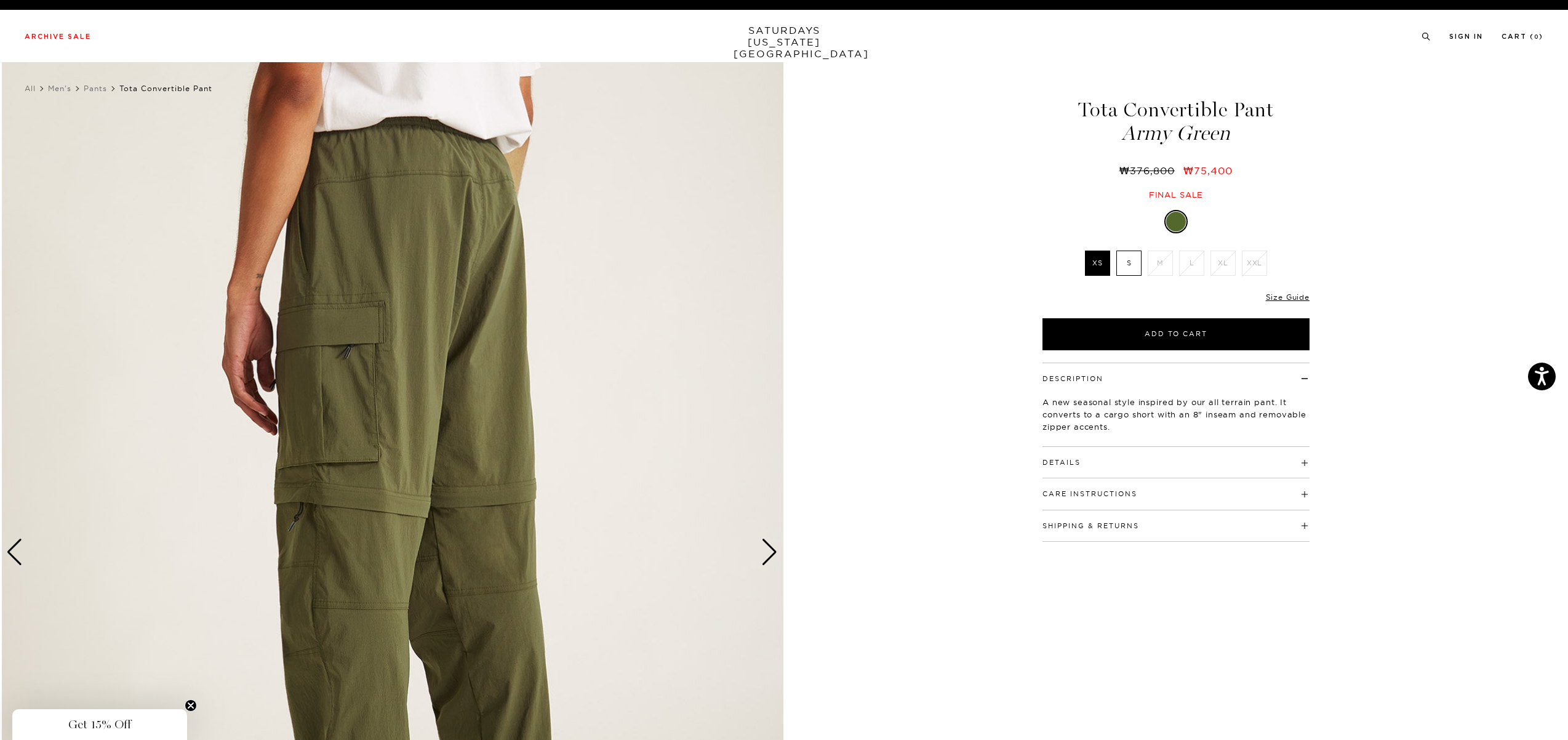
click at [774, 555] on div "Next slide" at bounding box center [769, 552] width 16 height 27
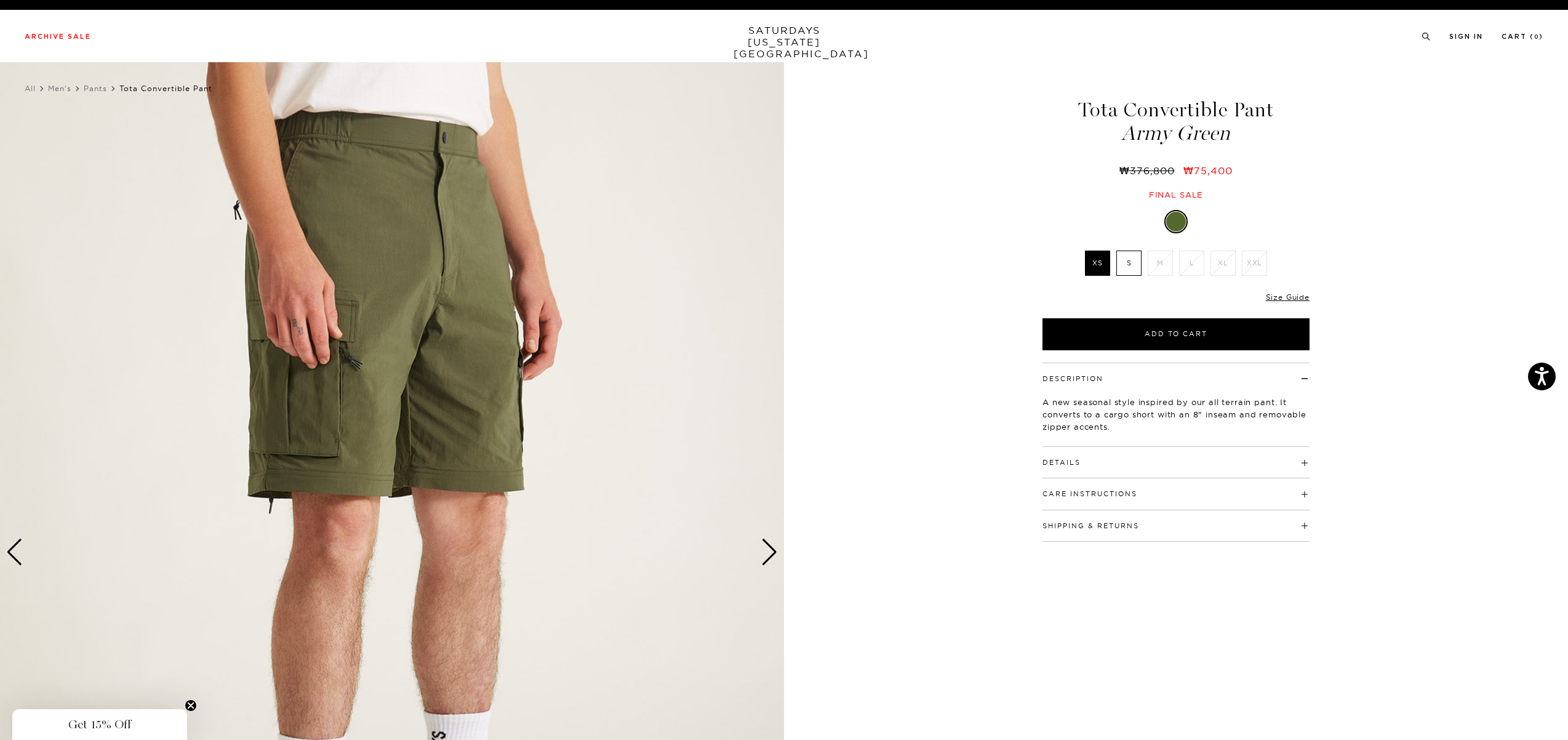
click at [22, 552] on div "Previous slide" at bounding box center [14, 552] width 16 height 27
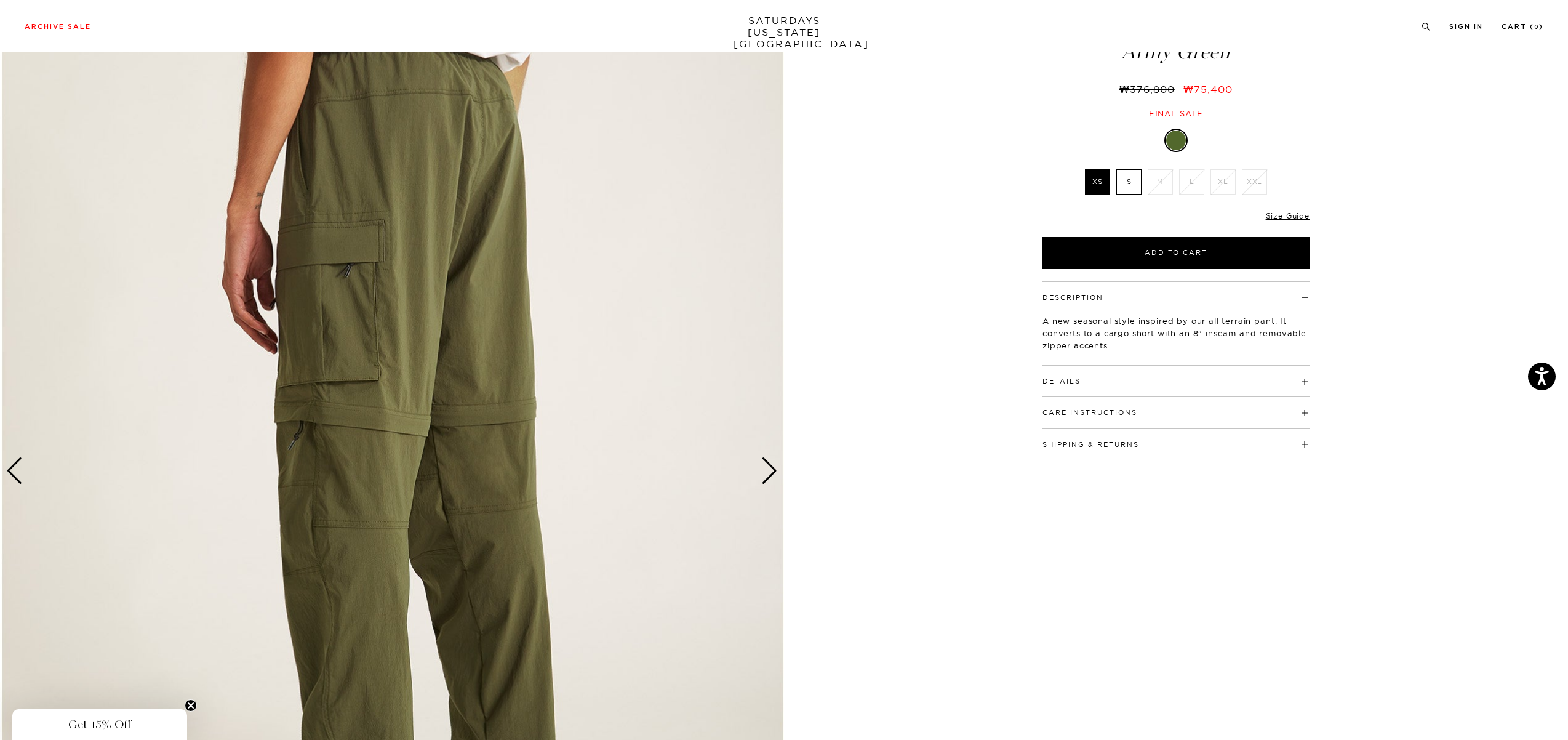
scroll to position [81, 0]
drag, startPoint x: 394, startPoint y: 463, endPoint x: 884, endPoint y: 543, distance: 496.5
click at [884, 543] on div "3 / 6" at bounding box center [784, 471] width 1568 height 981
click at [478, 465] on img at bounding box center [392, 471] width 784 height 981
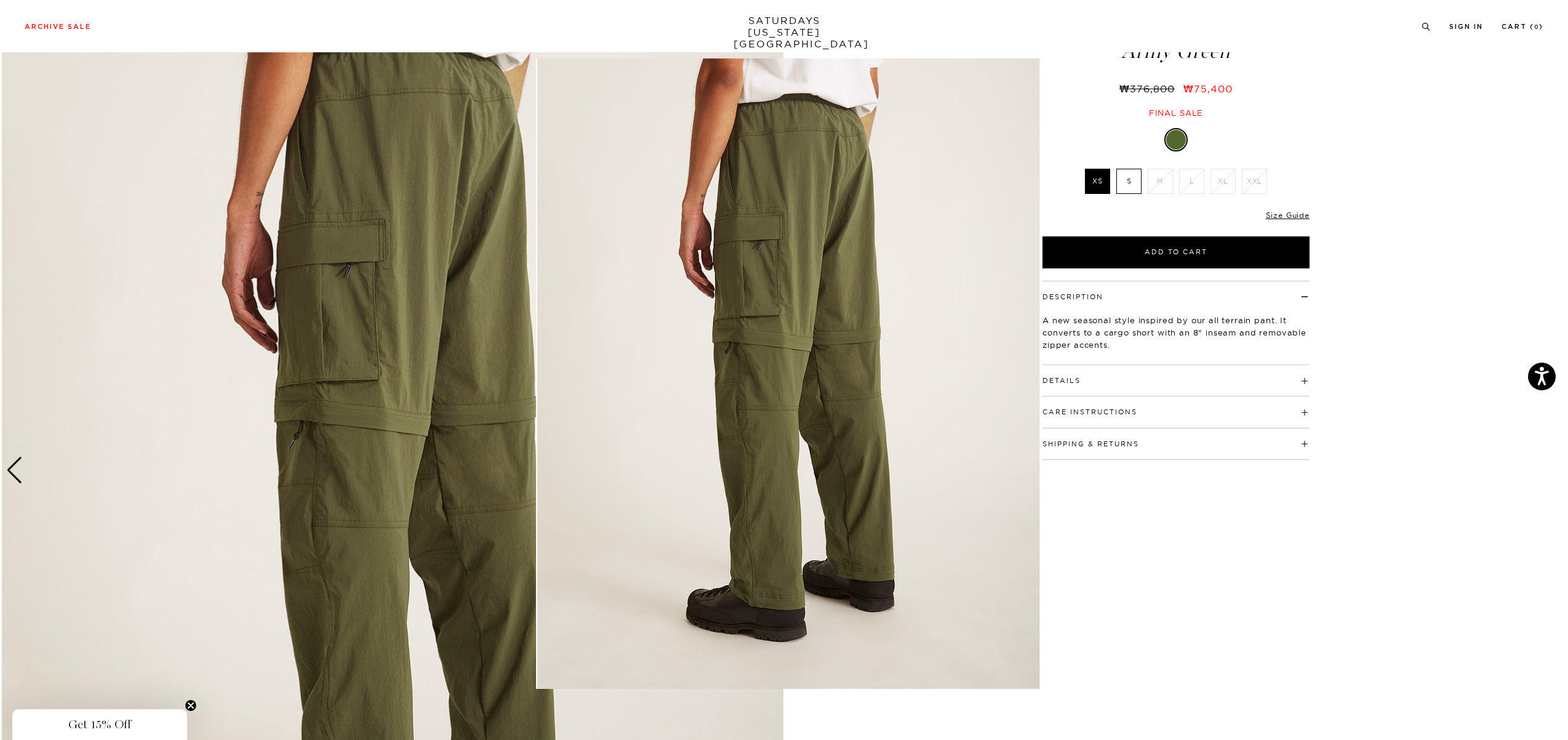
click at [63, 484] on figure at bounding box center [784, 370] width 1568 height 740
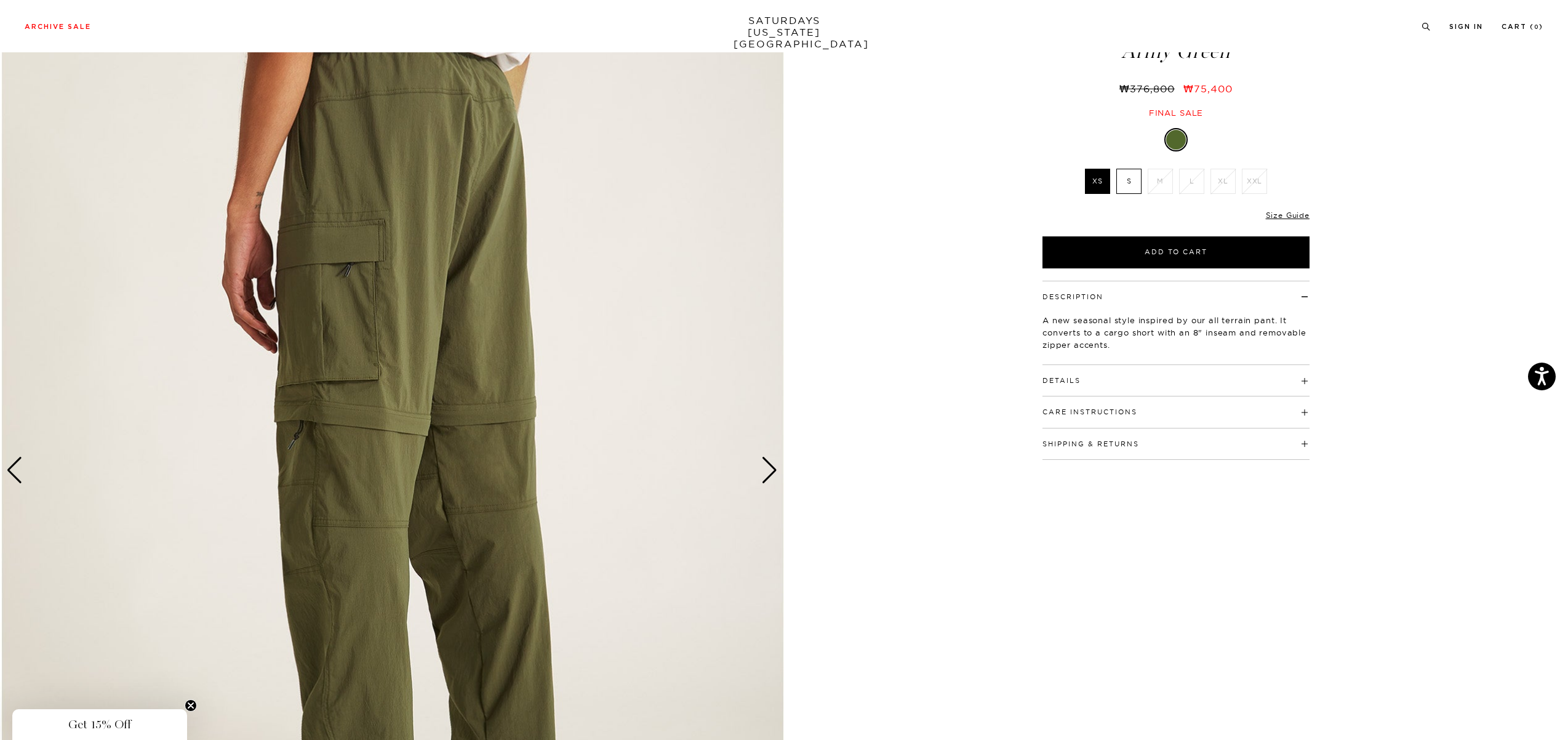
click at [25, 473] on img at bounding box center [392, 471] width 784 height 981
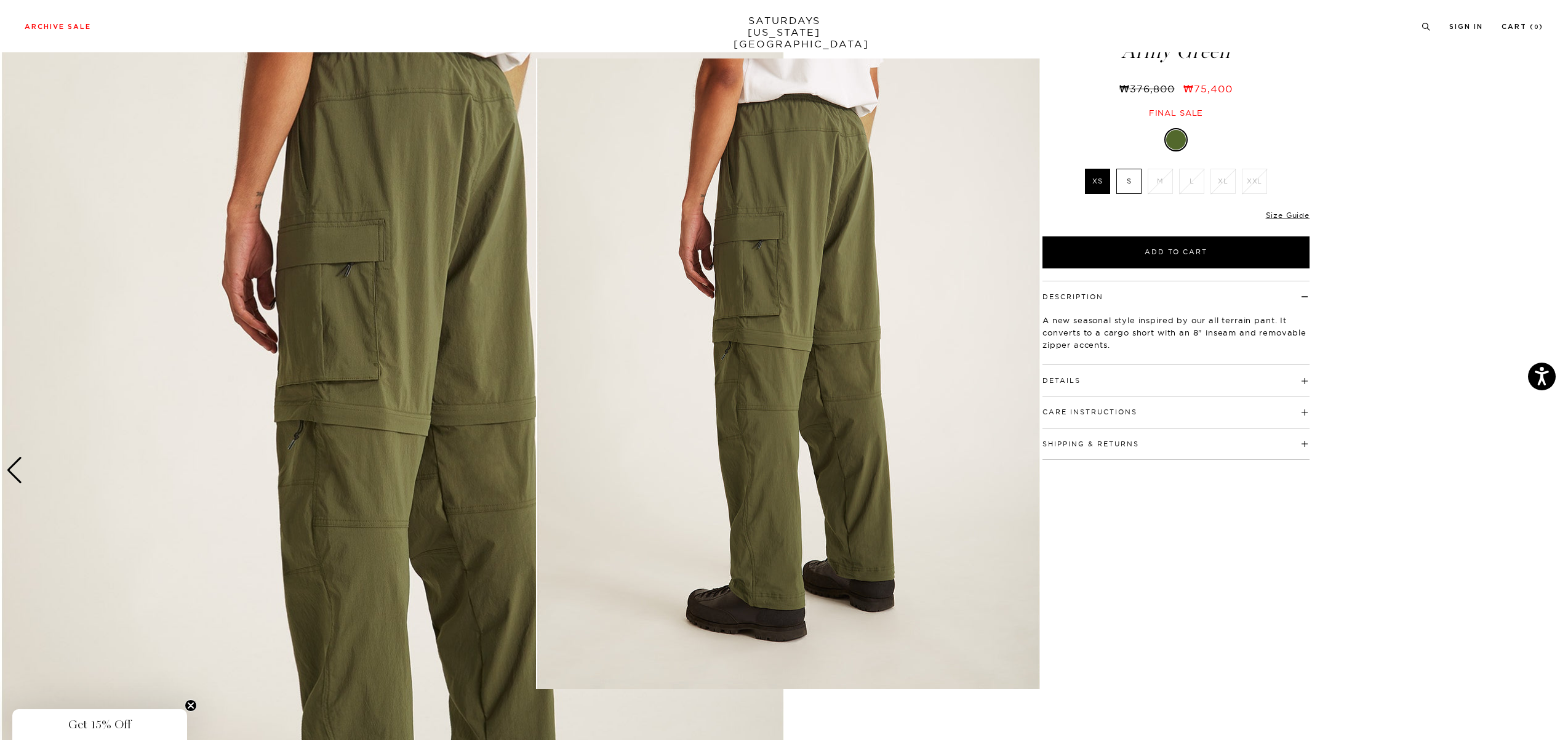
click at [22, 475] on figure at bounding box center [784, 370] width 1568 height 740
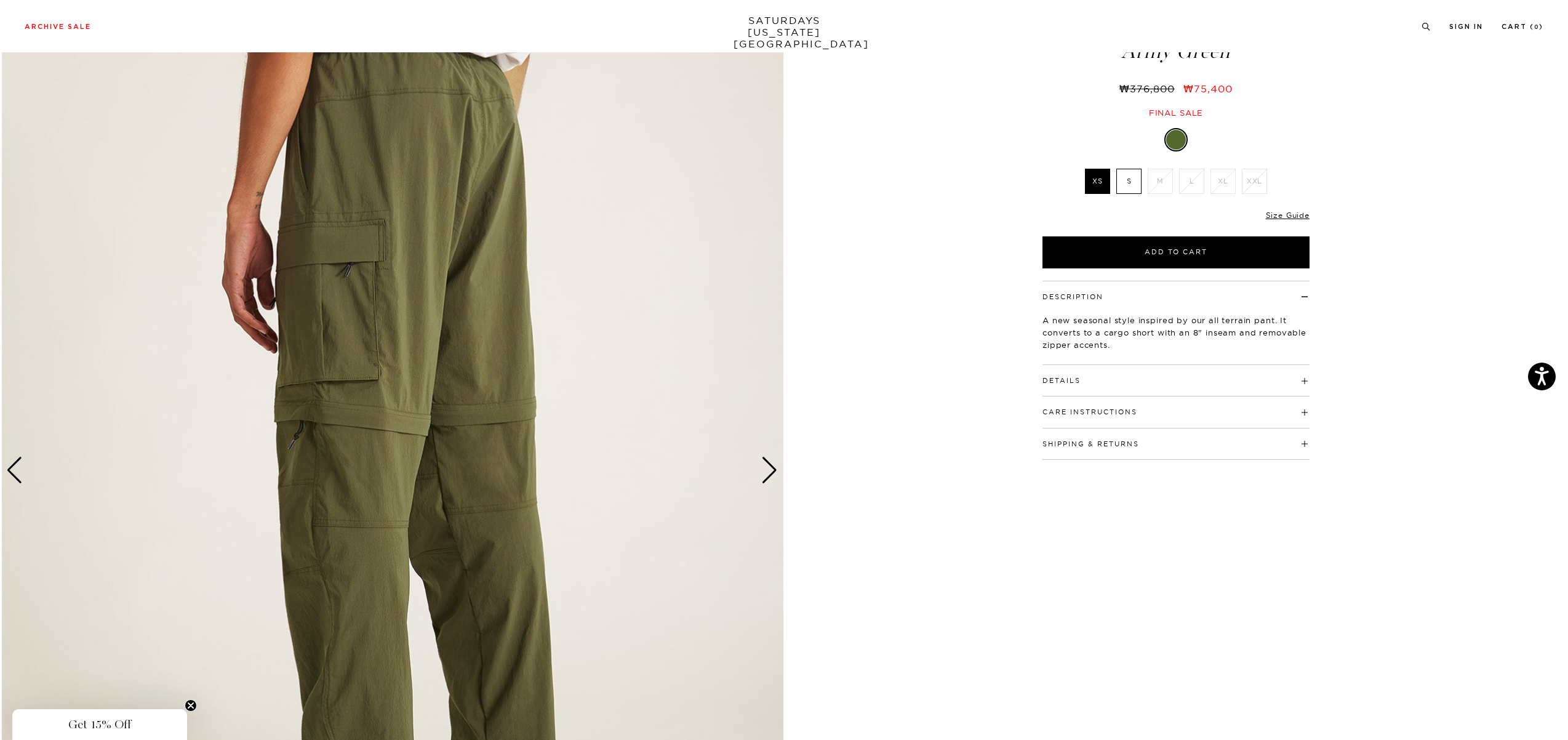
click at [22, 475] on img at bounding box center [392, 471] width 784 height 981
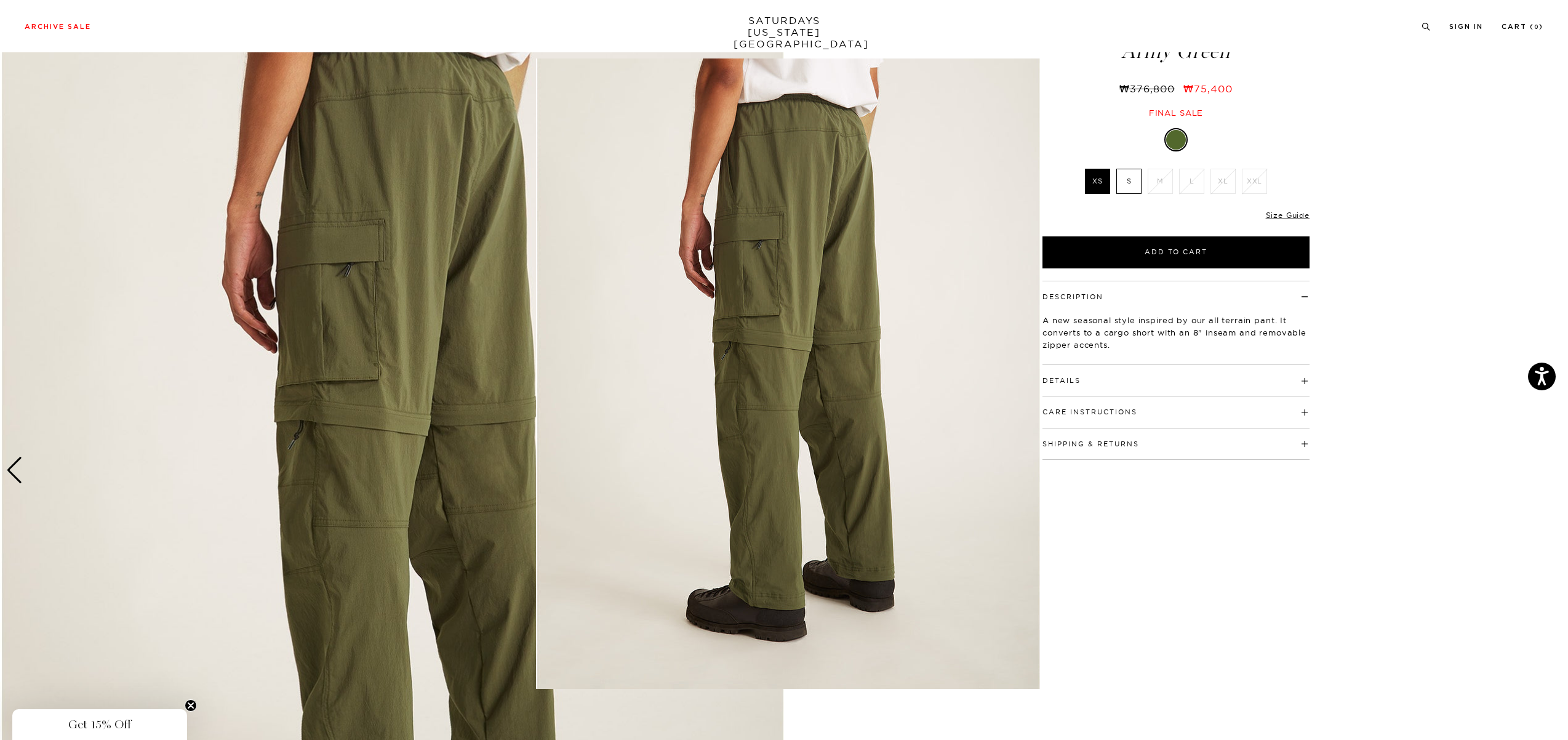
click at [9, 471] on figure at bounding box center [784, 370] width 1568 height 740
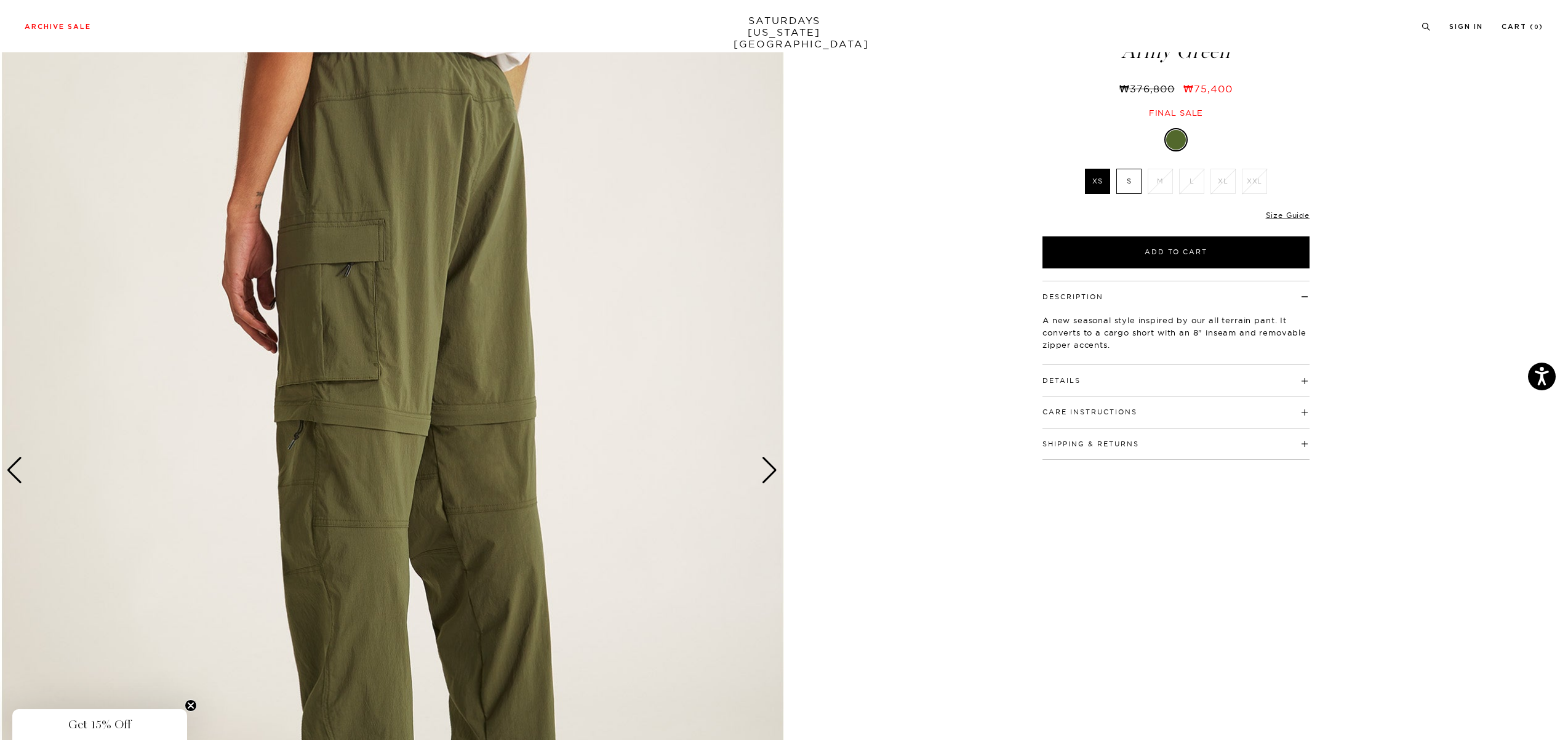
click at [9, 471] on div "Previous slide" at bounding box center [14, 470] width 16 height 27
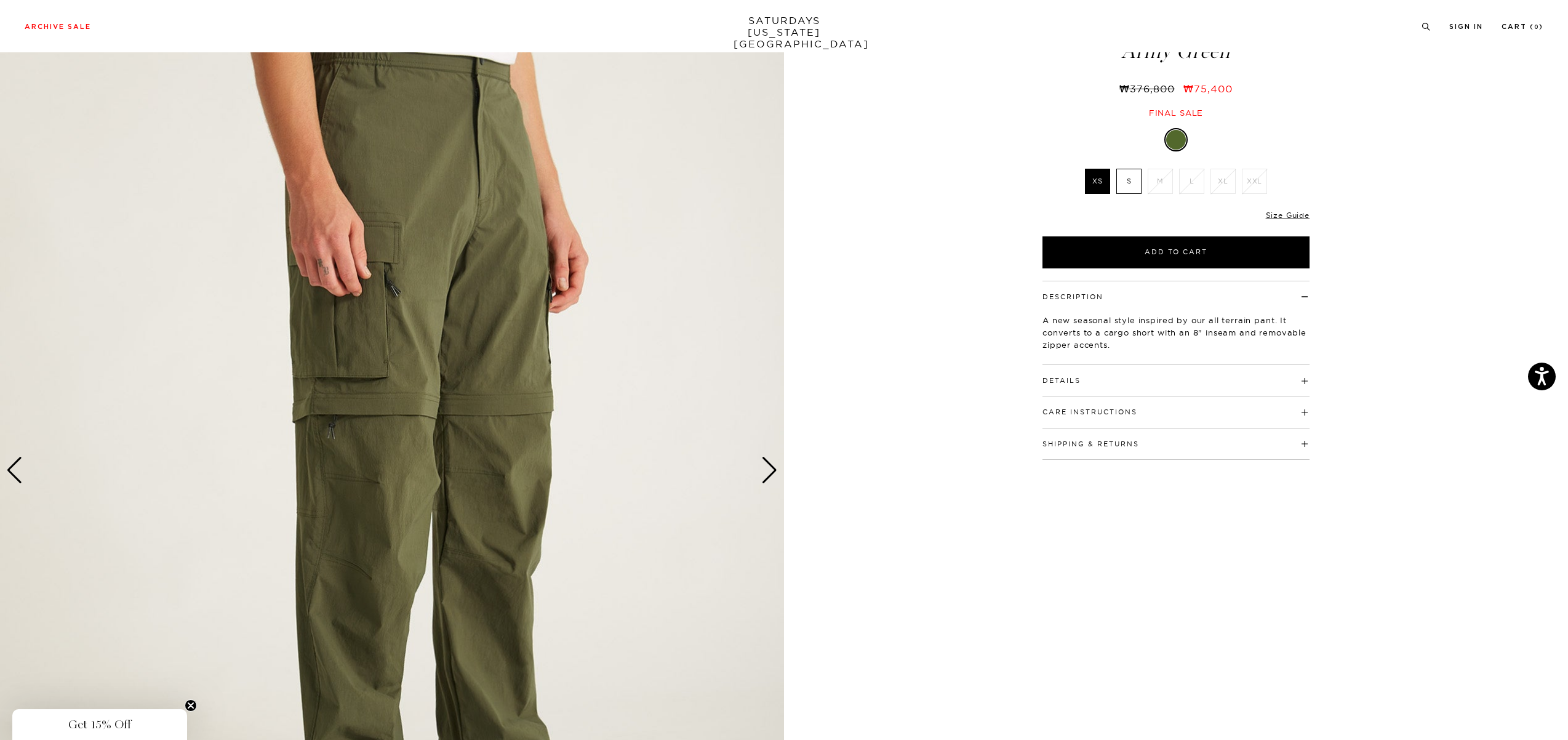
click at [505, 469] on img at bounding box center [392, 471] width 784 height 981
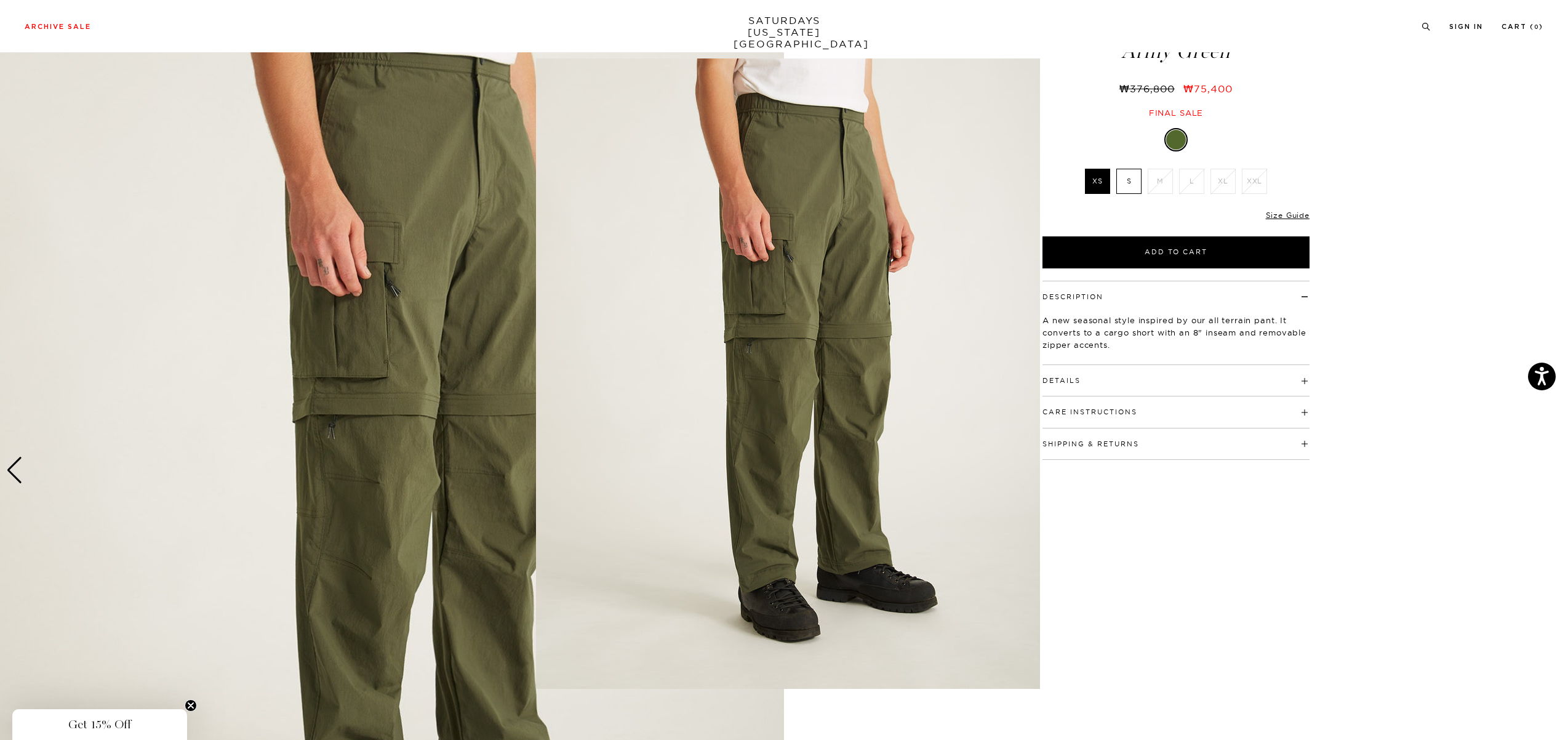
click at [126, 481] on figure at bounding box center [784, 370] width 1568 height 740
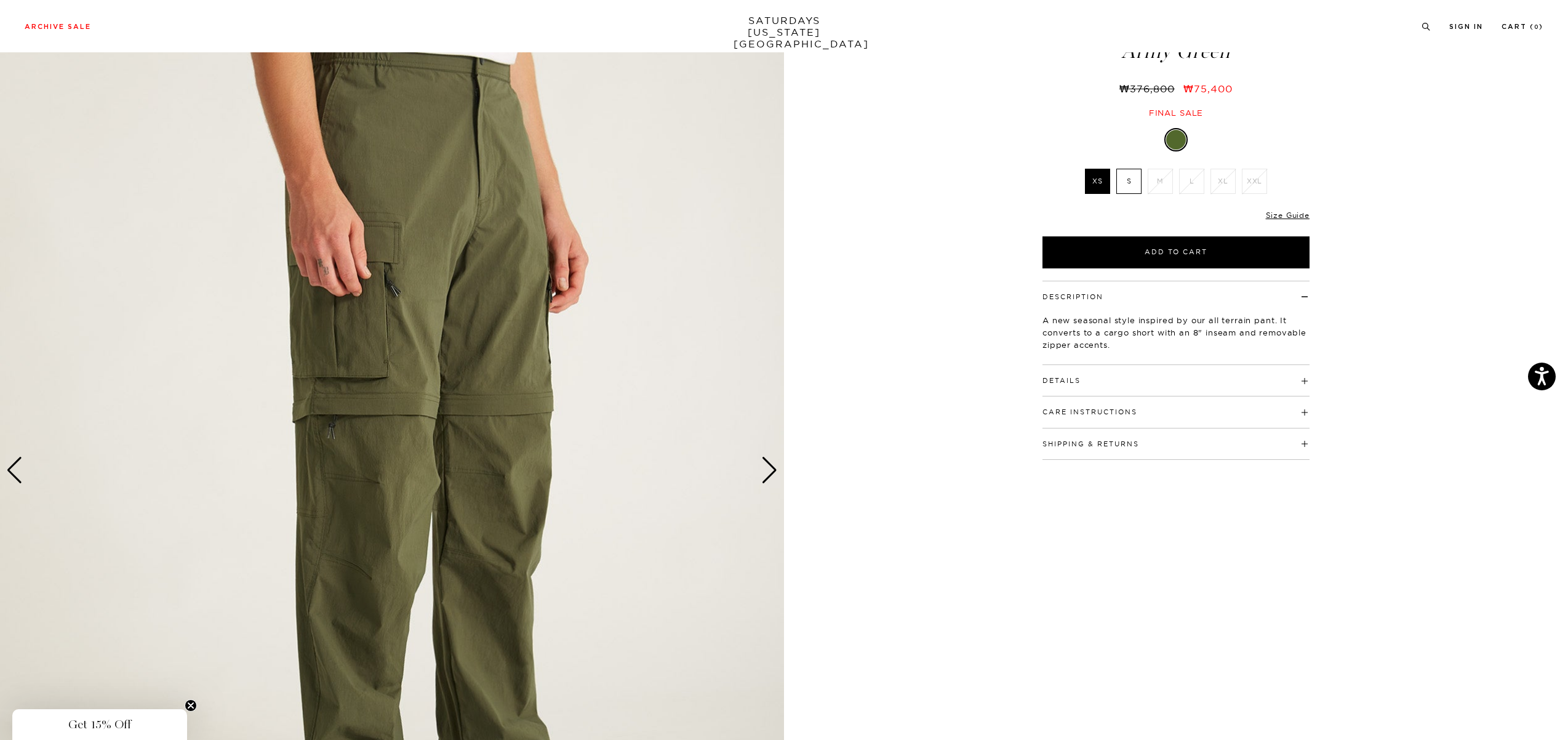
click at [764, 480] on div "Next slide" at bounding box center [769, 470] width 16 height 27
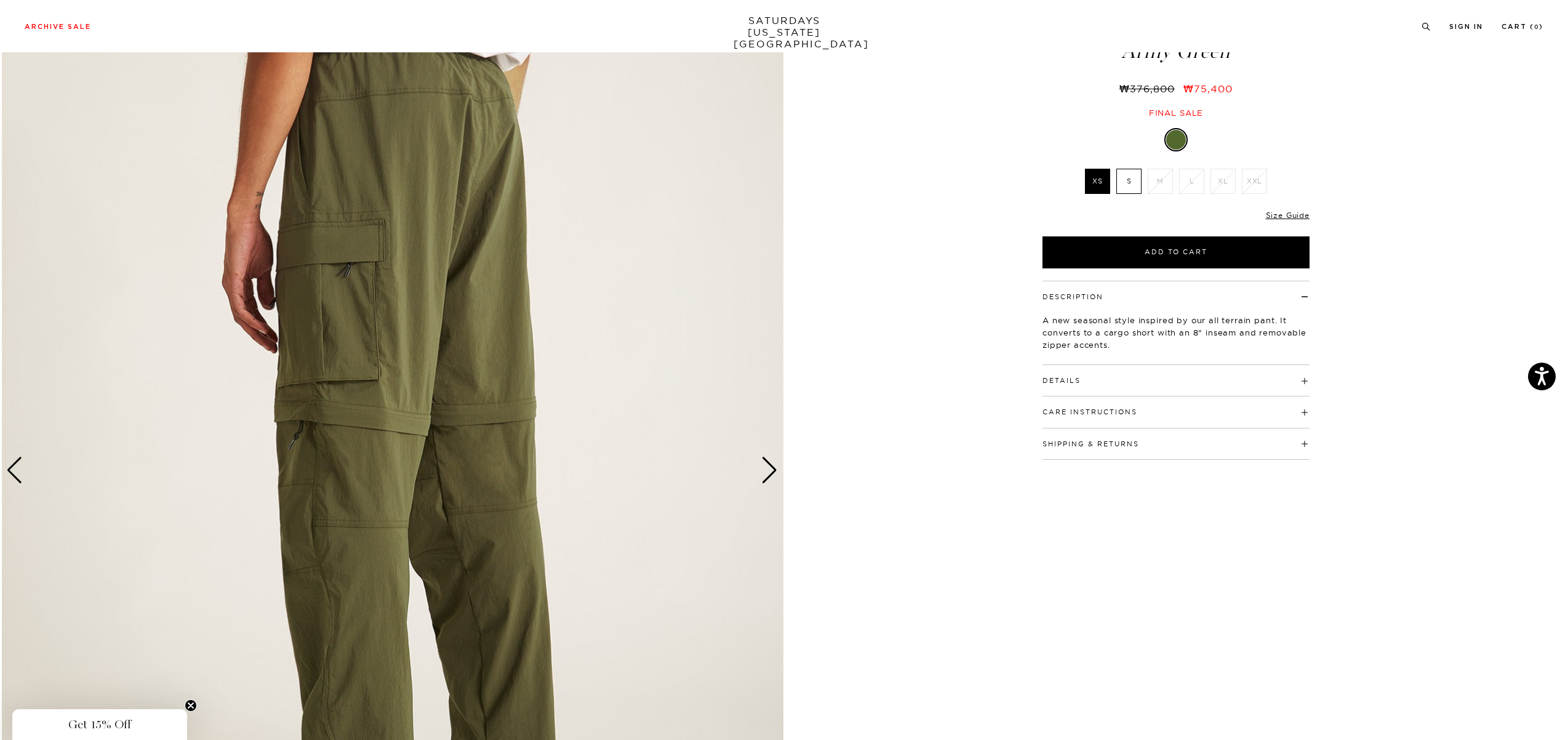
click at [765, 481] on div "Next slide" at bounding box center [769, 470] width 16 height 27
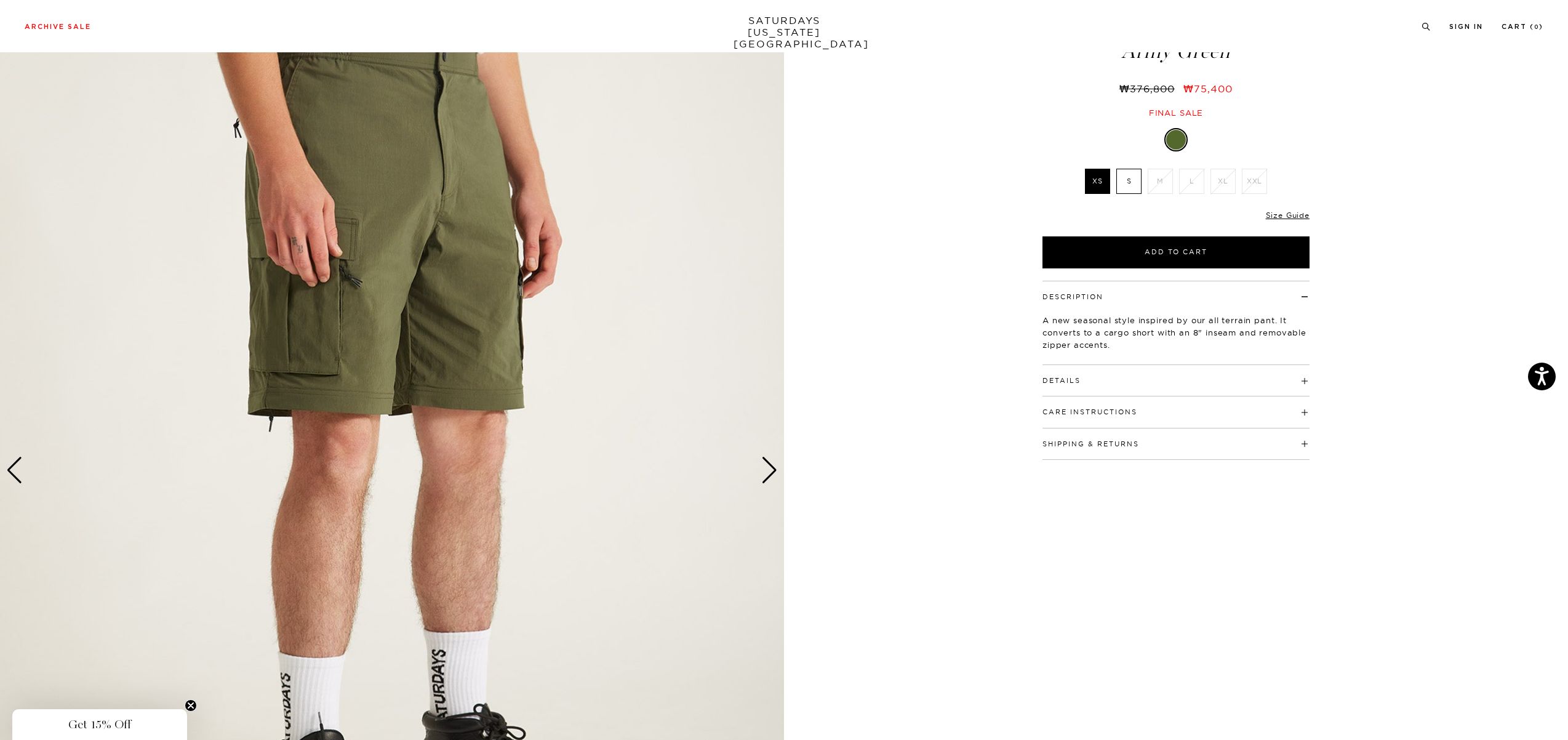
click at [992, 593] on div "4 / 6" at bounding box center [784, 471] width 1568 height 981
click at [856, 461] on div "4 / 6" at bounding box center [784, 471] width 1568 height 981
click at [15, 475] on div "Previous slide" at bounding box center [14, 470] width 16 height 27
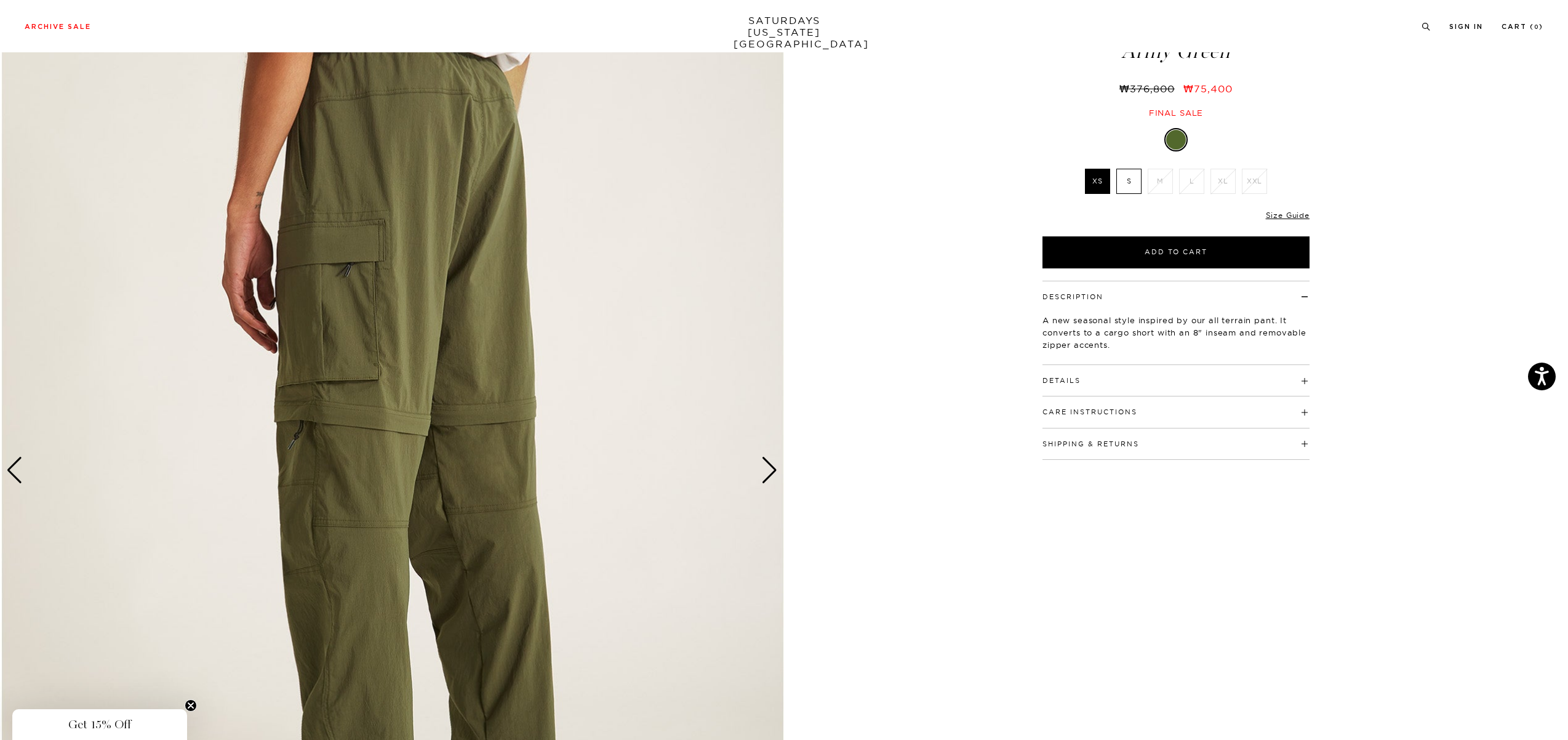
click at [15, 475] on div "Previous slide" at bounding box center [14, 470] width 16 height 27
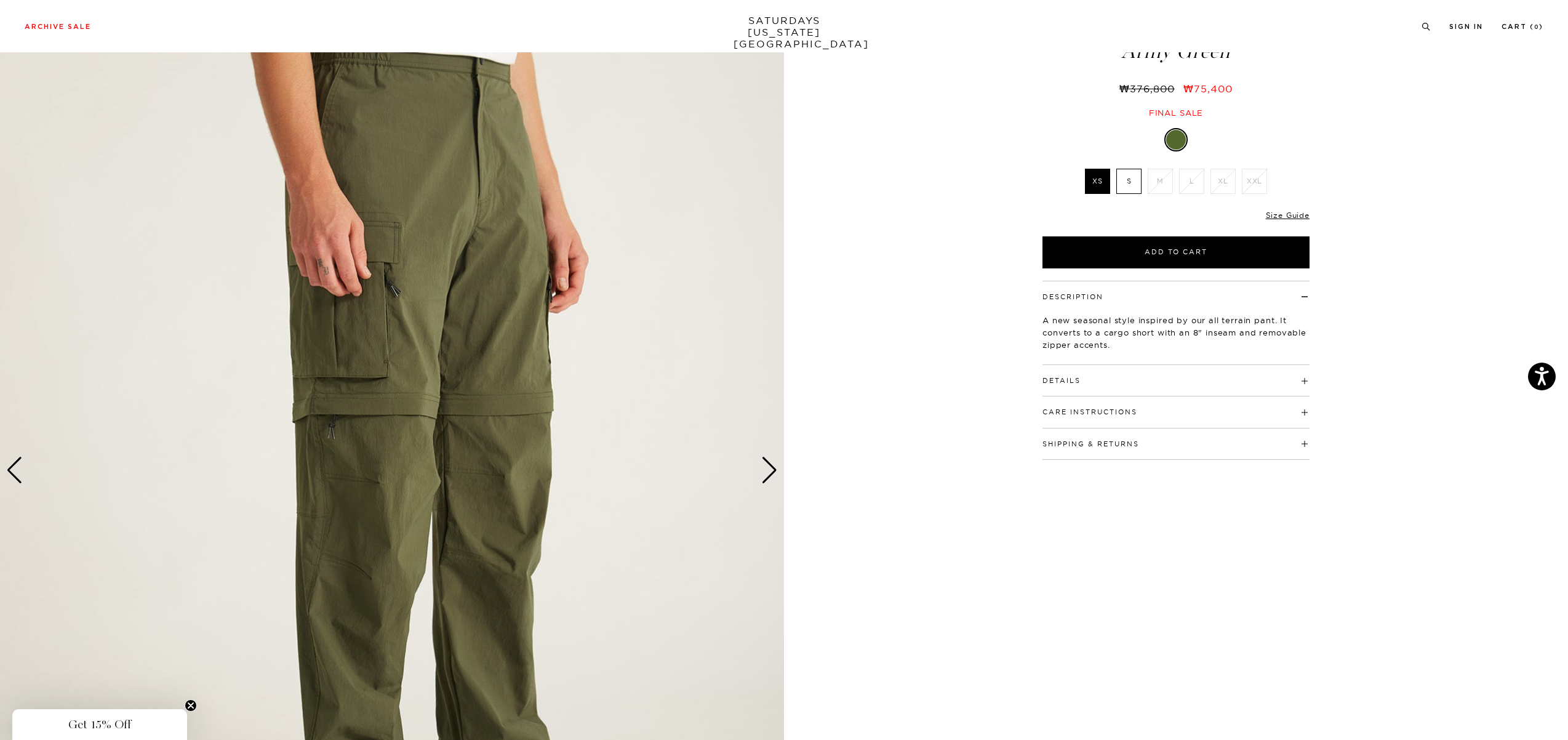
click at [15, 475] on div "Previous slide" at bounding box center [14, 470] width 16 height 27
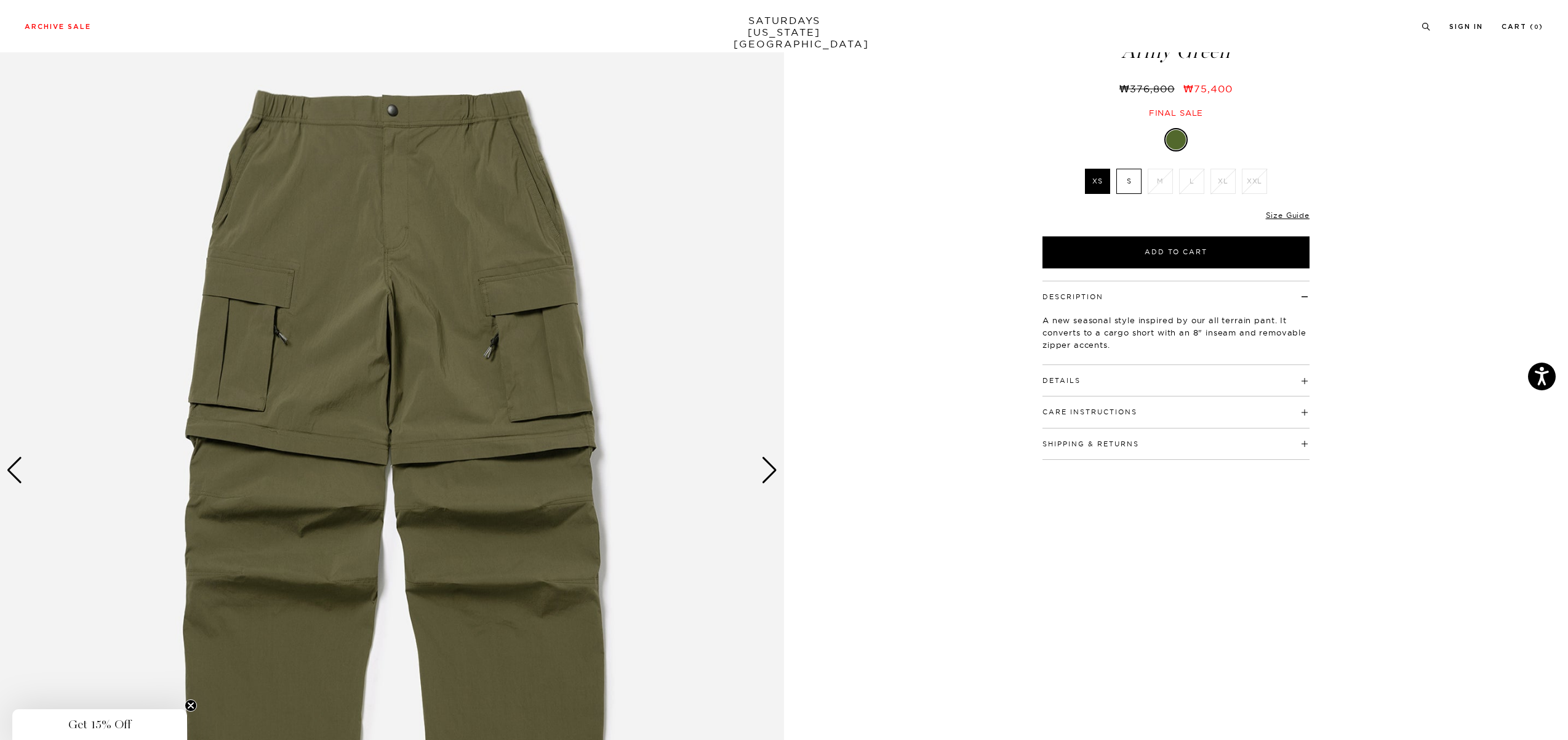
click at [15, 475] on div "Previous slide" at bounding box center [14, 470] width 16 height 27
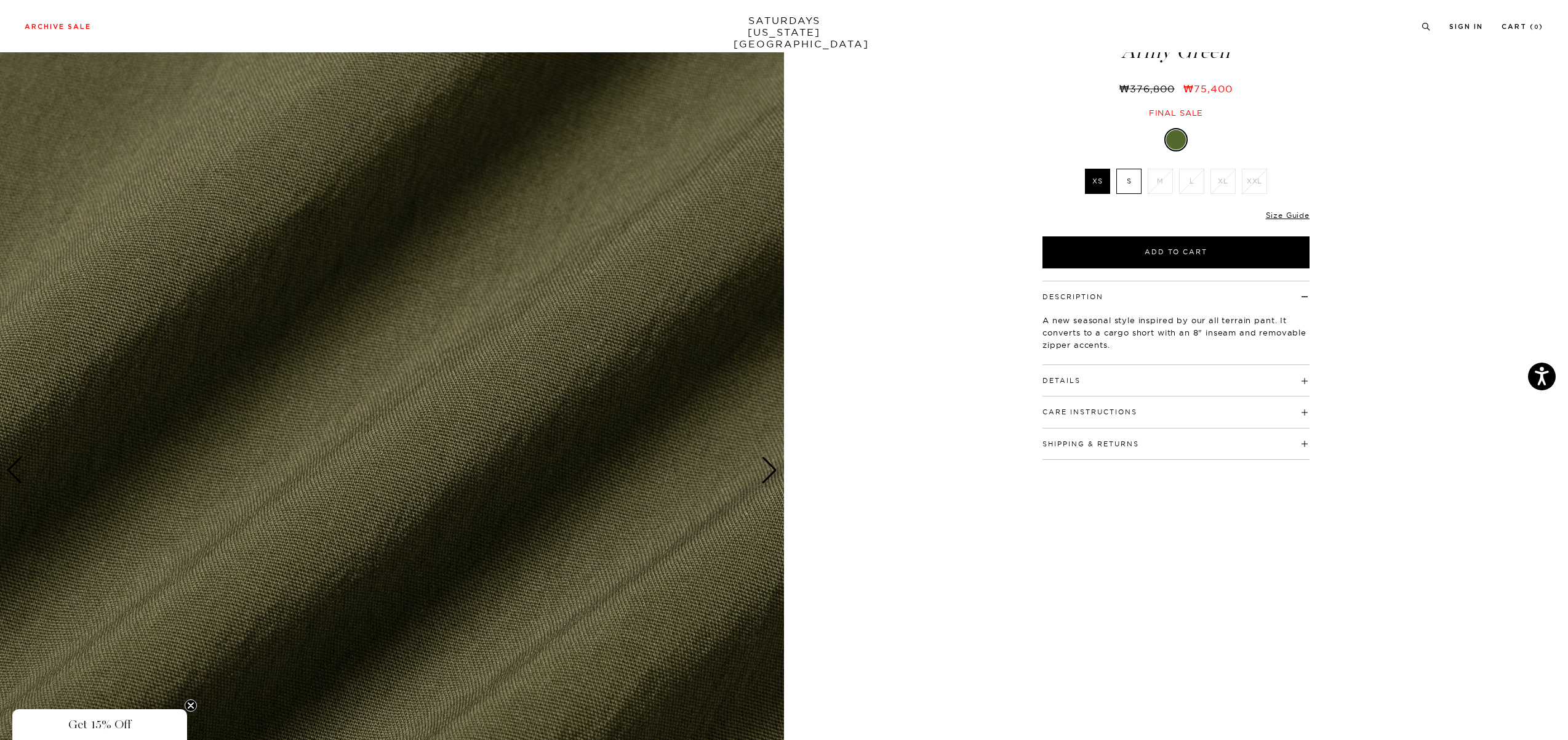
click at [16, 475] on div "Previous slide" at bounding box center [14, 470] width 16 height 27
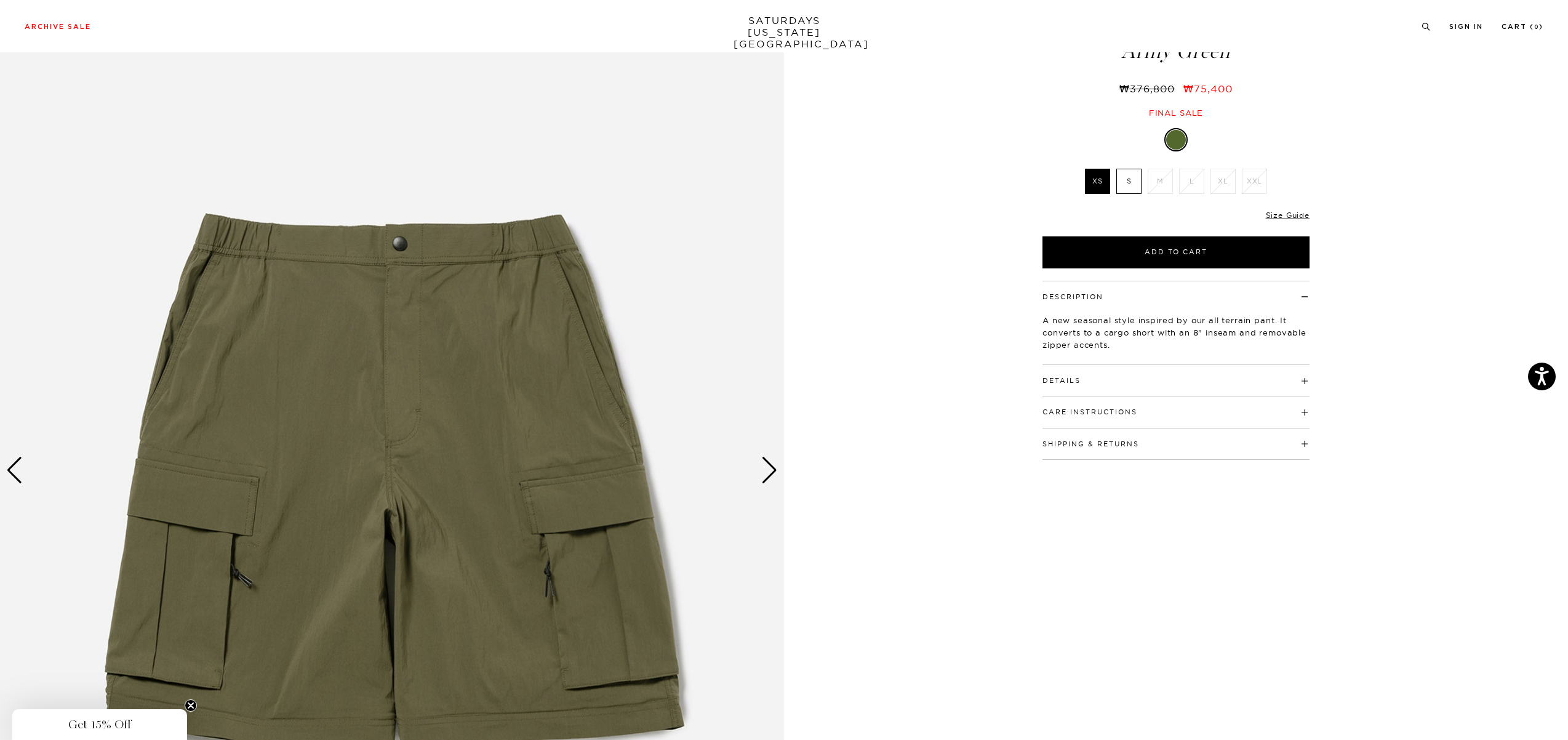
click at [17, 475] on div "Previous slide" at bounding box center [14, 470] width 16 height 27
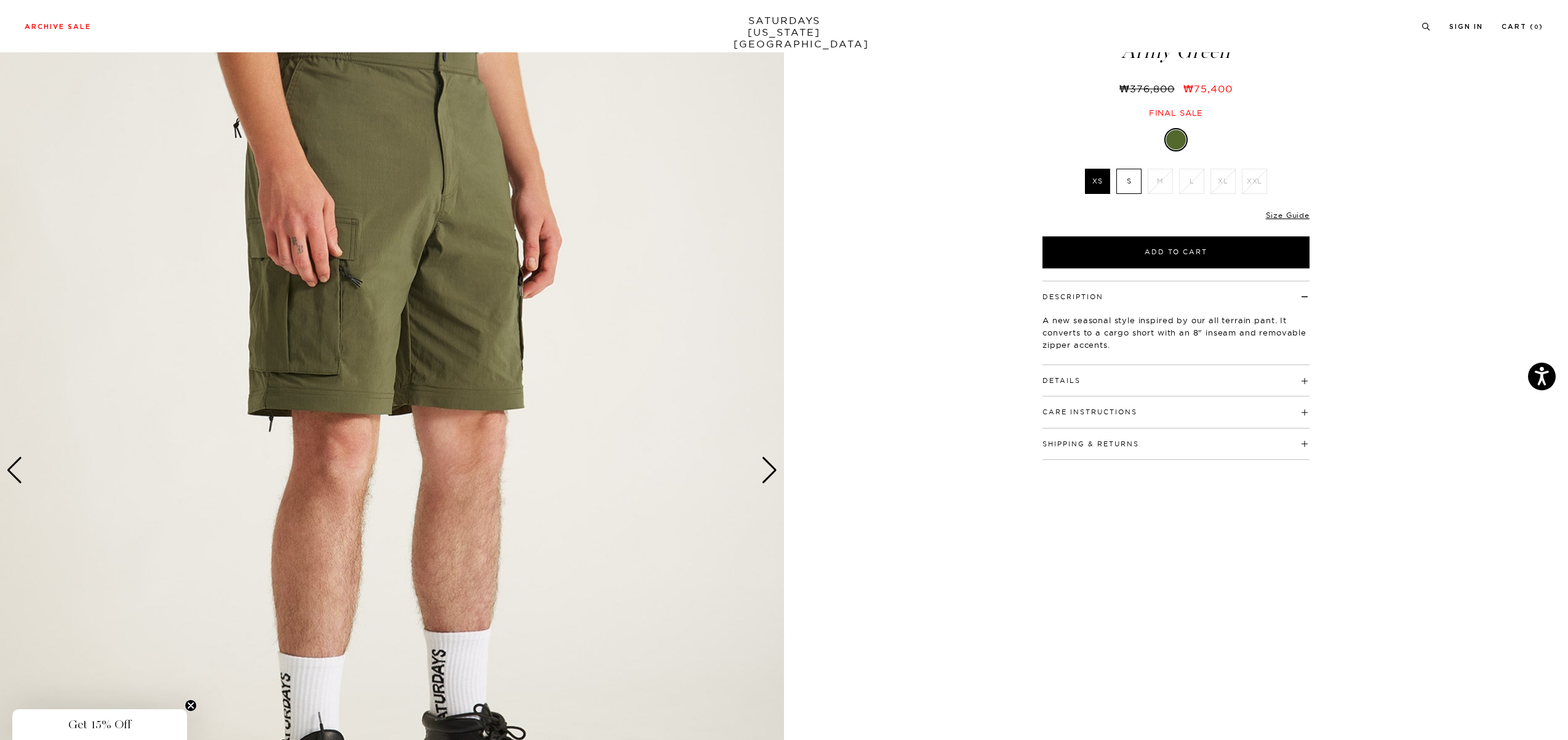
click at [19, 475] on div "Previous slide" at bounding box center [14, 470] width 16 height 27
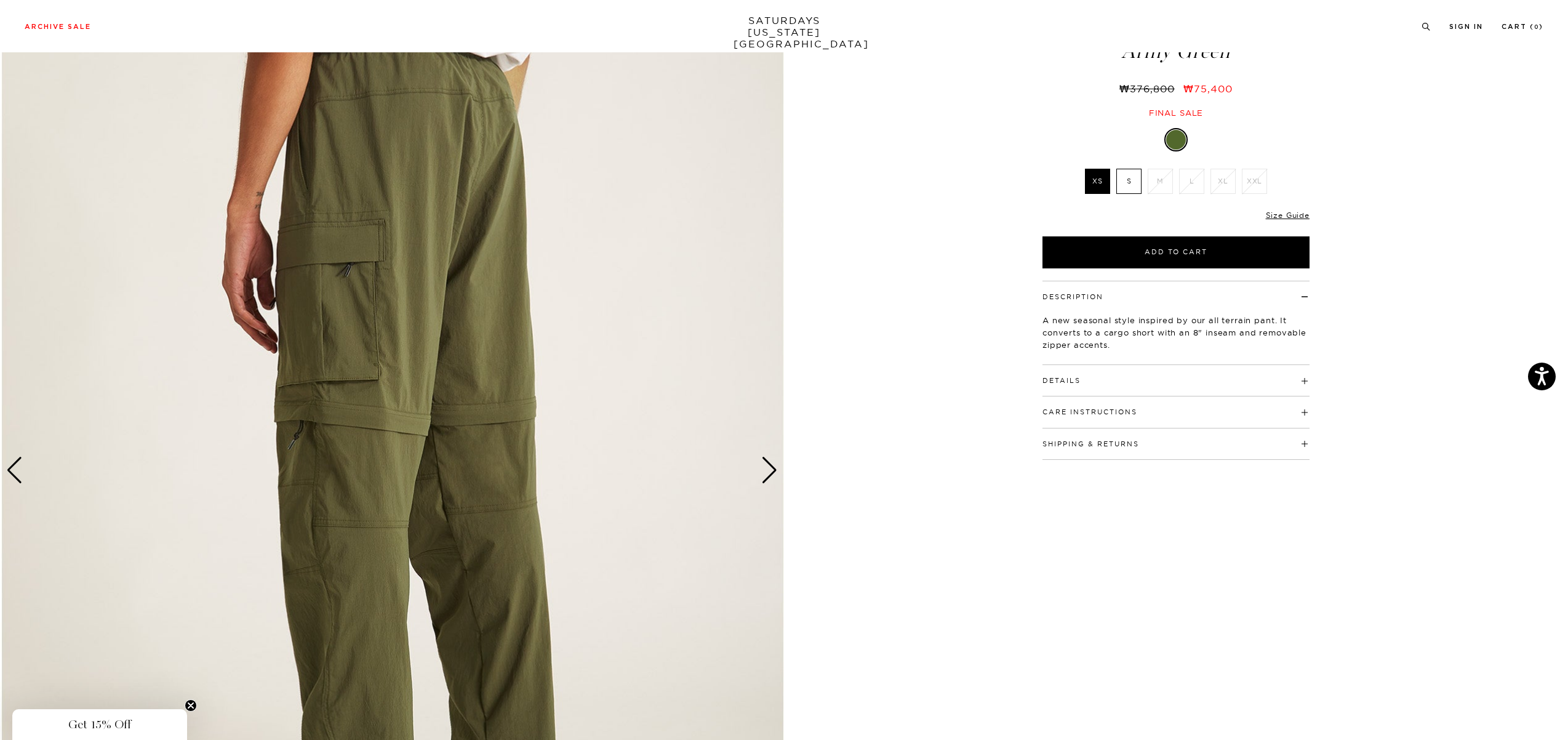
click at [19, 475] on div "Previous slide" at bounding box center [14, 470] width 16 height 27
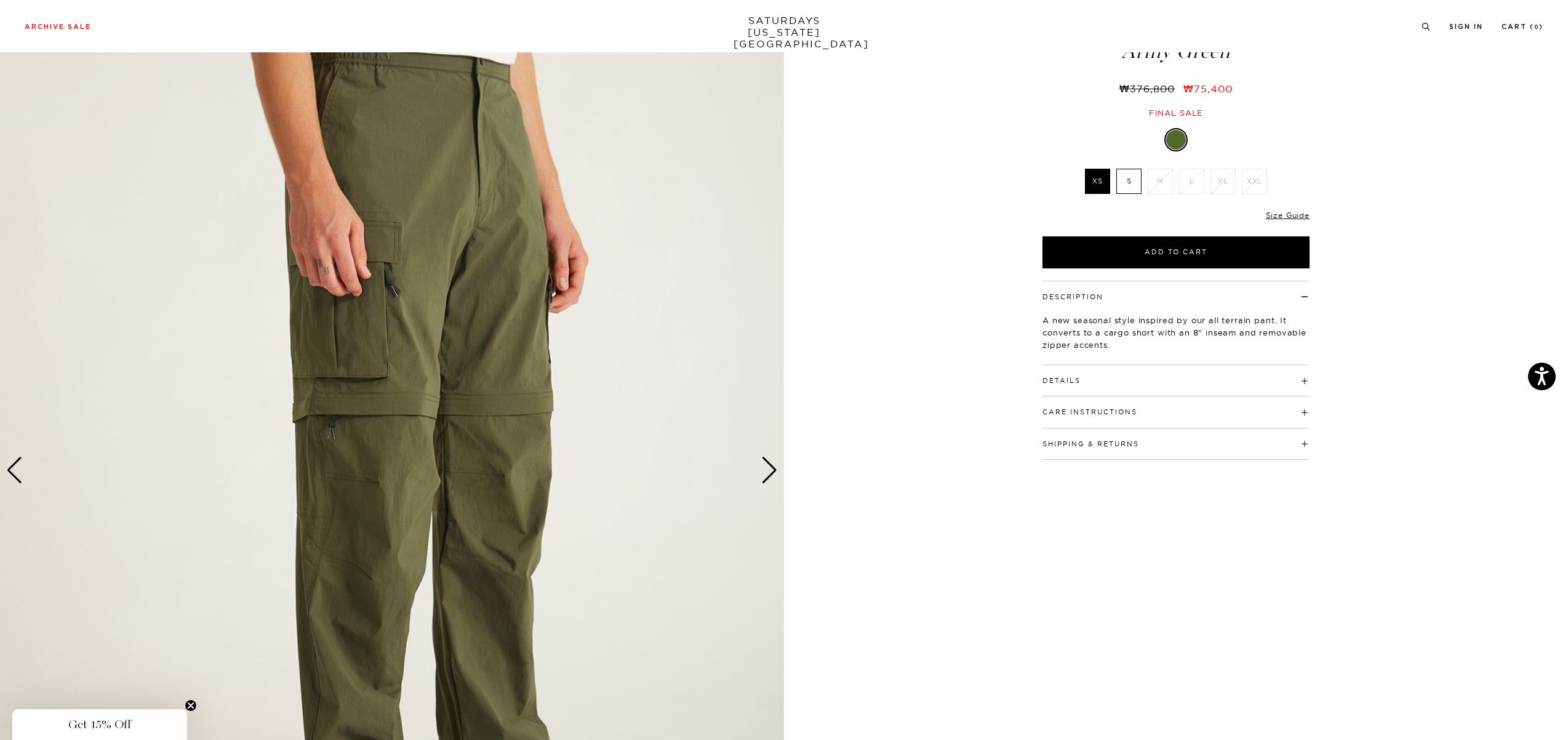
click at [20, 475] on div "Previous slide" at bounding box center [14, 470] width 16 height 27
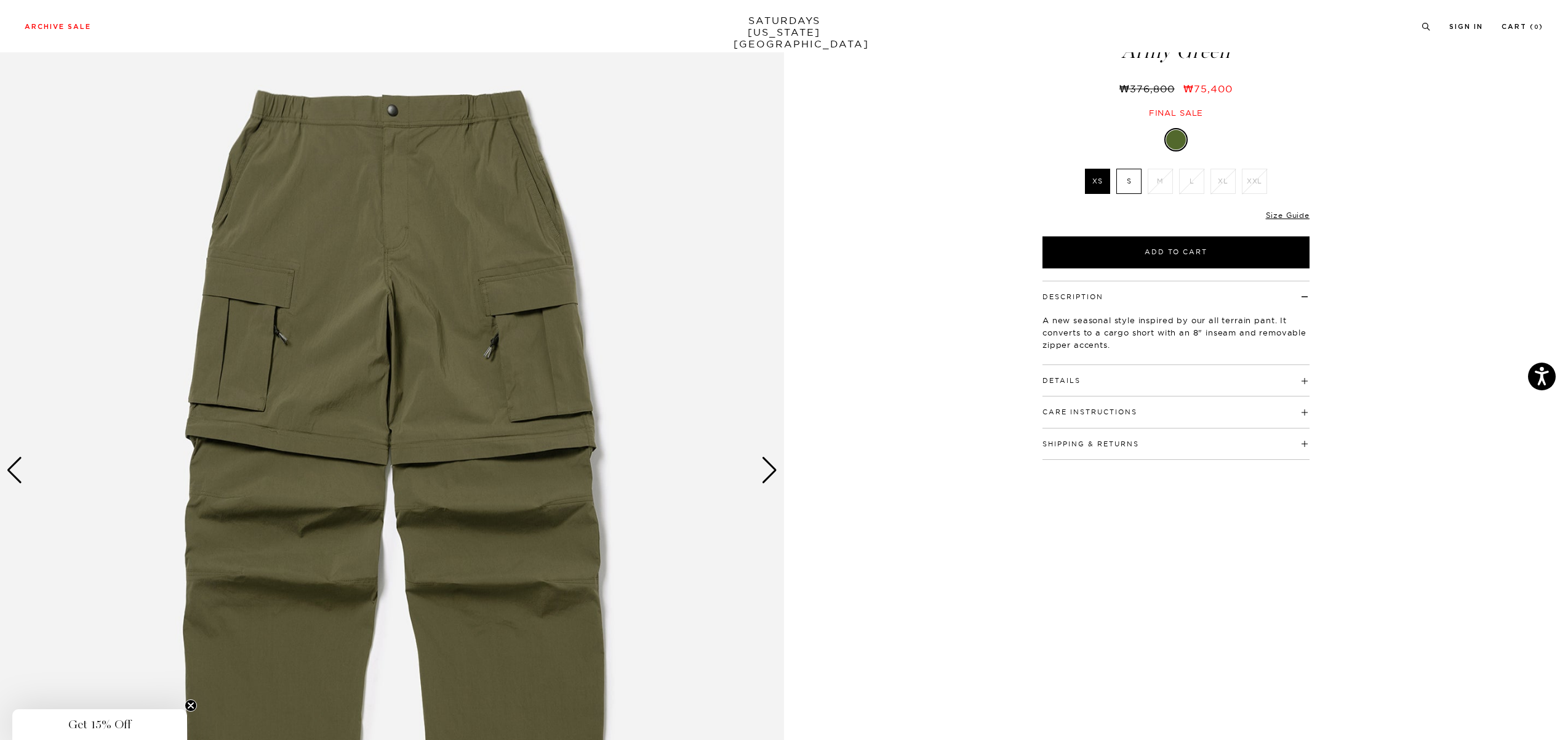
click at [20, 475] on div "Previous slide" at bounding box center [14, 470] width 16 height 27
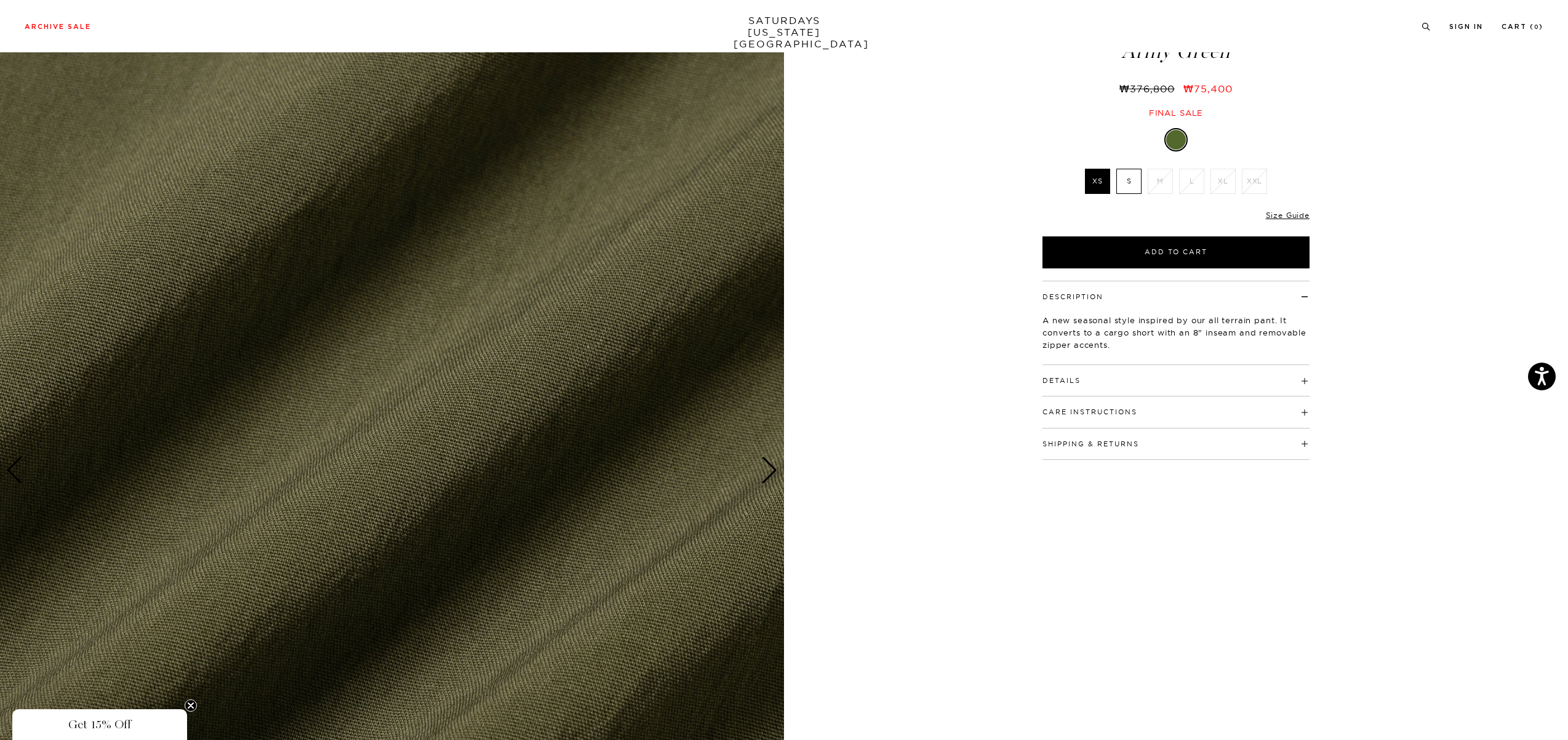
click at [22, 475] on div "Previous slide" at bounding box center [14, 470] width 16 height 27
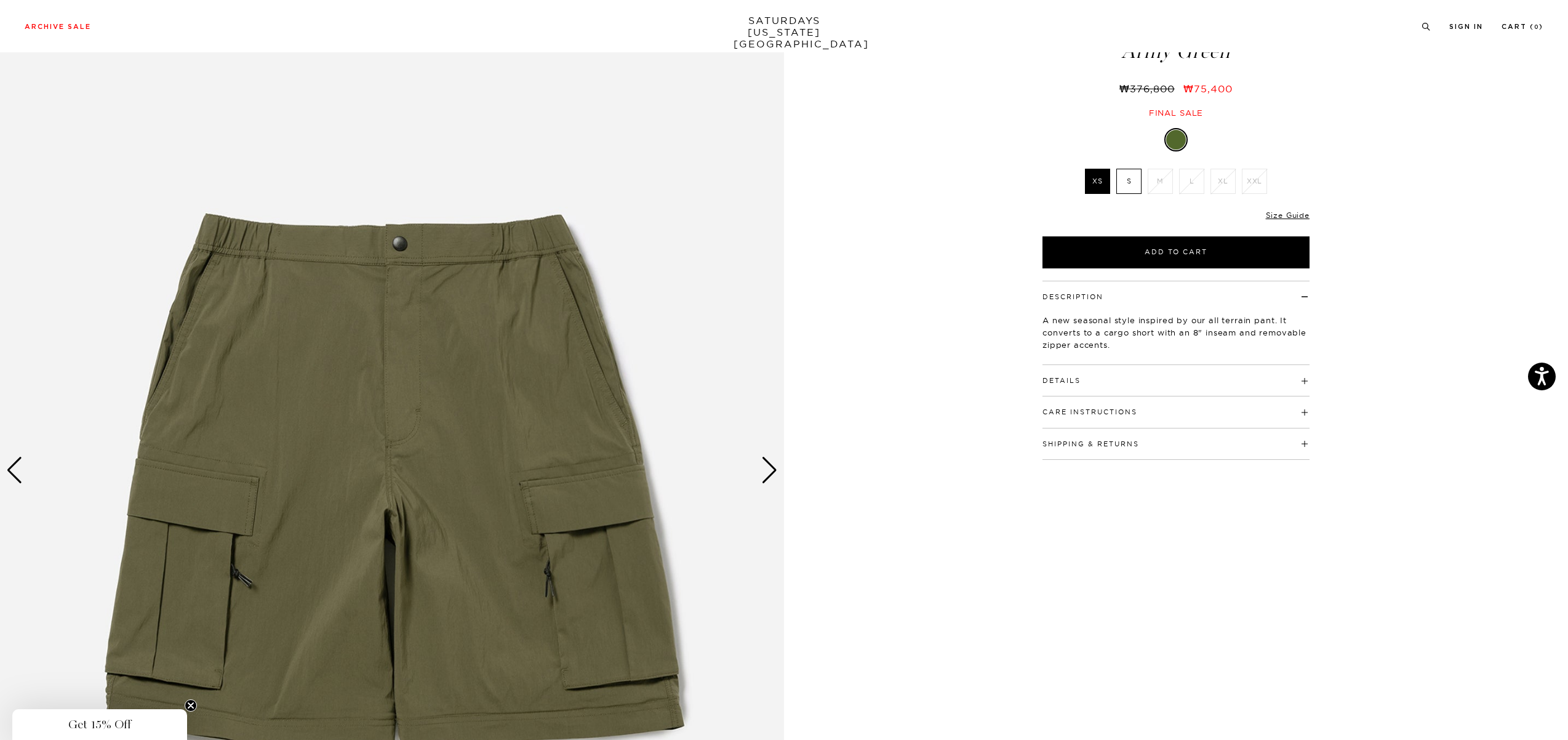
click at [22, 475] on div "Previous slide" at bounding box center [14, 470] width 16 height 27
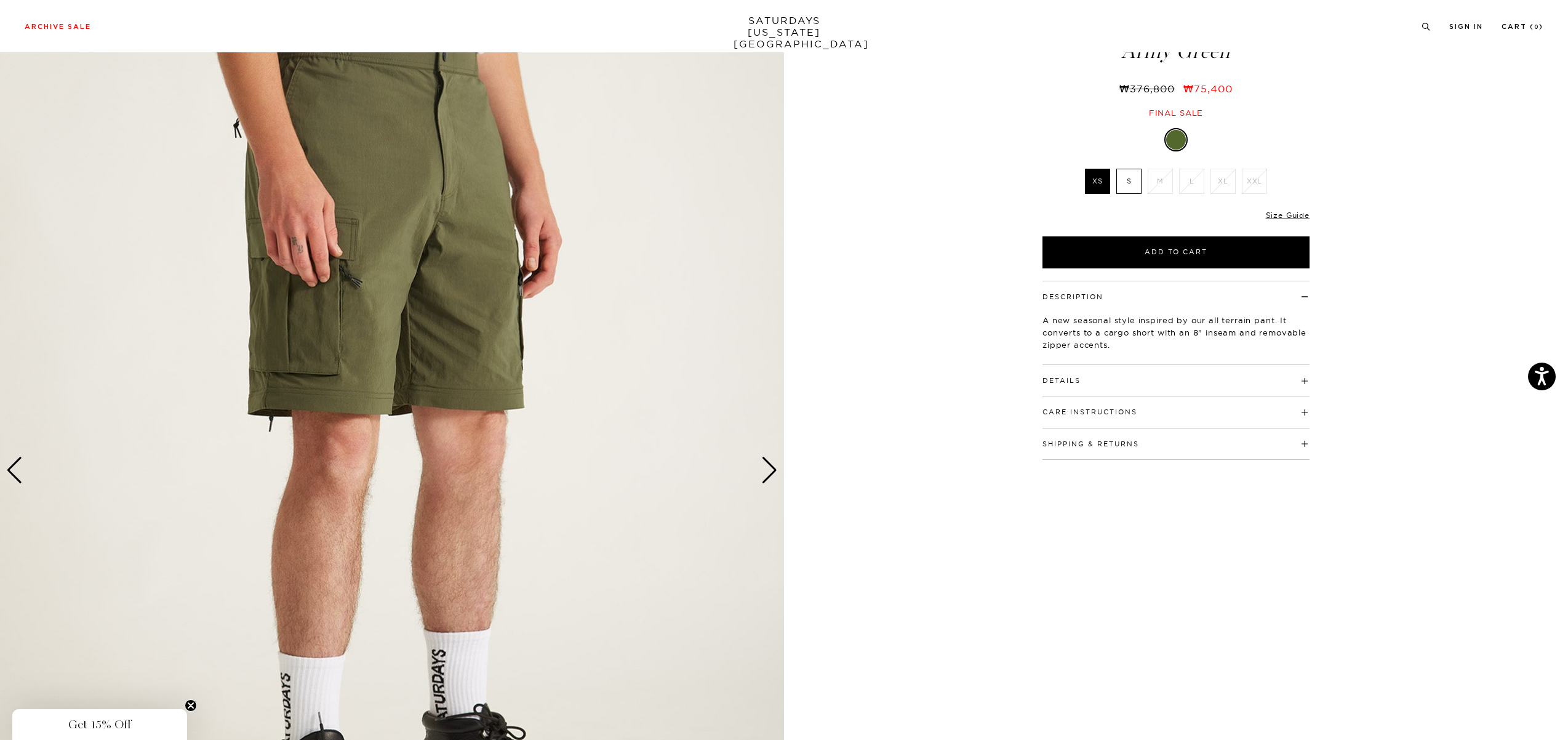
click at [984, 520] on div "4 / 6" at bounding box center [784, 471] width 1568 height 981
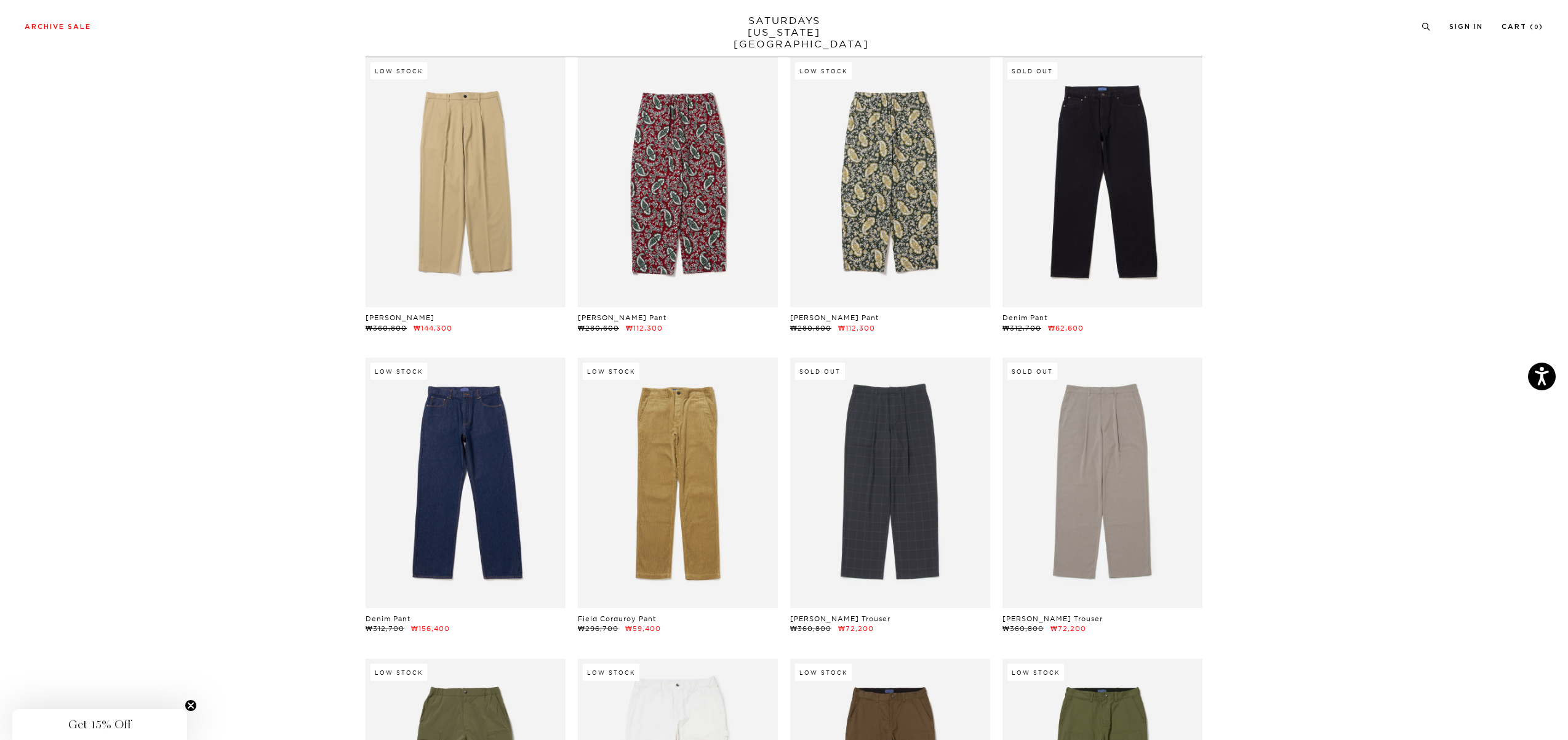
scroll to position [0, 7]
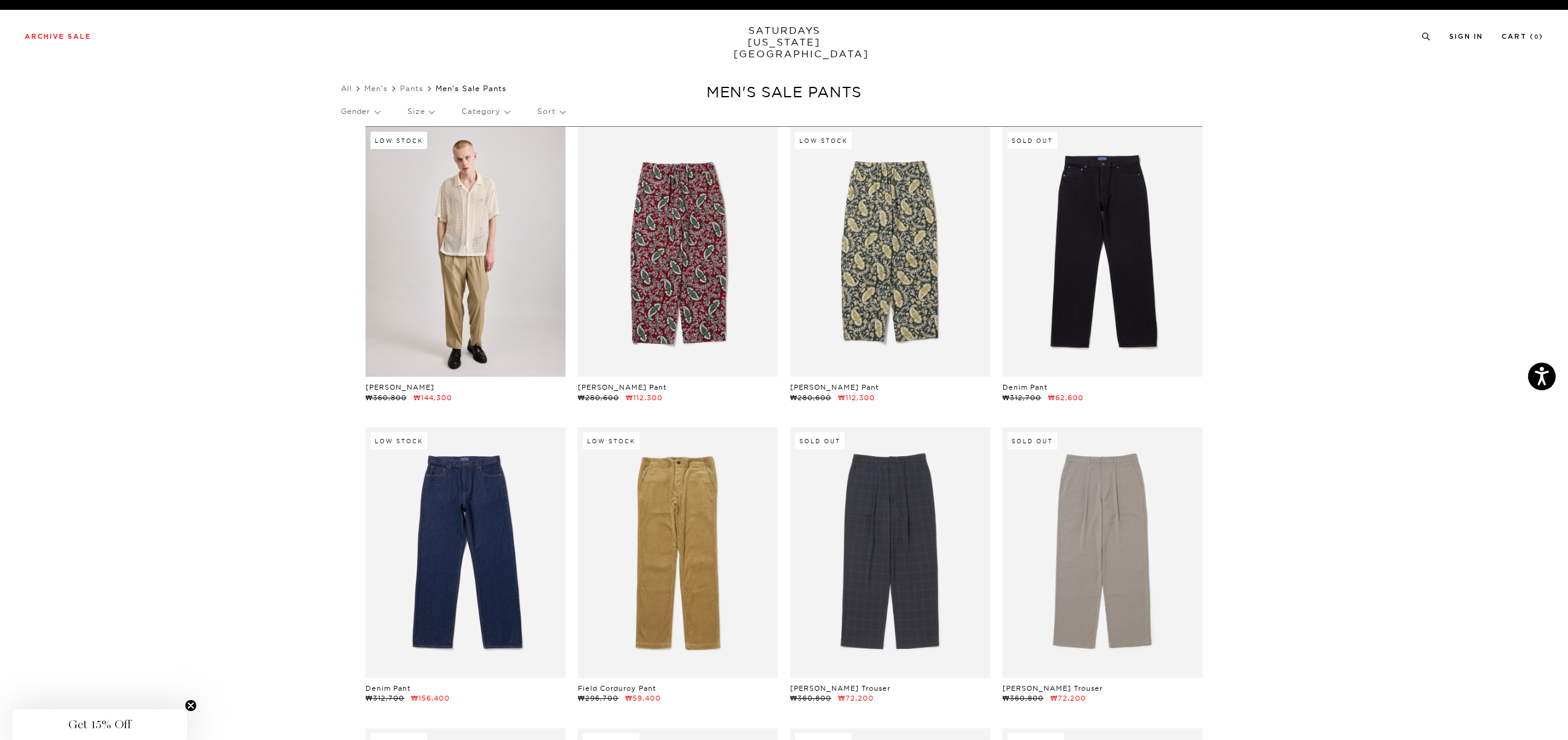
click at [510, 274] on link at bounding box center [466, 252] width 200 height 250
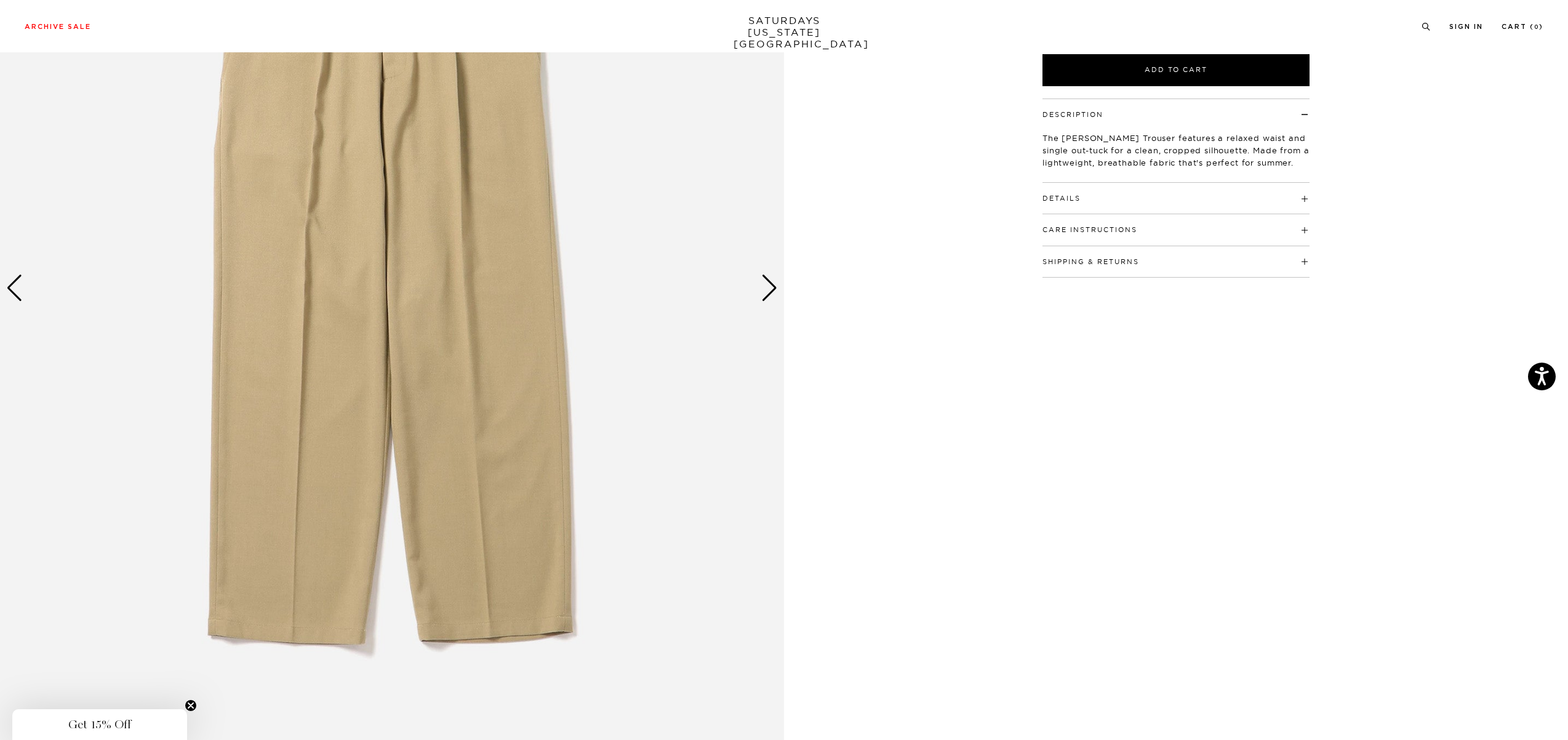
scroll to position [410, 0]
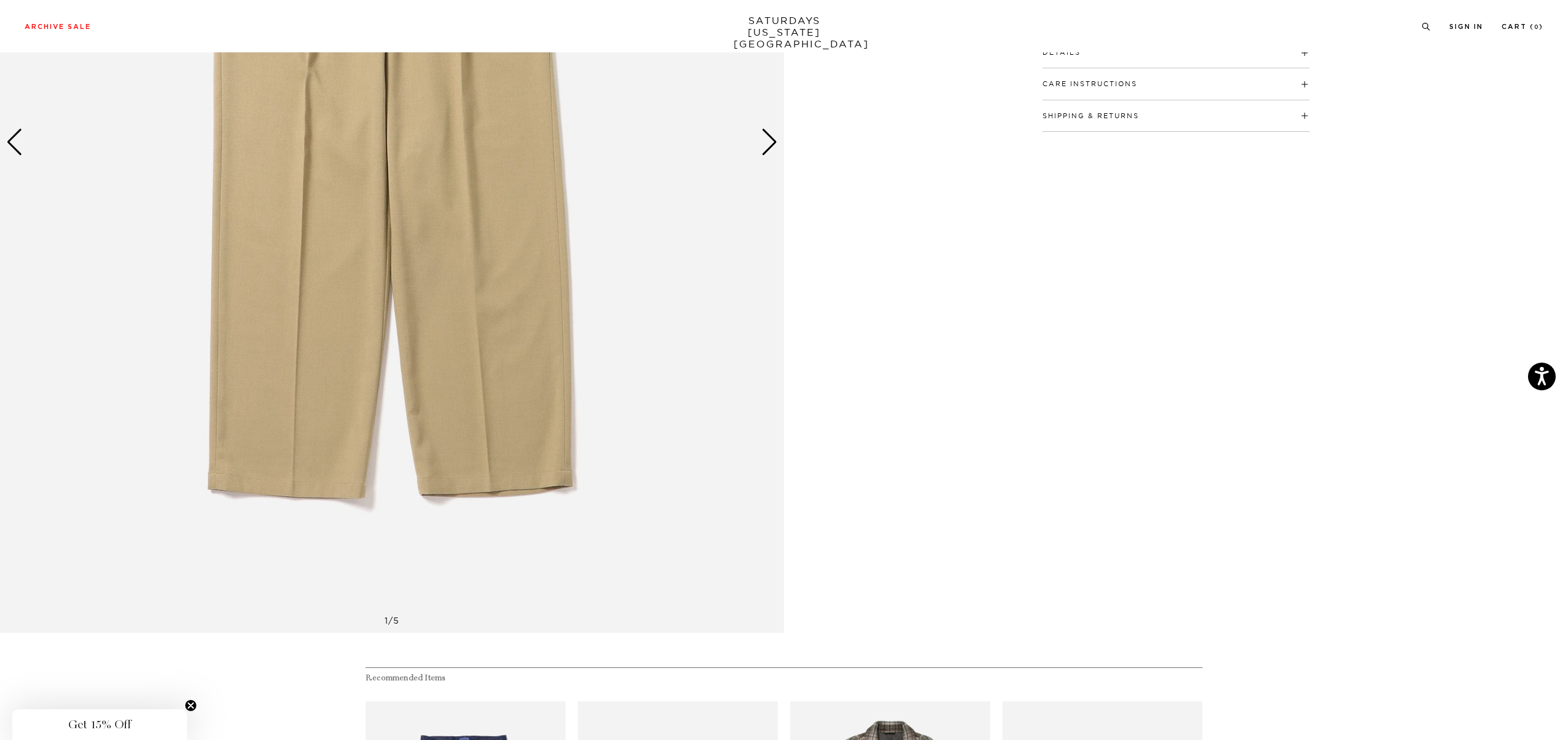
click at [776, 141] on div "Next slide" at bounding box center [769, 142] width 16 height 27
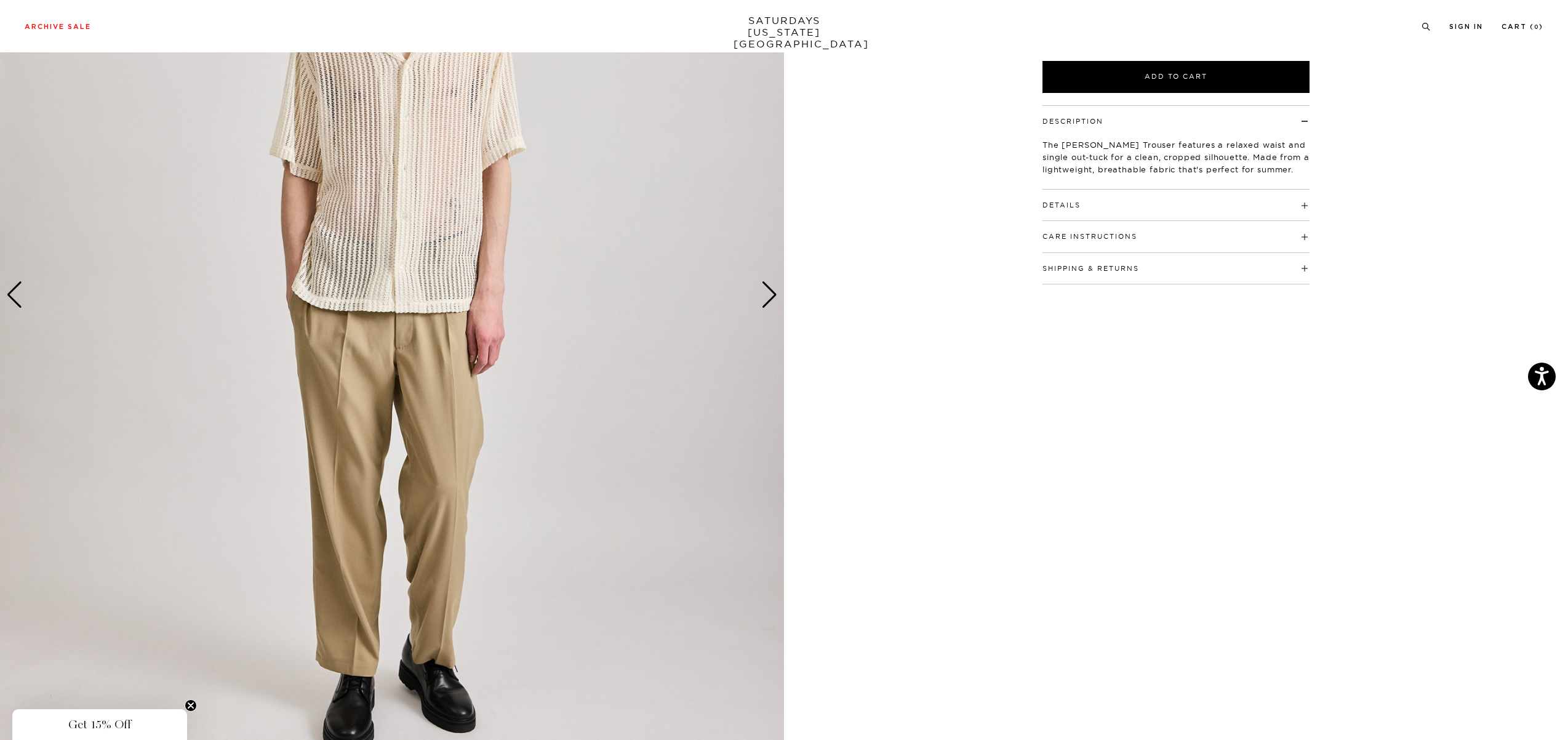
scroll to position [246, 0]
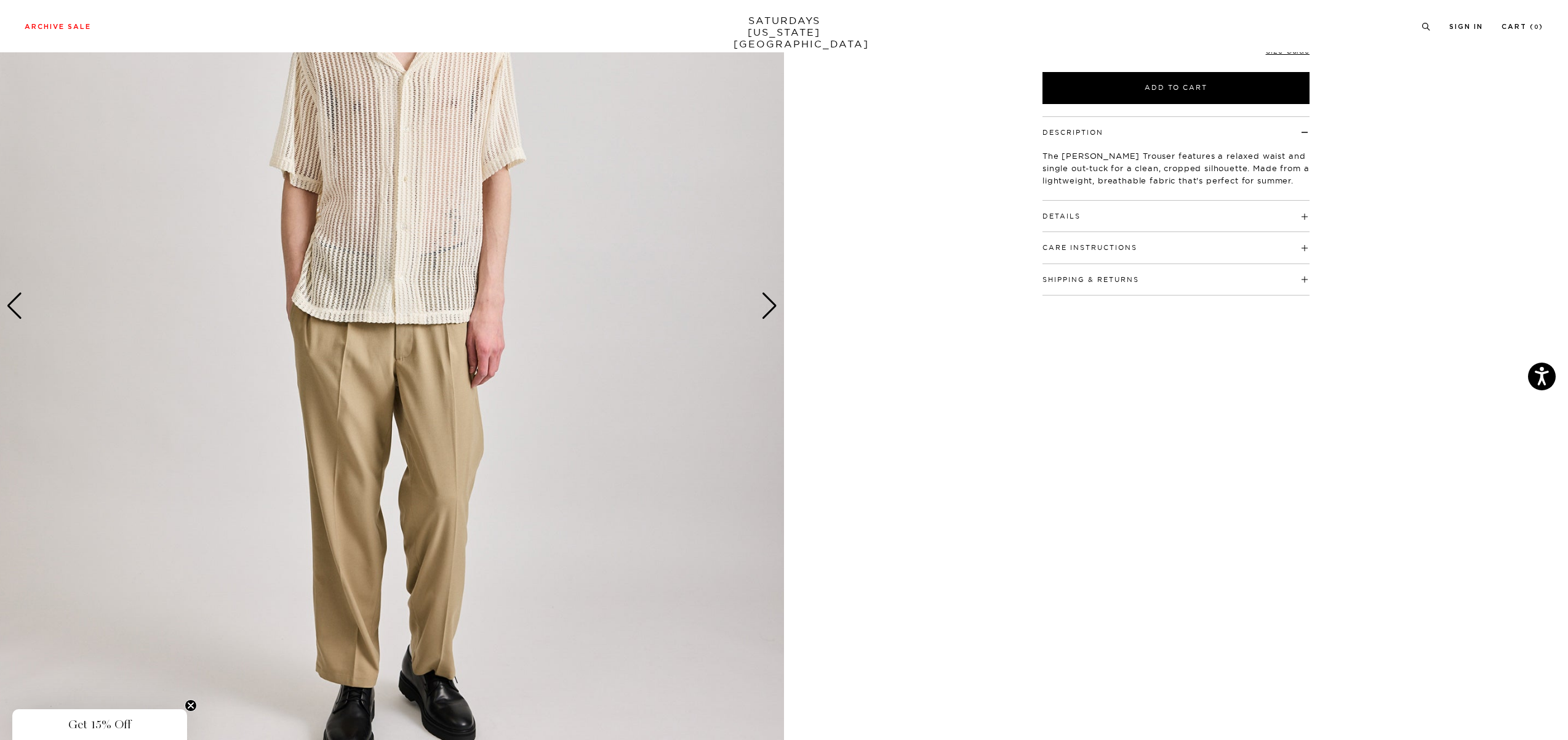
click at [767, 315] on div "Next slide" at bounding box center [769, 306] width 16 height 27
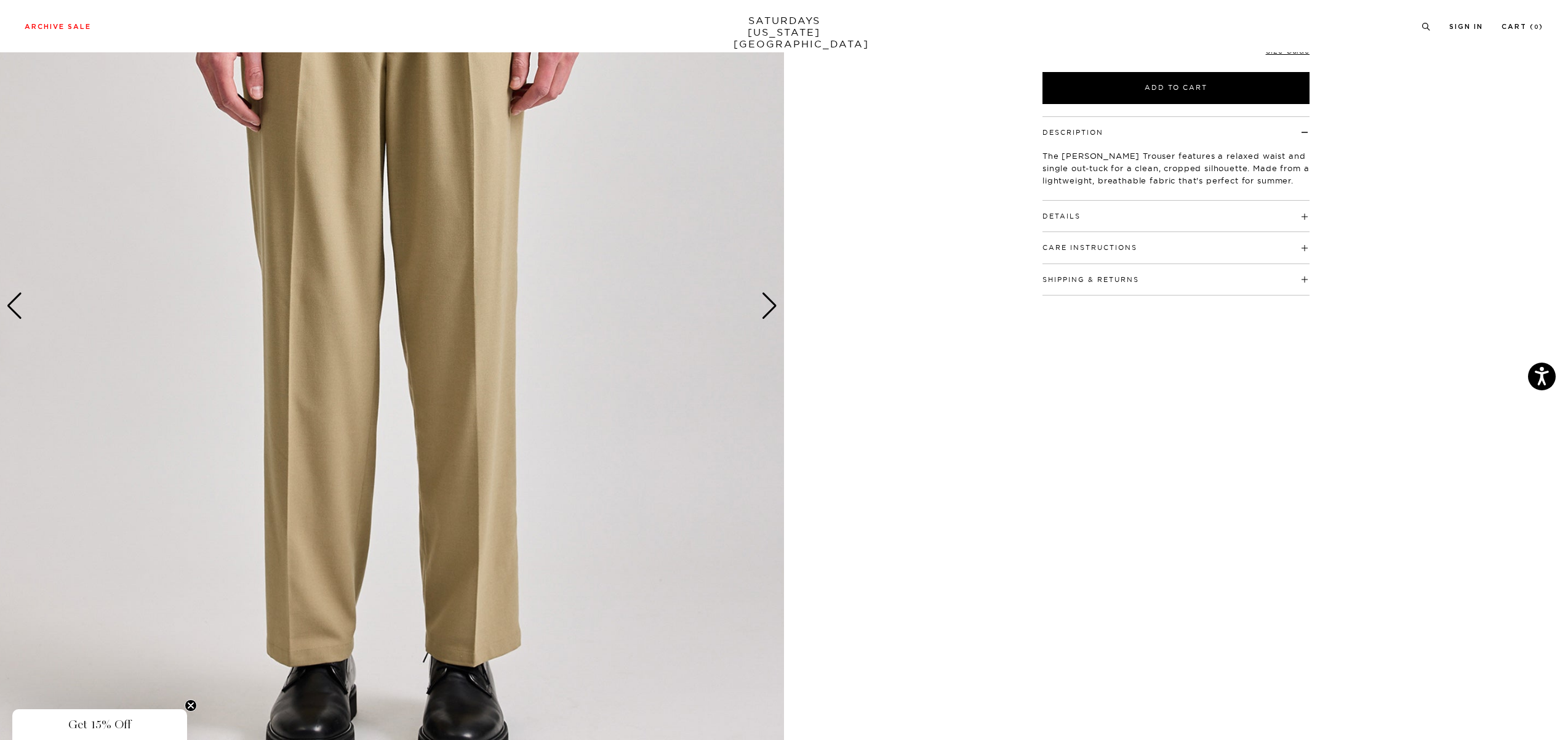
click at [767, 315] on div "Next slide" at bounding box center [769, 306] width 16 height 27
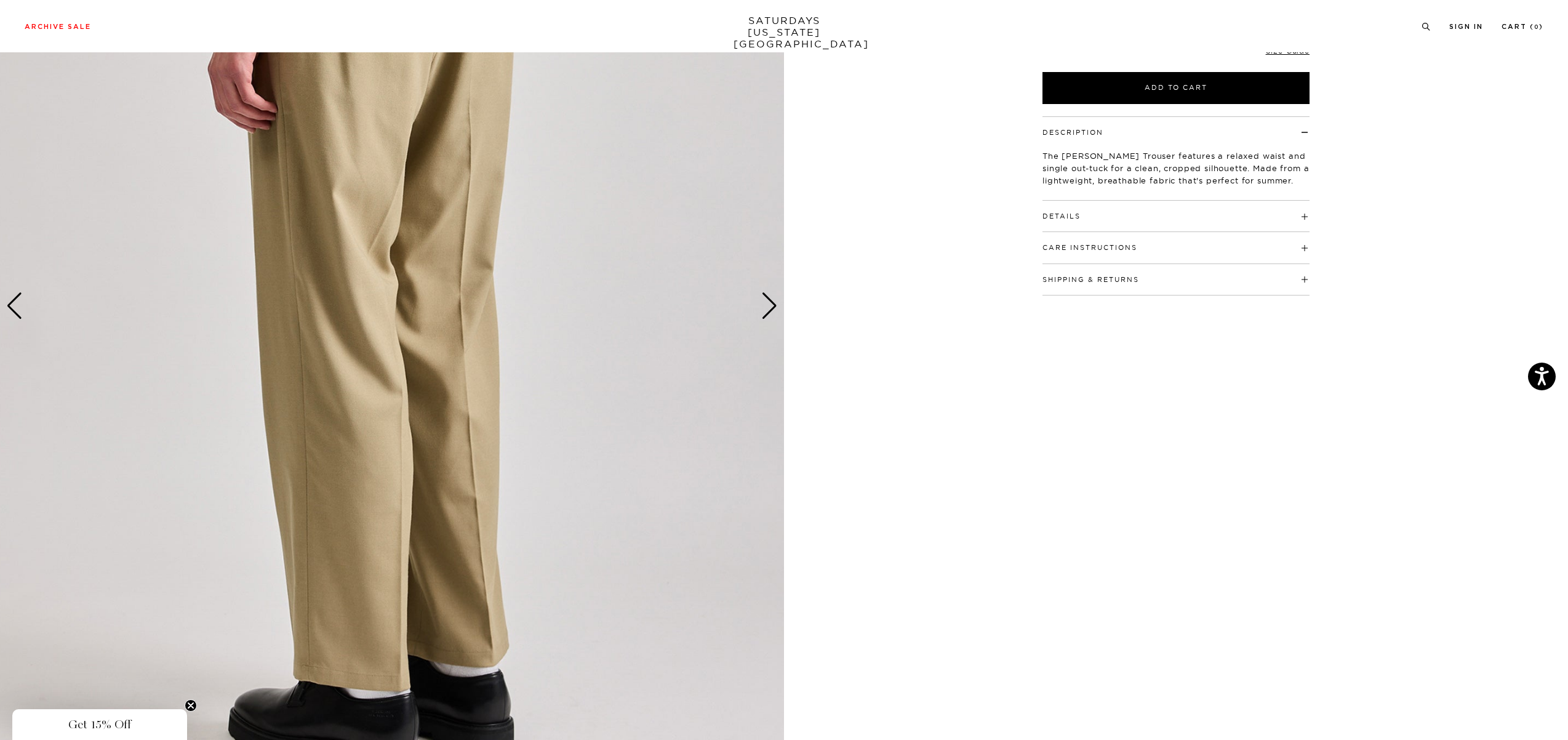
click at [767, 315] on div "Next slide" at bounding box center [769, 306] width 16 height 27
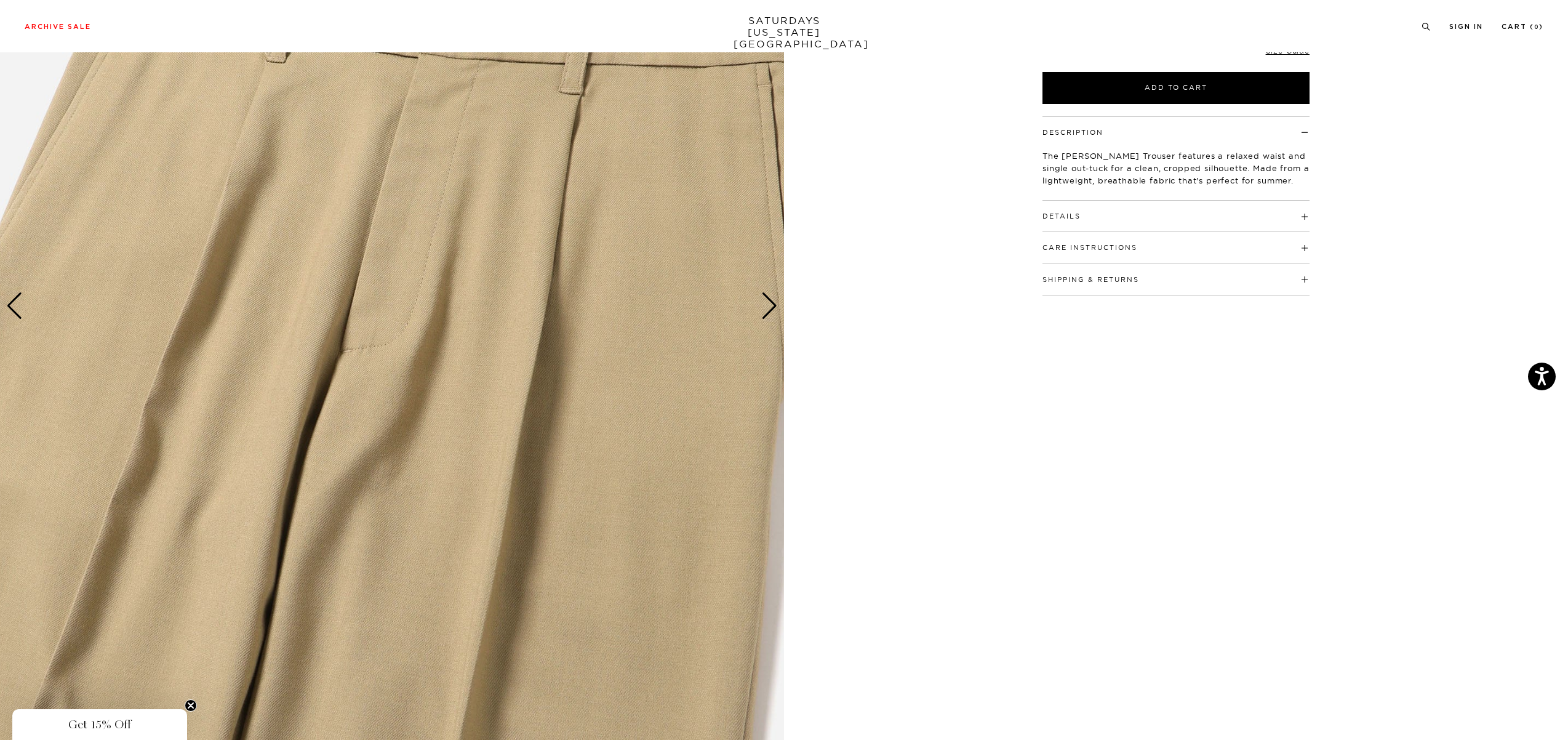
click at [767, 315] on div "Next slide" at bounding box center [769, 306] width 16 height 27
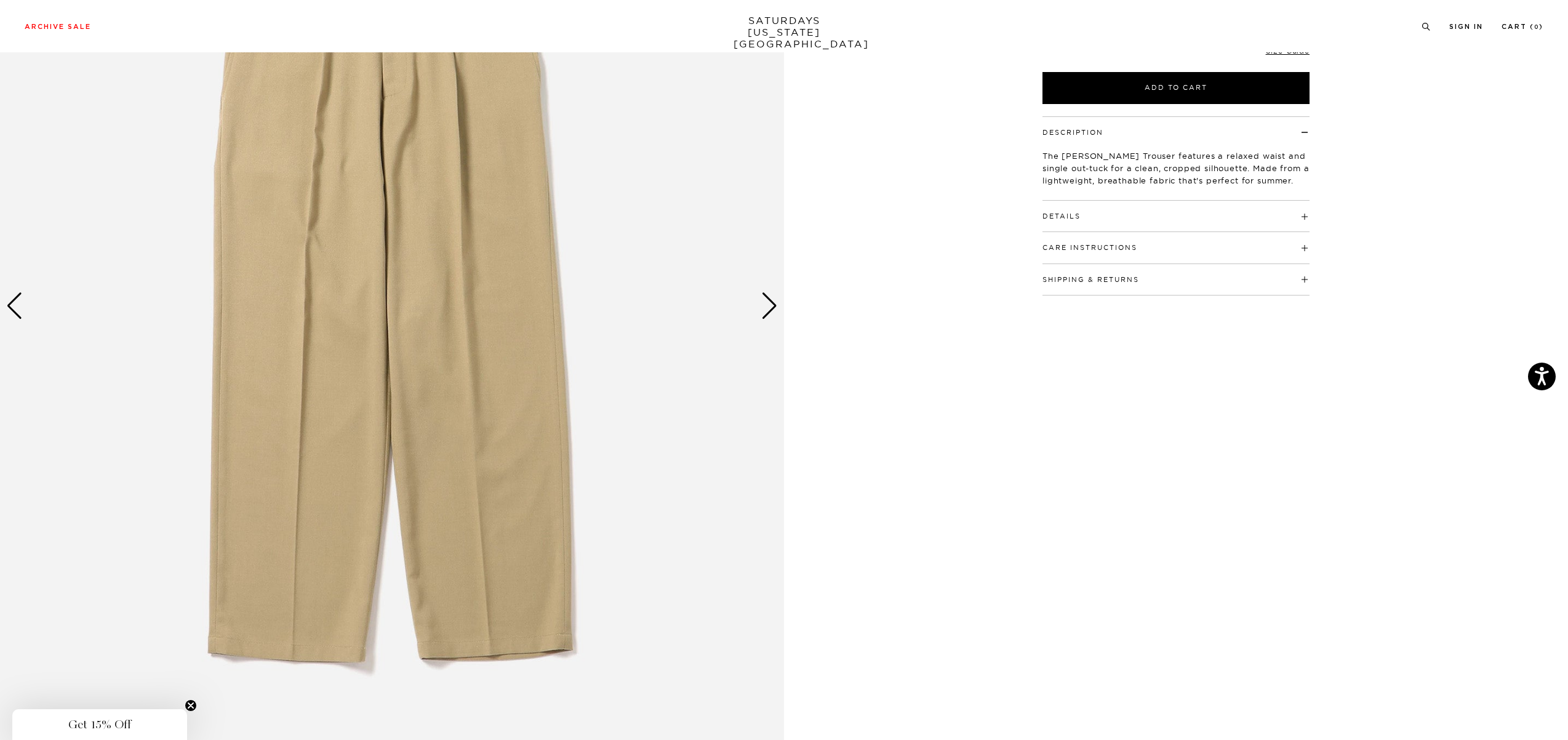
click at [20, 308] on div "Previous slide" at bounding box center [14, 306] width 16 height 27
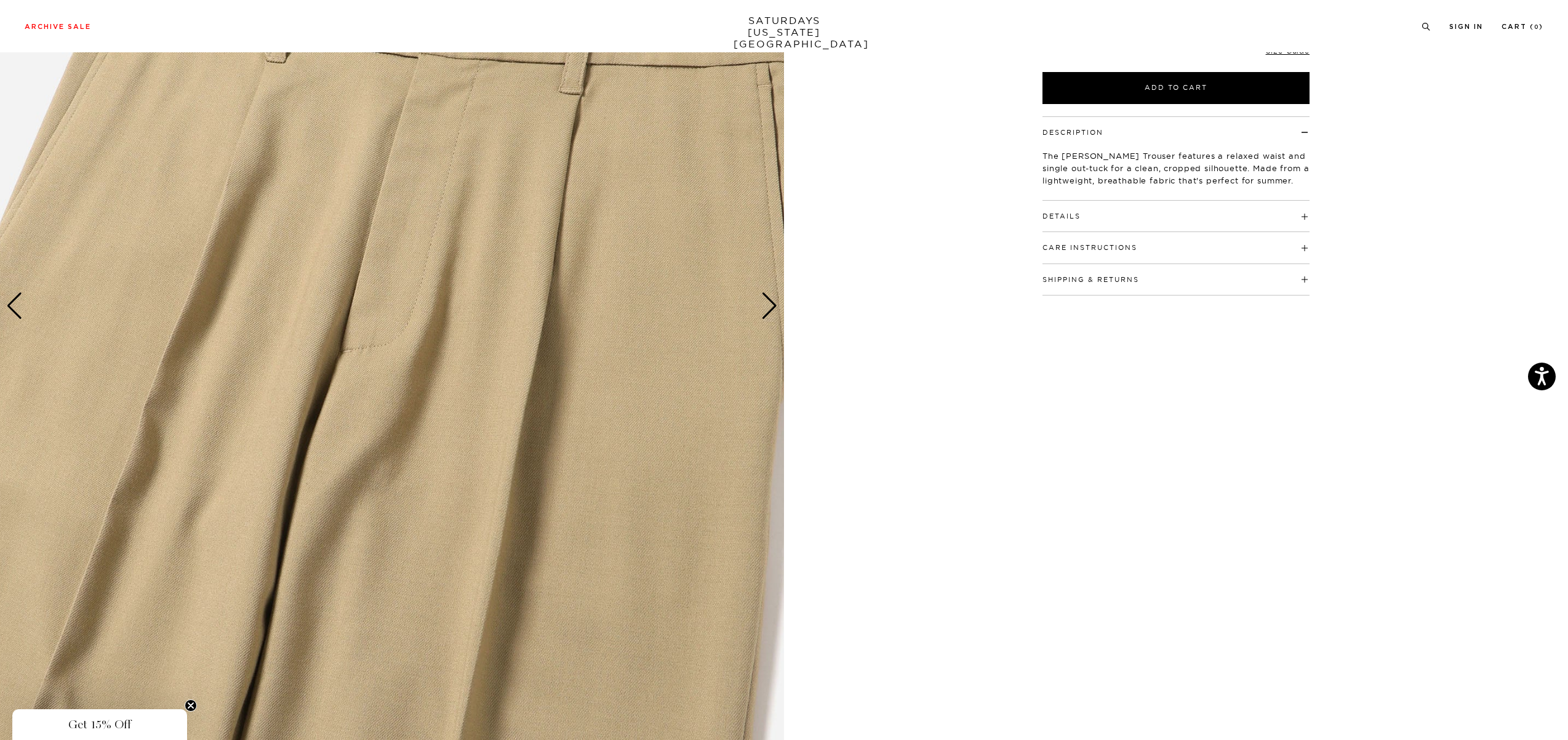
click at [21, 308] on div "Previous slide" at bounding box center [14, 306] width 16 height 27
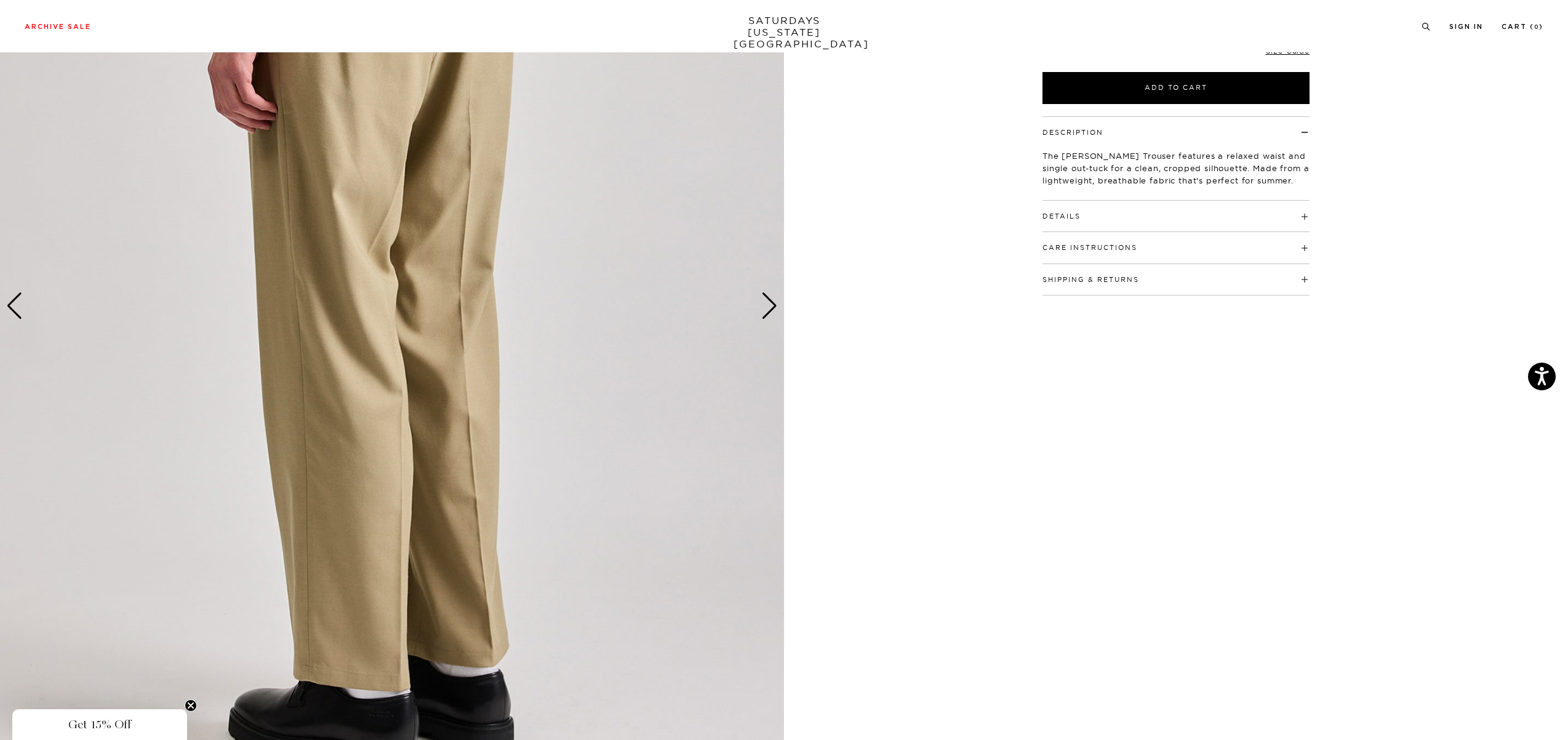
click at [21, 308] on div "Previous slide" at bounding box center [14, 306] width 16 height 27
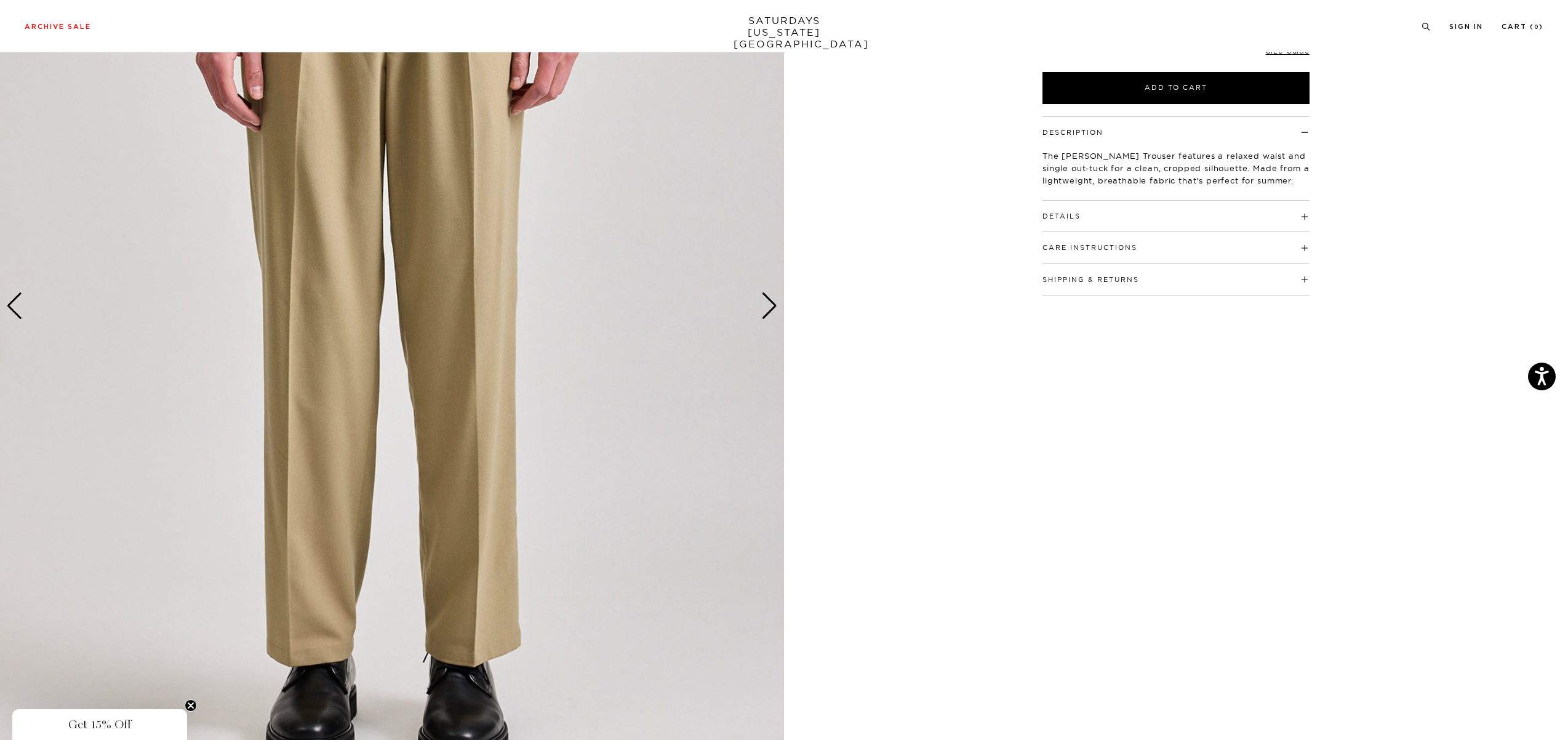
click at [424, 369] on img at bounding box center [392, 306] width 784 height 981
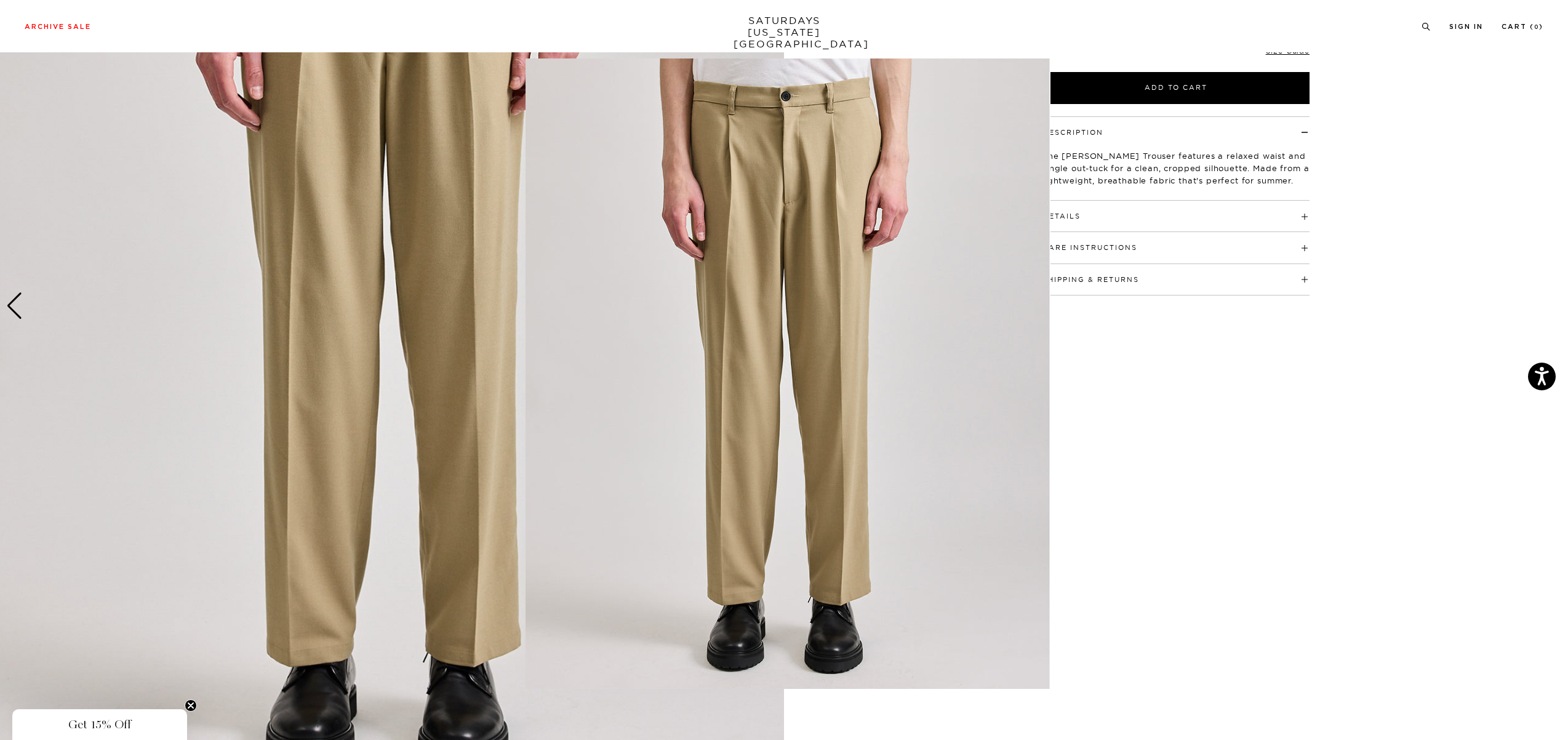
click at [424, 369] on figure at bounding box center [784, 370] width 1568 height 740
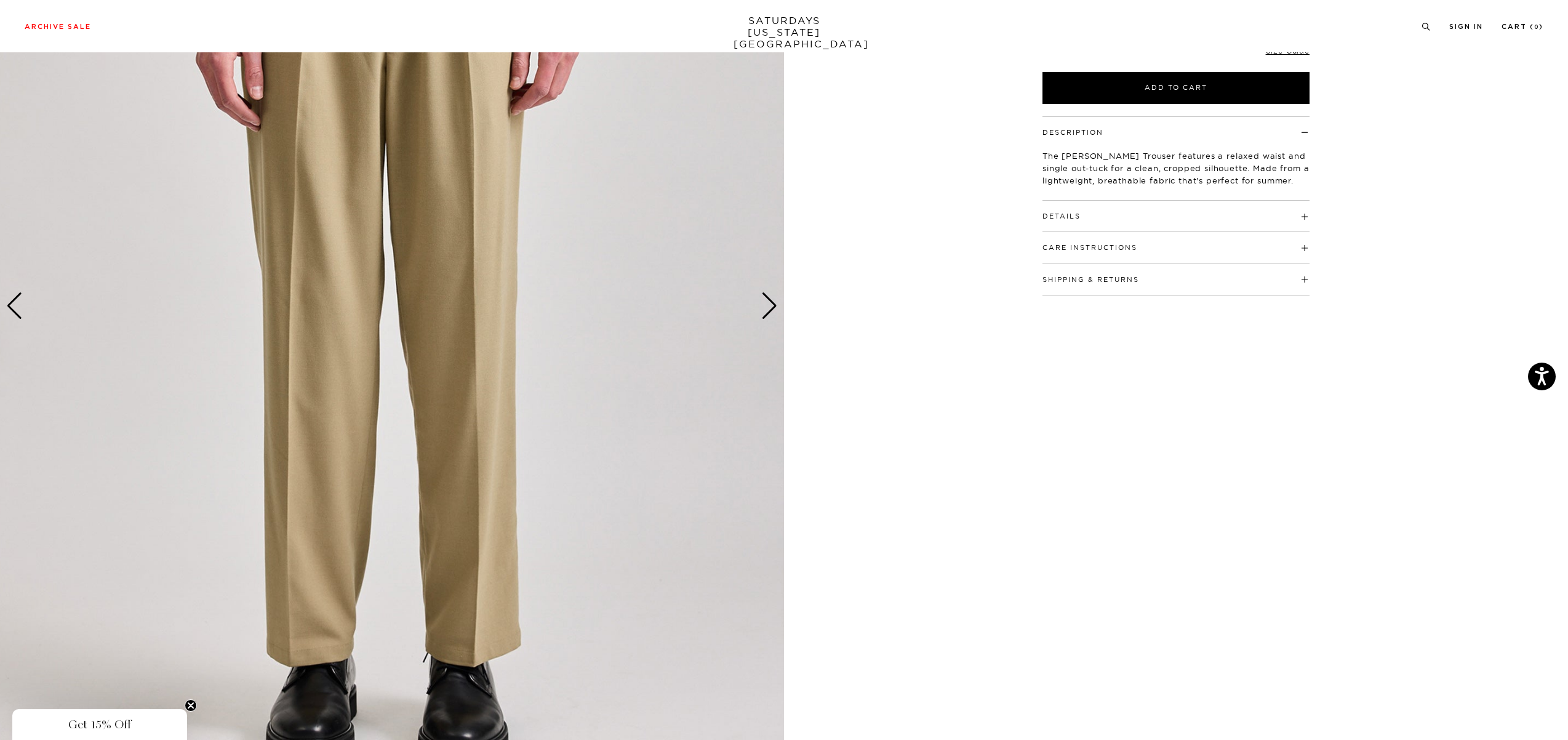
click at [424, 369] on img at bounding box center [392, 306] width 784 height 981
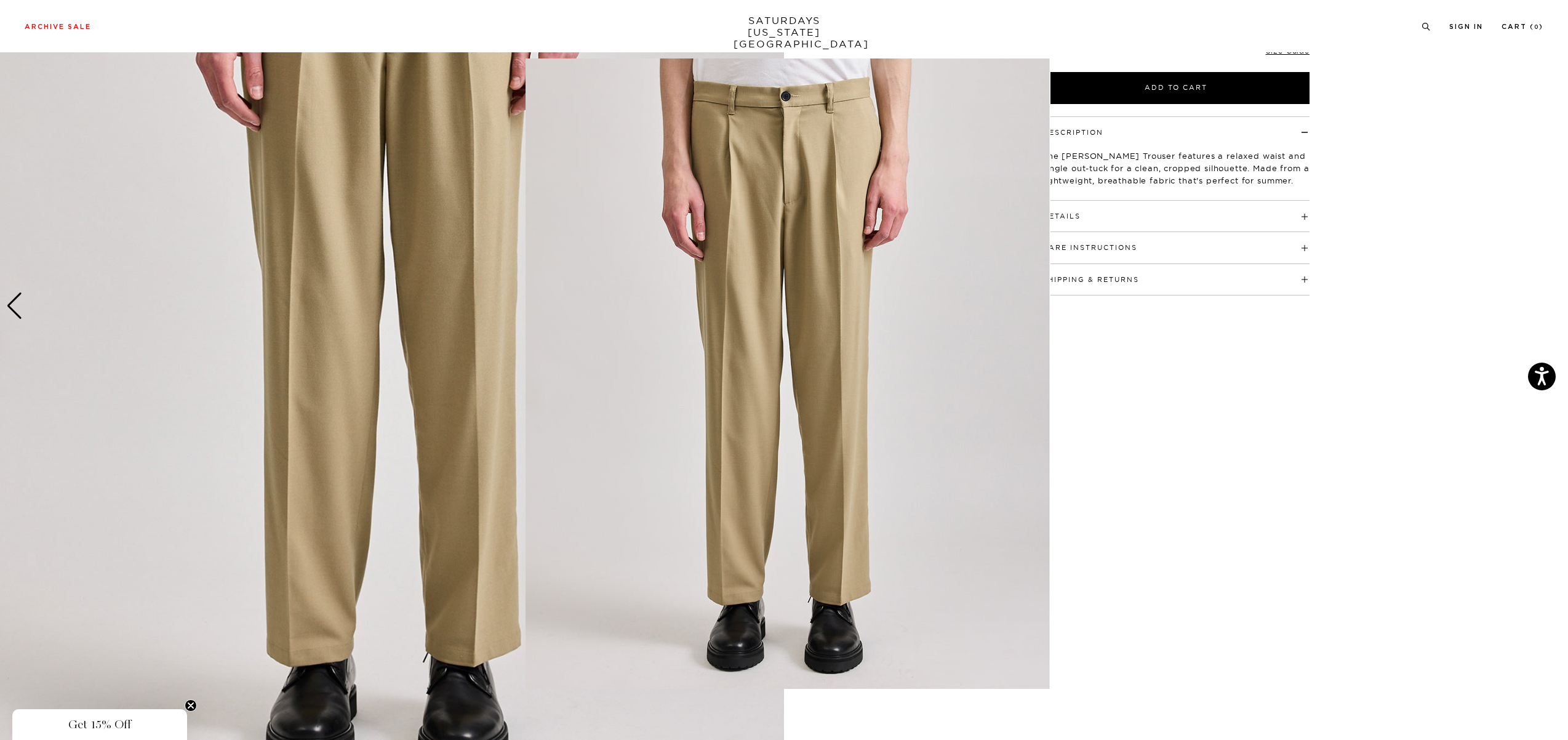
drag, startPoint x: 1446, startPoint y: 278, endPoint x: 1392, endPoint y: 279, distance: 54.0
click at [1446, 278] on figure at bounding box center [784, 370] width 1568 height 740
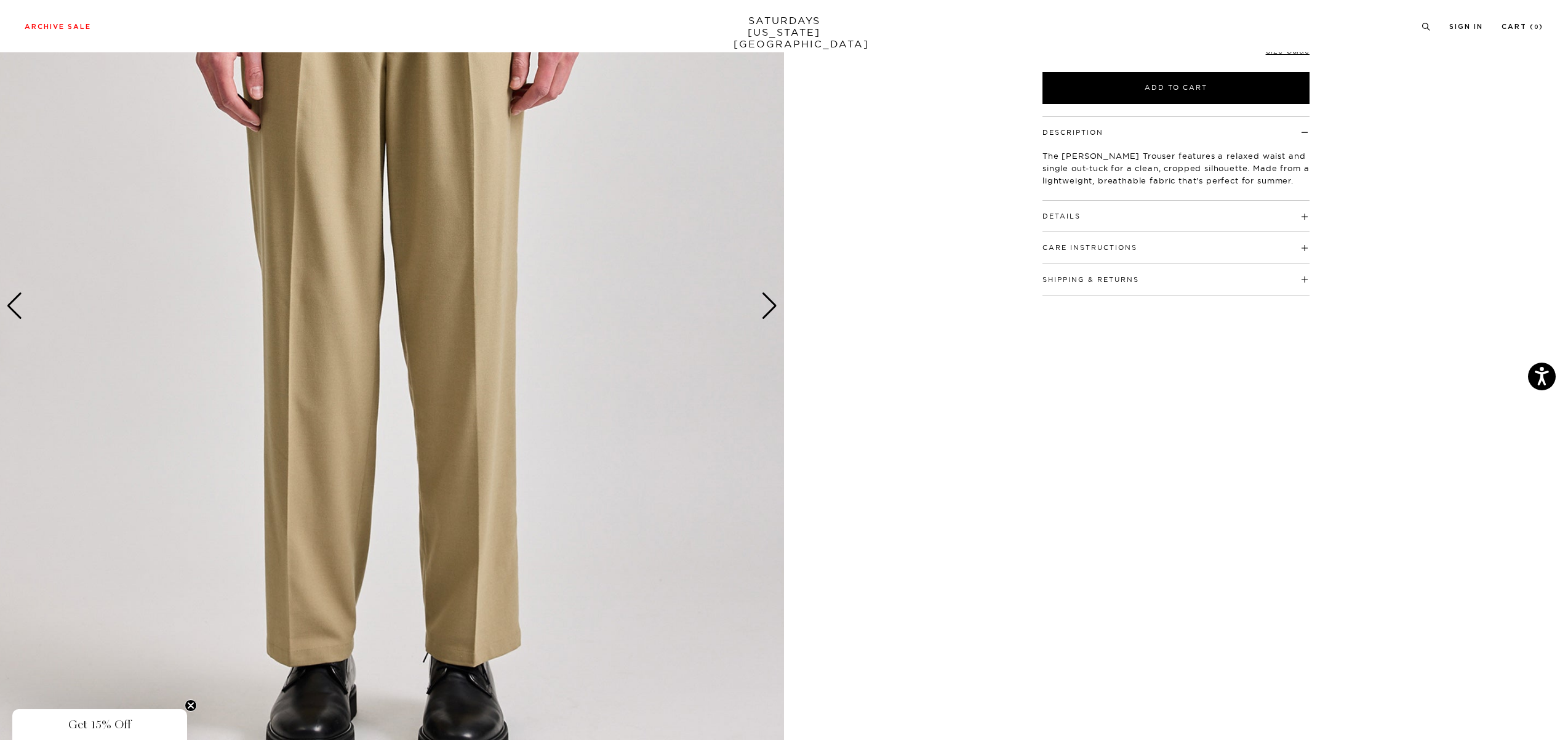
click at [23, 308] on img at bounding box center [392, 306] width 784 height 981
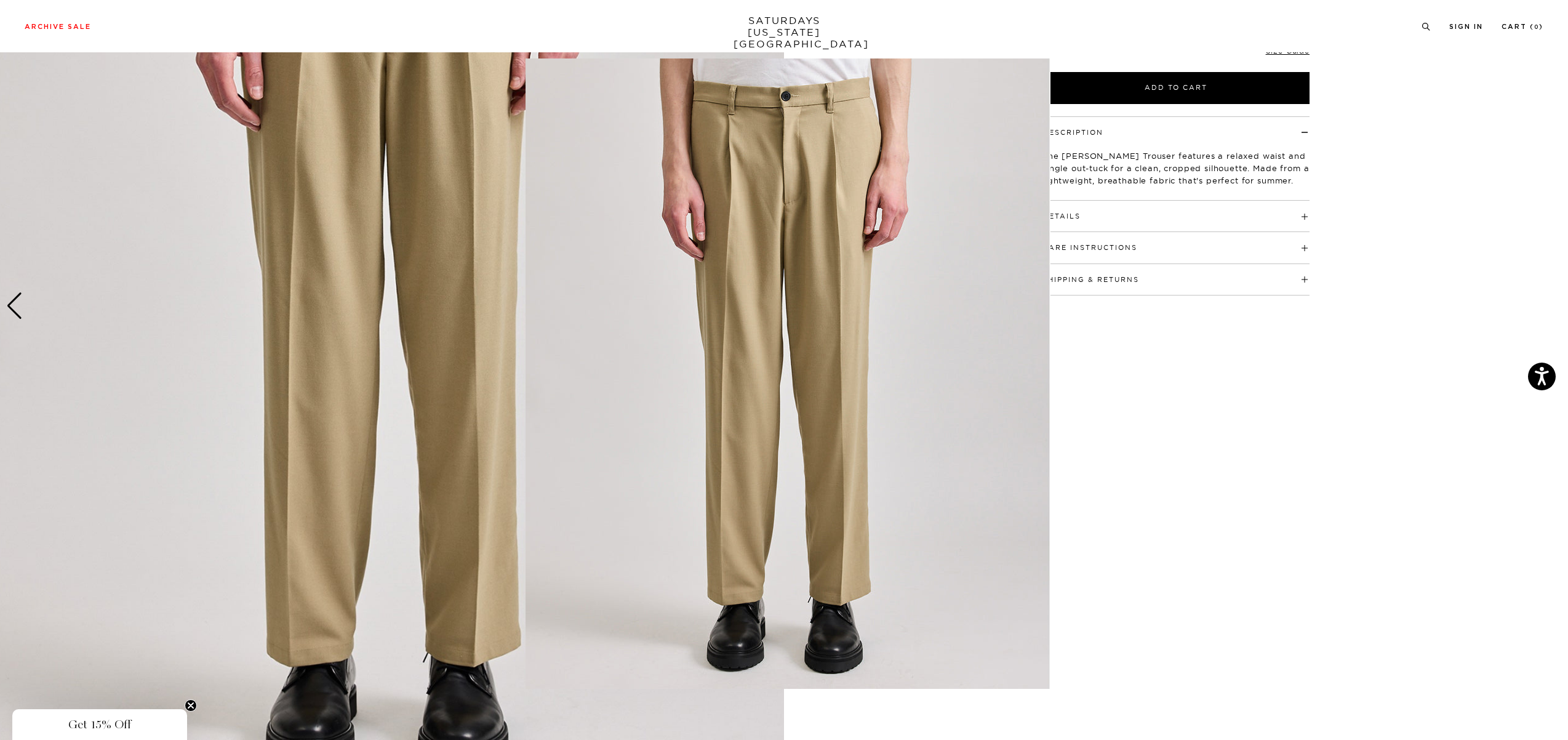
click at [0, 314] on figure at bounding box center [784, 370] width 1568 height 740
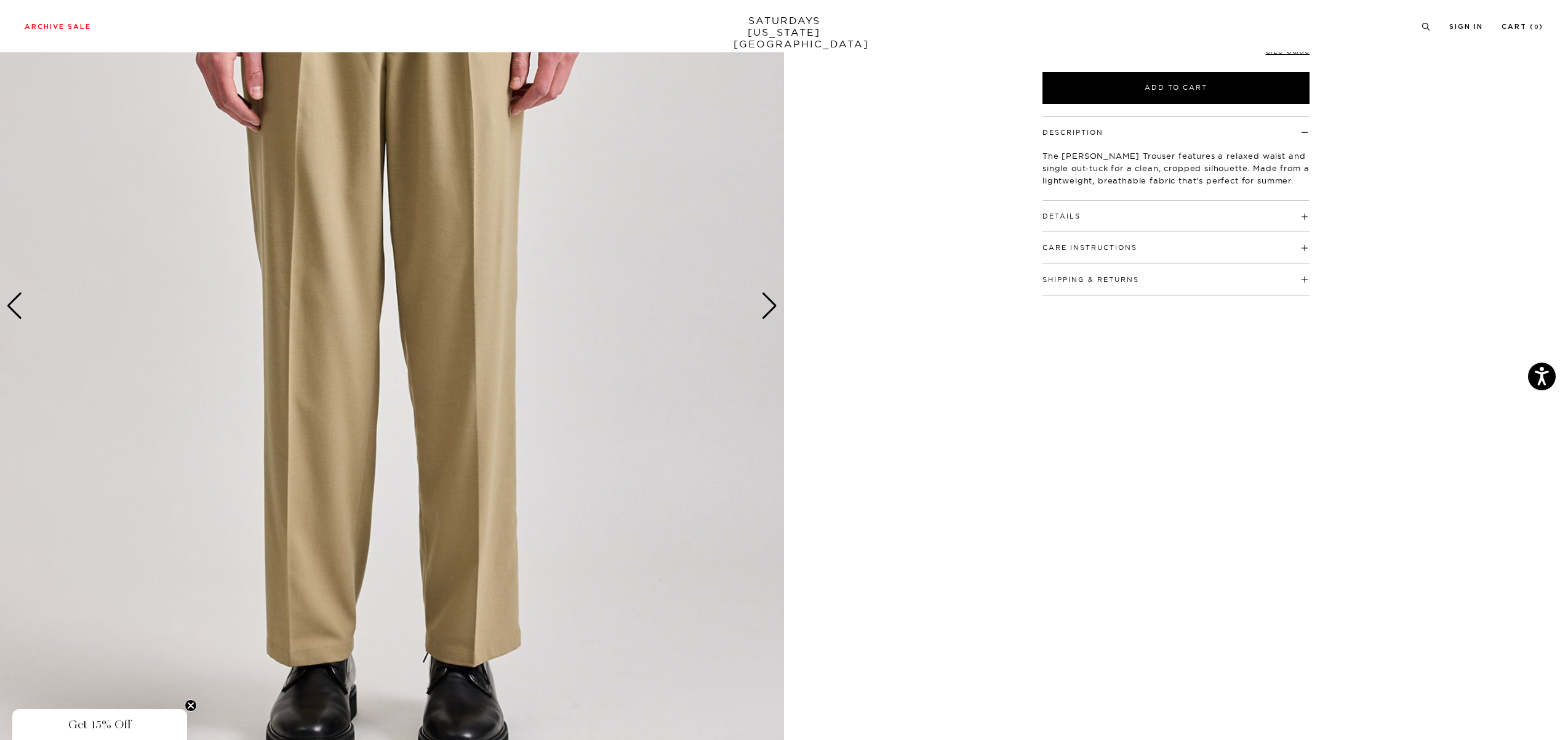
click at [12, 311] on div "Previous slide" at bounding box center [14, 306] width 16 height 27
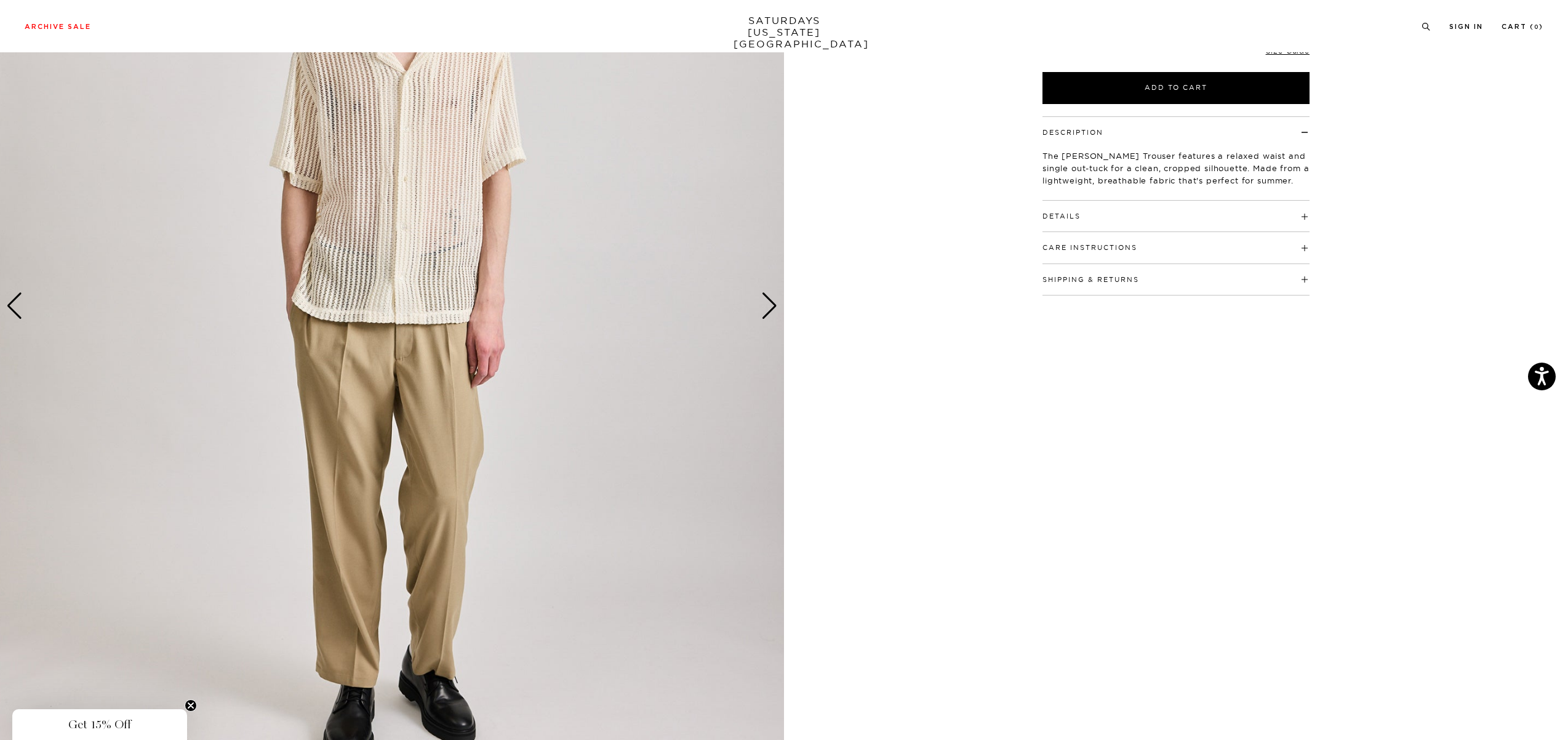
click at [1103, 431] on div "[PERSON_NAME] Beige ₩360,800 ₩144,300 Final sale [PERSON_NAME] Beige ₩360,800 ₩…" at bounding box center [1176, 306] width 308 height 981
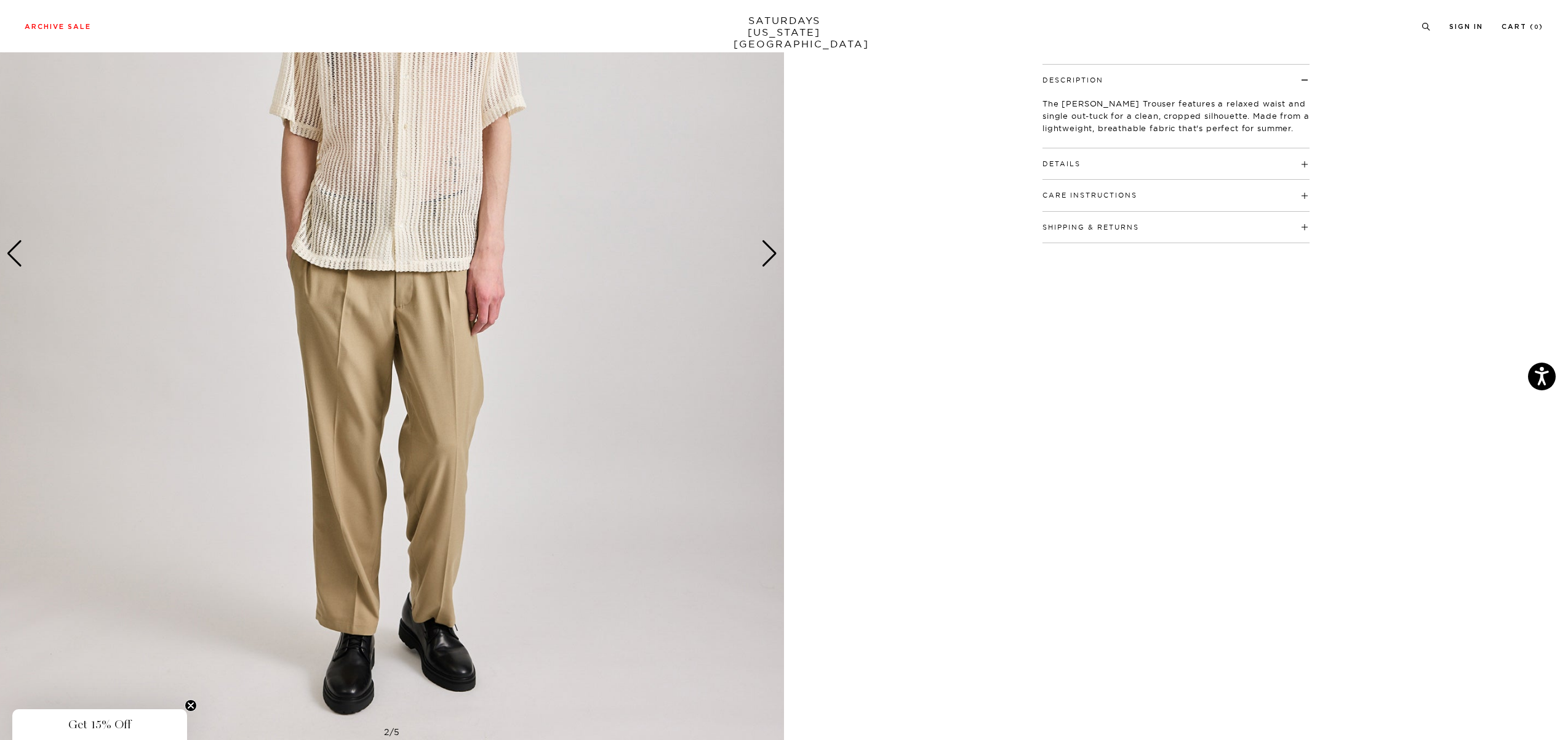
scroll to position [328, 0]
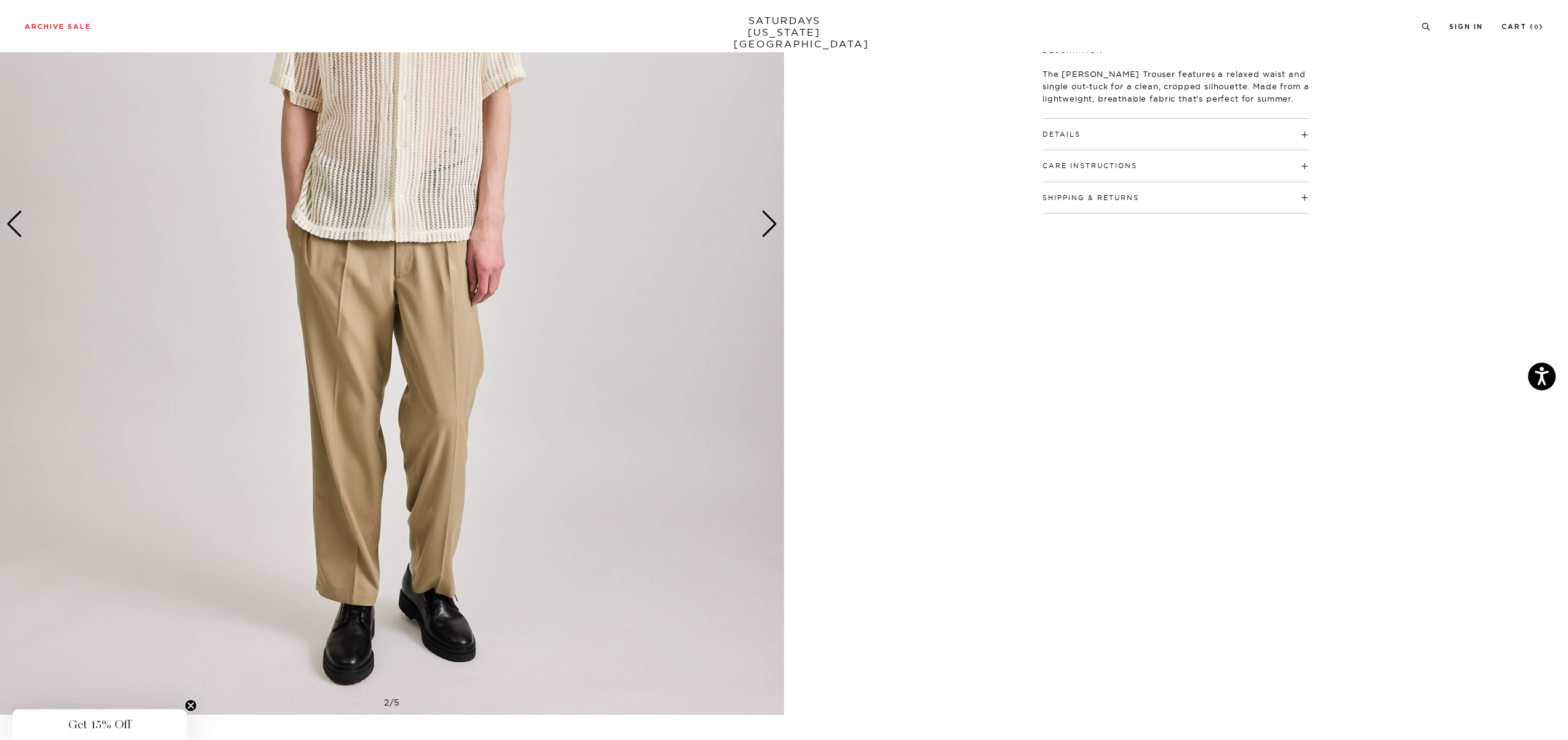
drag, startPoint x: 1354, startPoint y: 469, endPoint x: 952, endPoint y: 17, distance: 604.9
click at [1354, 469] on div "2 / 5" at bounding box center [784, 224] width 1568 height 981
drag, startPoint x: 1121, startPoint y: 419, endPoint x: 1125, endPoint y: 402, distance: 17.5
click at [1121, 419] on div "[PERSON_NAME] Beige ₩360,800 ₩144,300 Final sale [PERSON_NAME] Beige ₩360,800 ₩…" at bounding box center [1176, 224] width 308 height 981
